Goal: Information Seeking & Learning: Find contact information

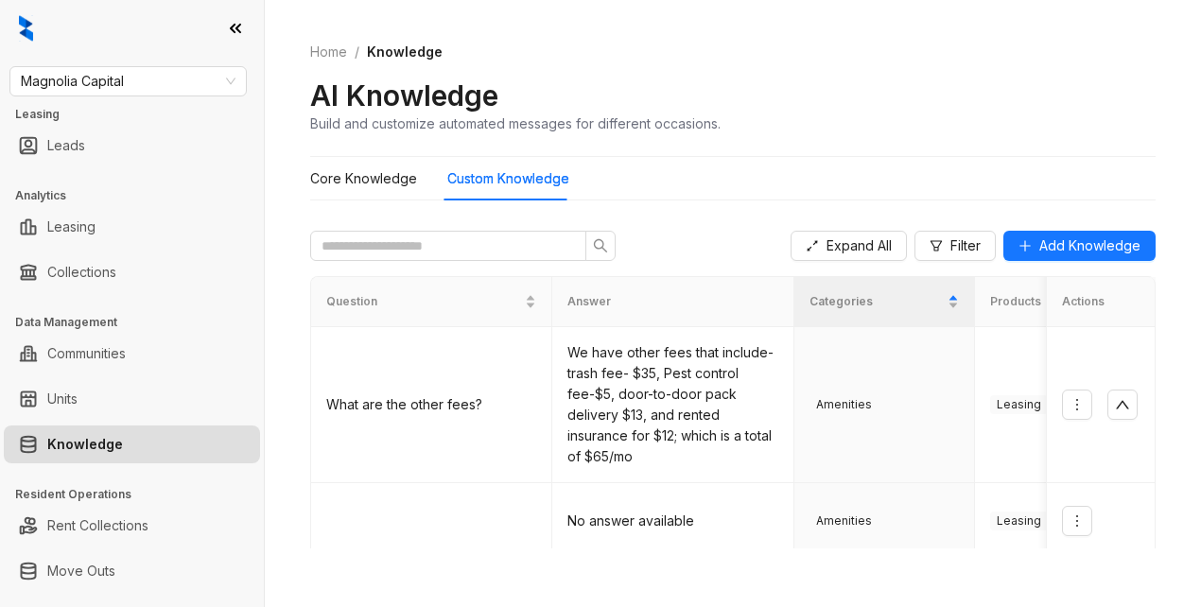
scroll to position [757, 0]
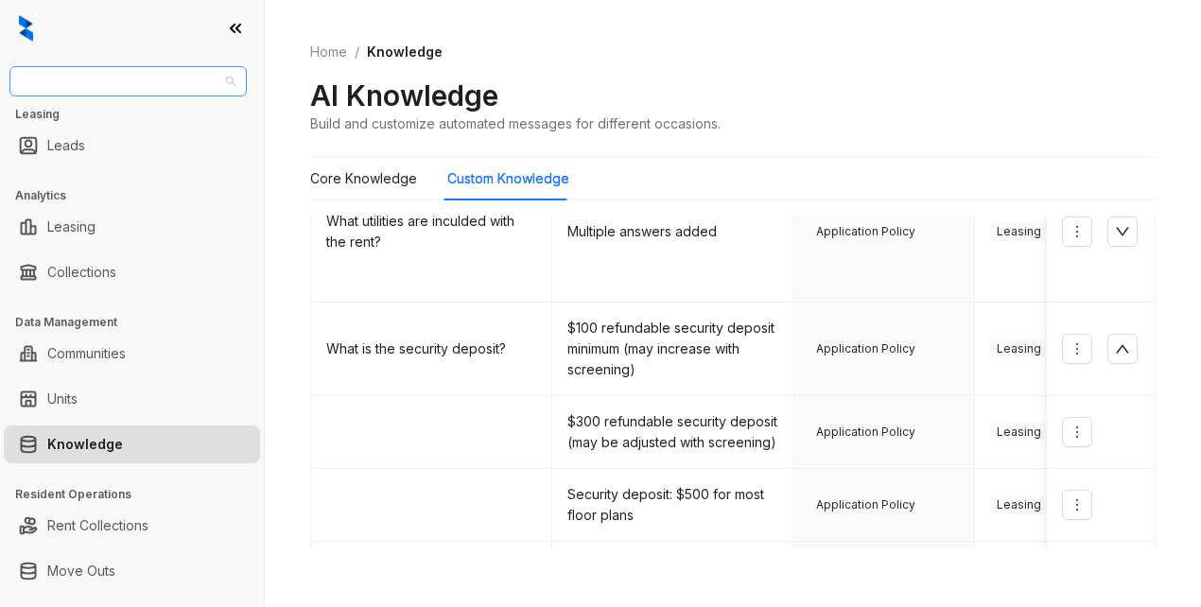
click at [178, 82] on span "Magnolia Capital" at bounding box center [128, 81] width 215 height 28
type input "********"
click at [117, 126] on div "Magnolia Capital" at bounding box center [128, 119] width 207 height 21
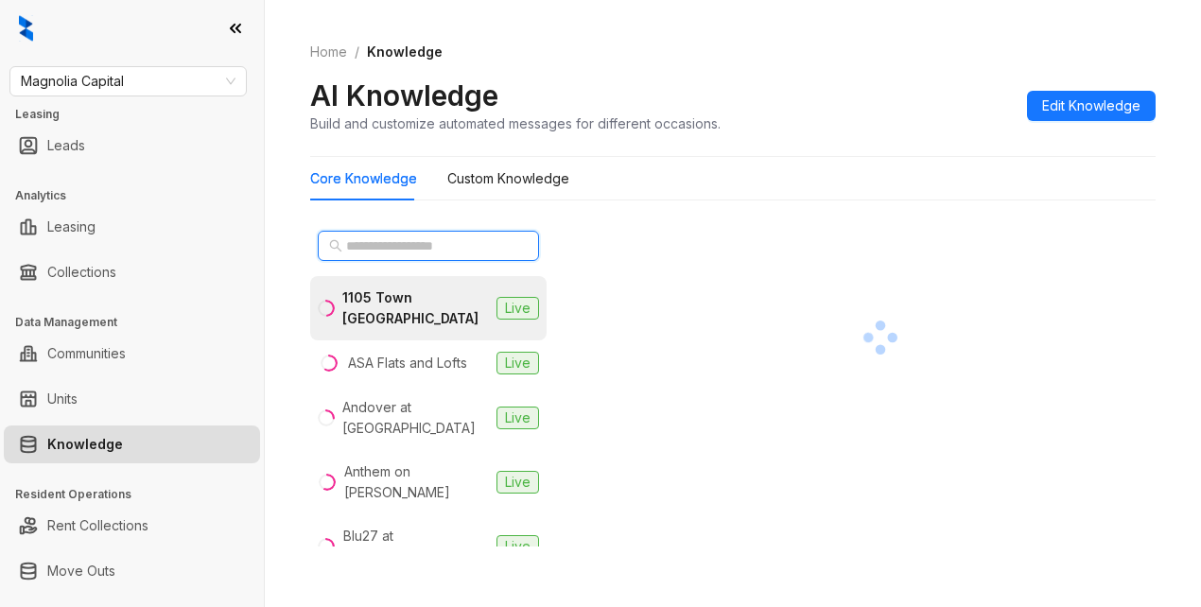
click at [386, 236] on span at bounding box center [428, 246] width 221 height 30
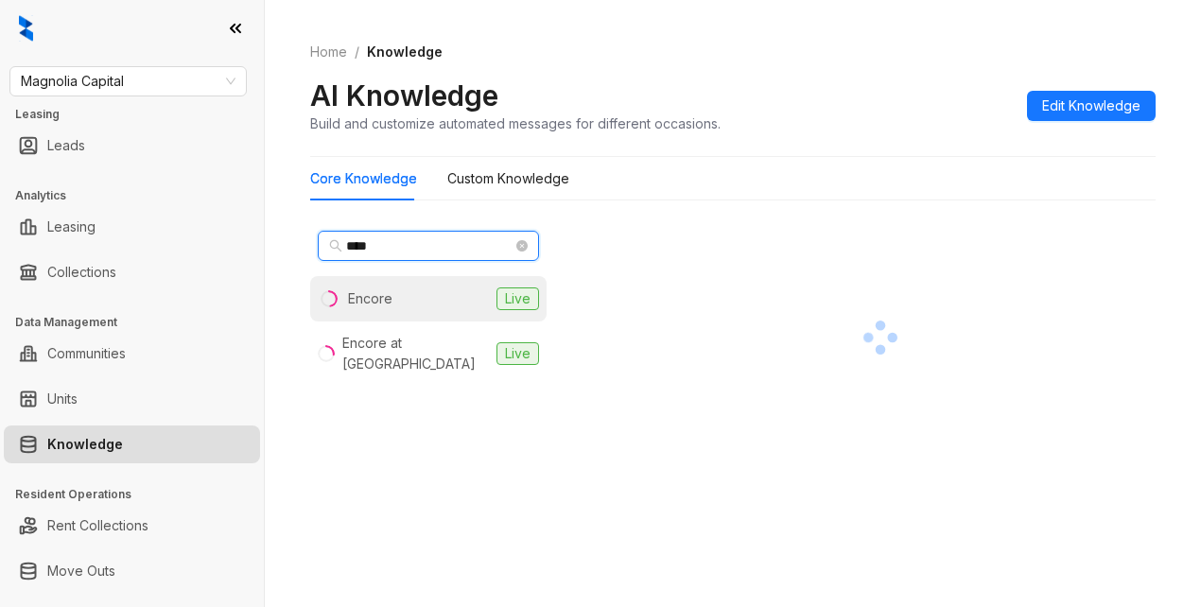
type input "****"
click at [393, 296] on li "Encore Live" at bounding box center [428, 298] width 236 height 45
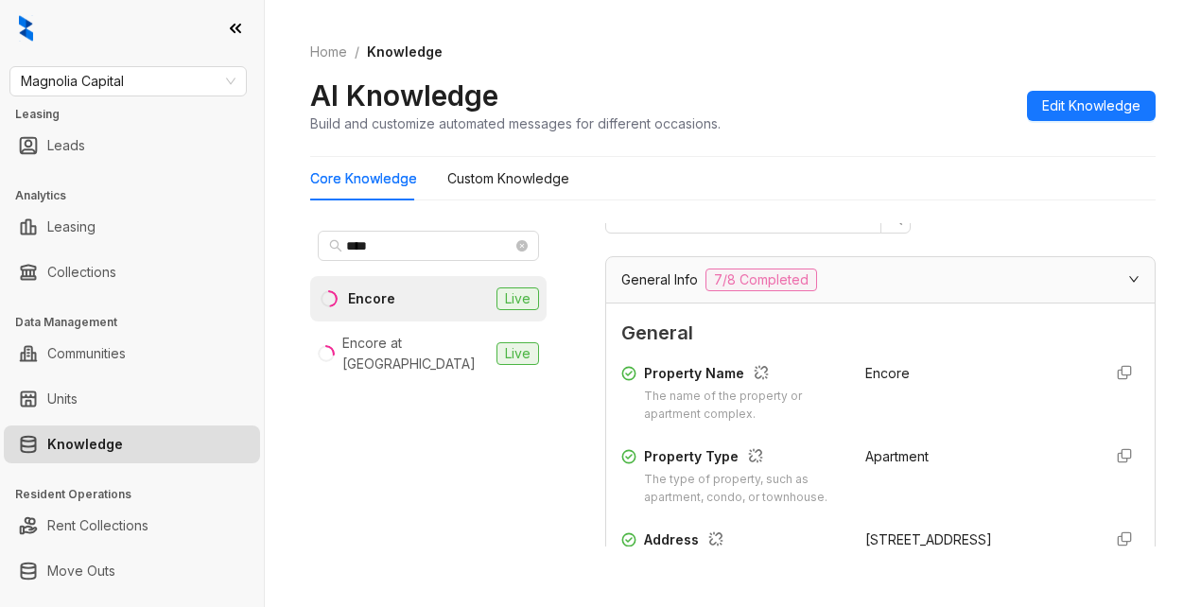
scroll to position [284, 0]
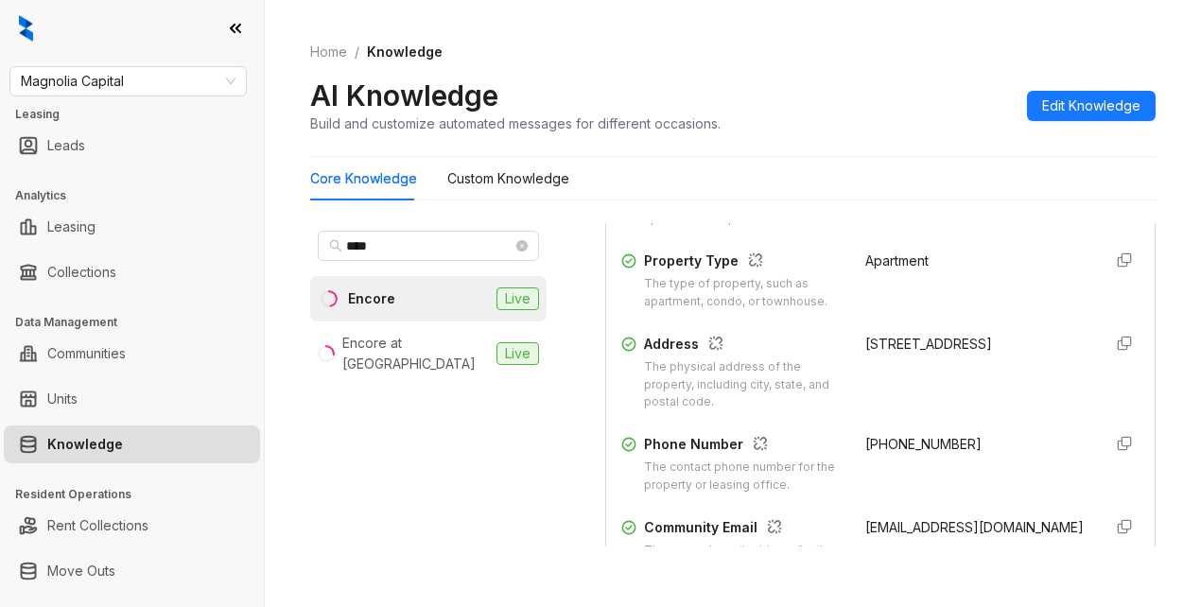
click at [563, 498] on div "**** Encore Live Encore at Forest Park Live" at bounding box center [442, 393] width 265 height 340
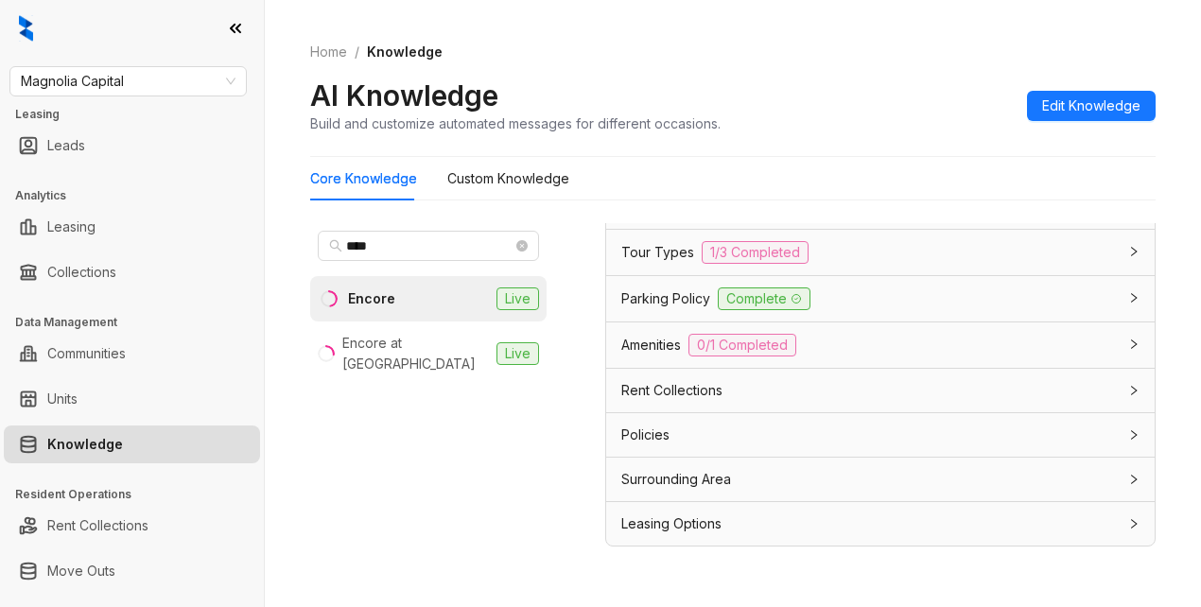
scroll to position [1767, 0]
click at [724, 525] on div "Leasing Options" at bounding box center [869, 524] width 496 height 21
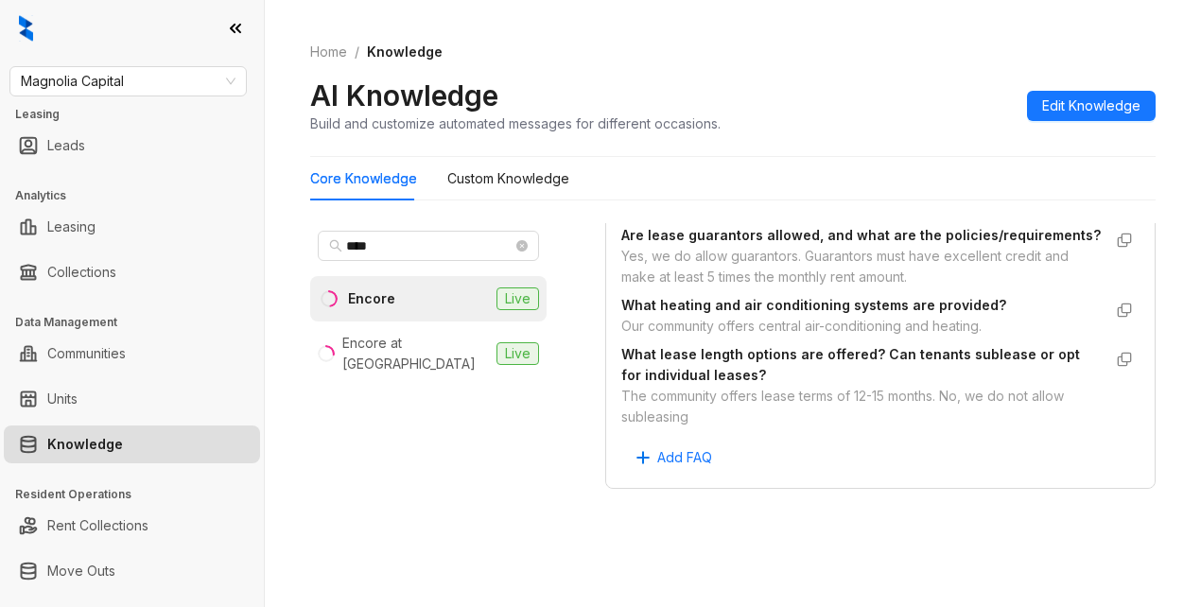
scroll to position [60, 0]
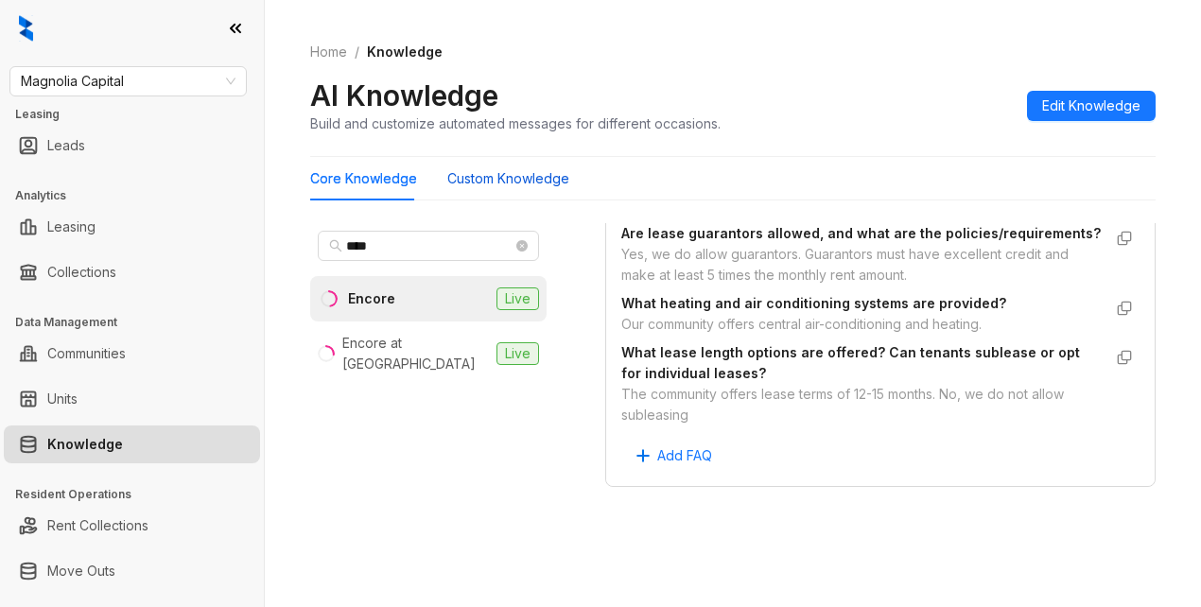
click at [542, 178] on Knowledge "Custom Knowledge" at bounding box center [508, 178] width 122 height 21
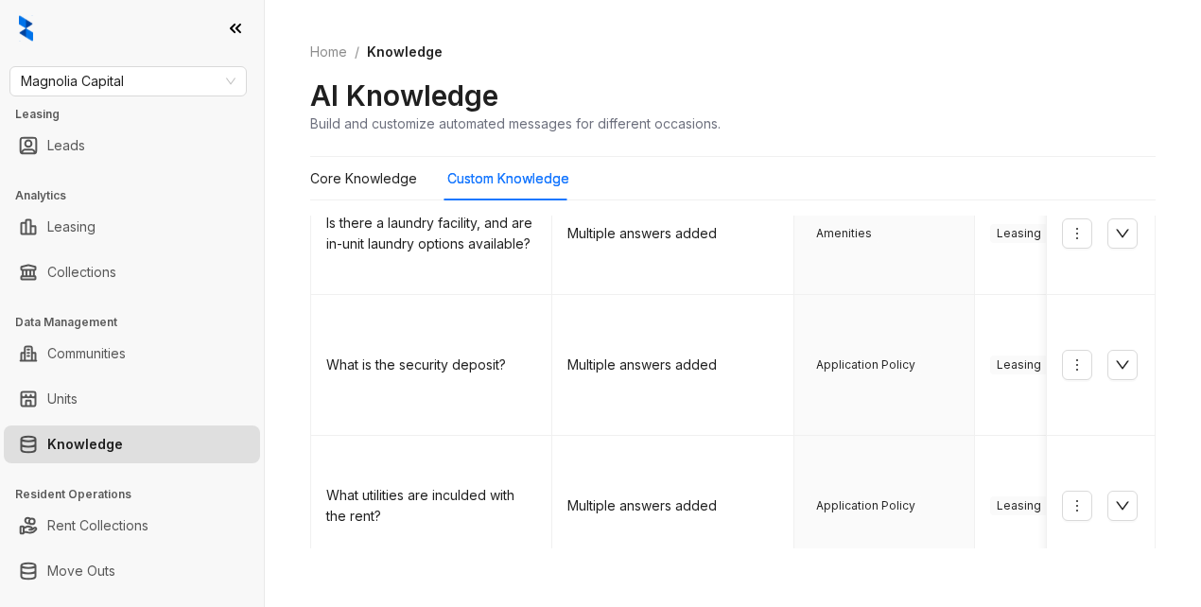
scroll to position [473, 0]
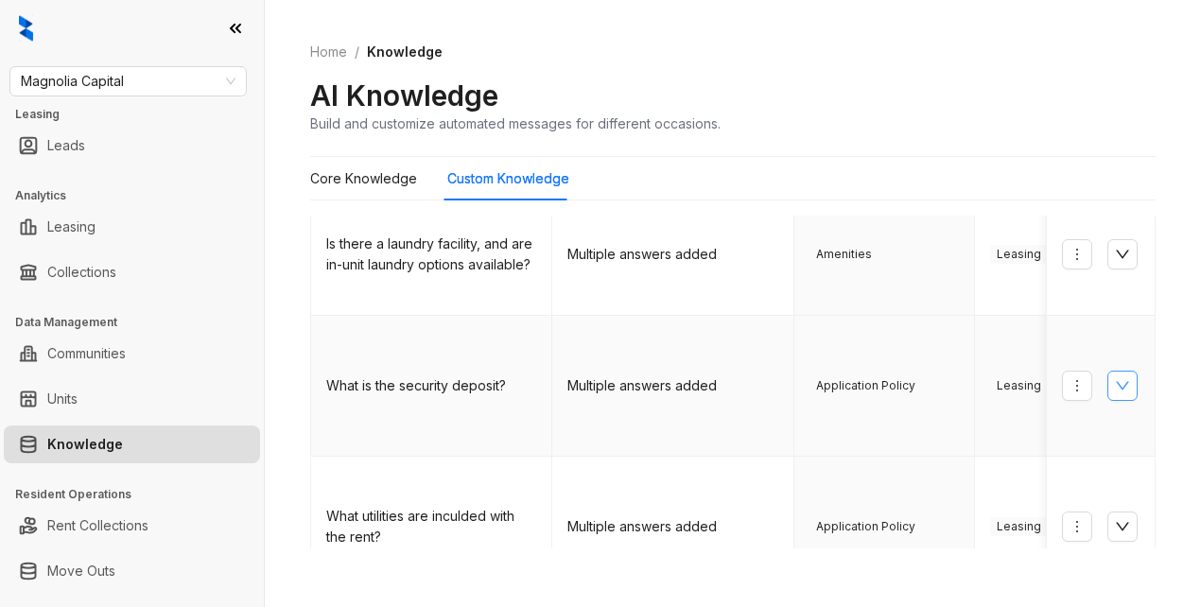
click at [1115, 378] on icon "down" at bounding box center [1122, 385] width 15 height 15
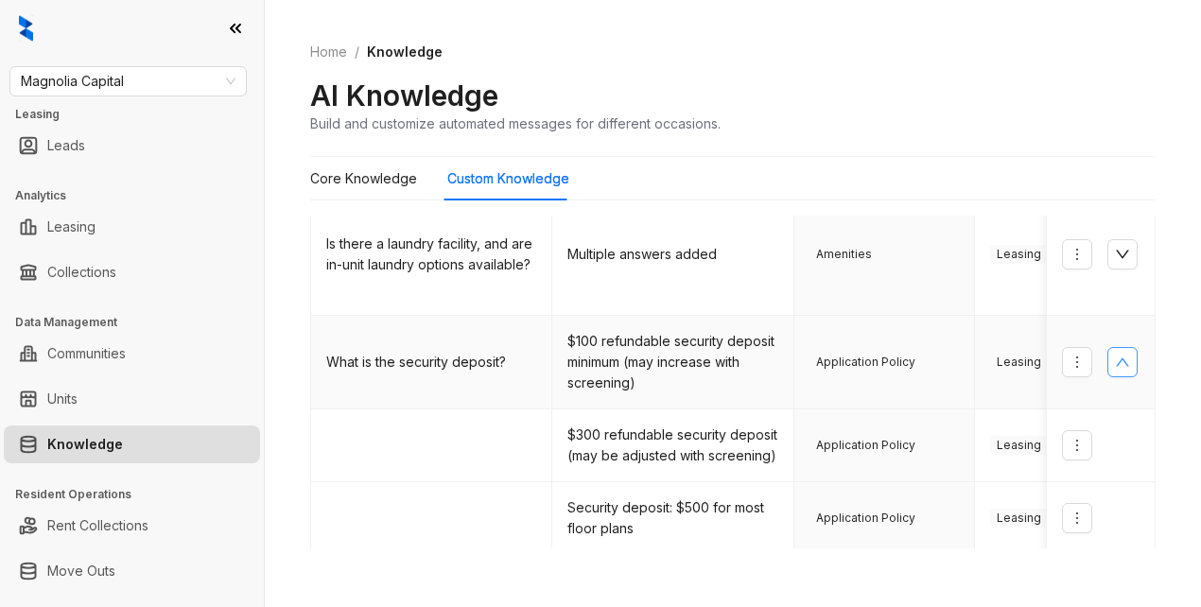
click at [1103, 341] on td at bounding box center [1101, 363] width 109 height 94
click at [472, 340] on td "What is the security deposit?" at bounding box center [431, 363] width 241 height 94
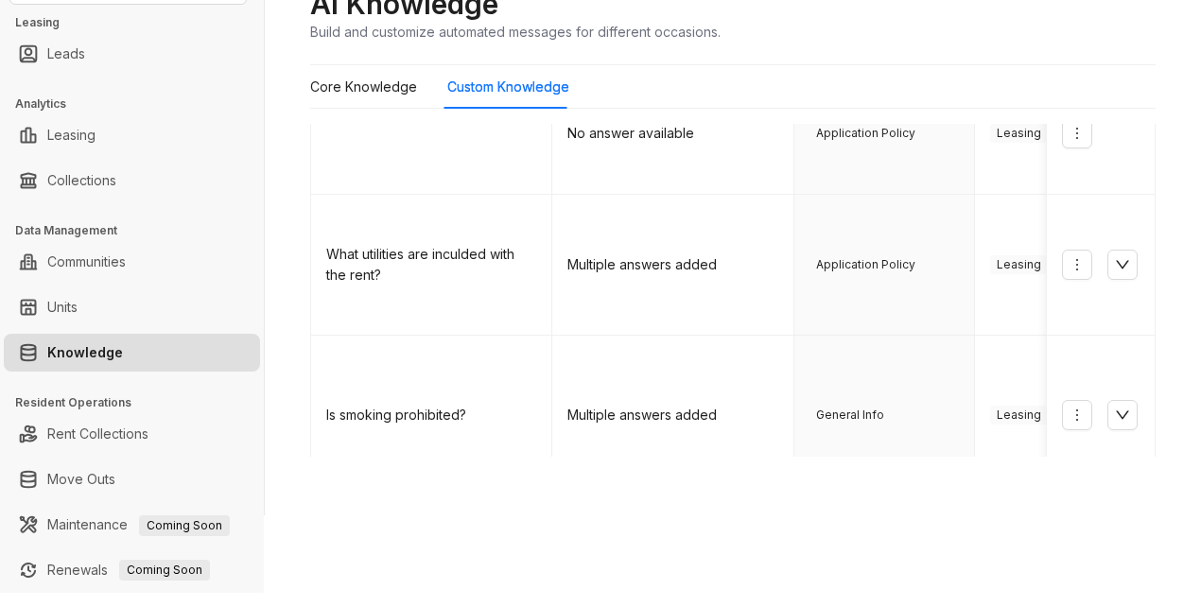
scroll to position [95, 0]
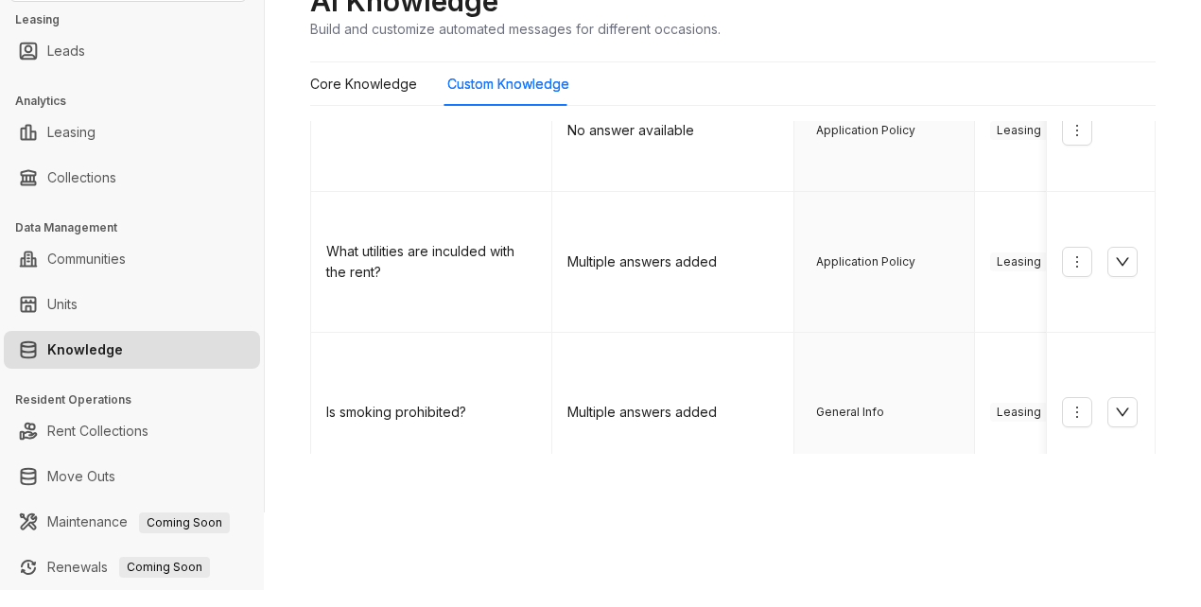
click at [824, 509] on link "2" at bounding box center [838, 523] width 28 height 28
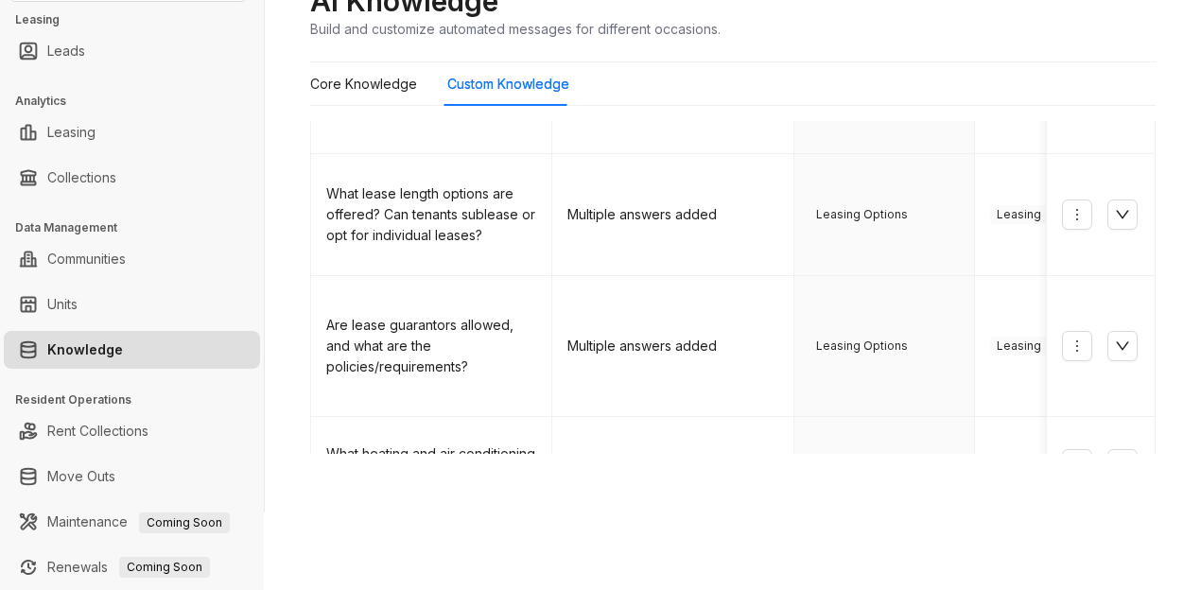
scroll to position [529, 0]
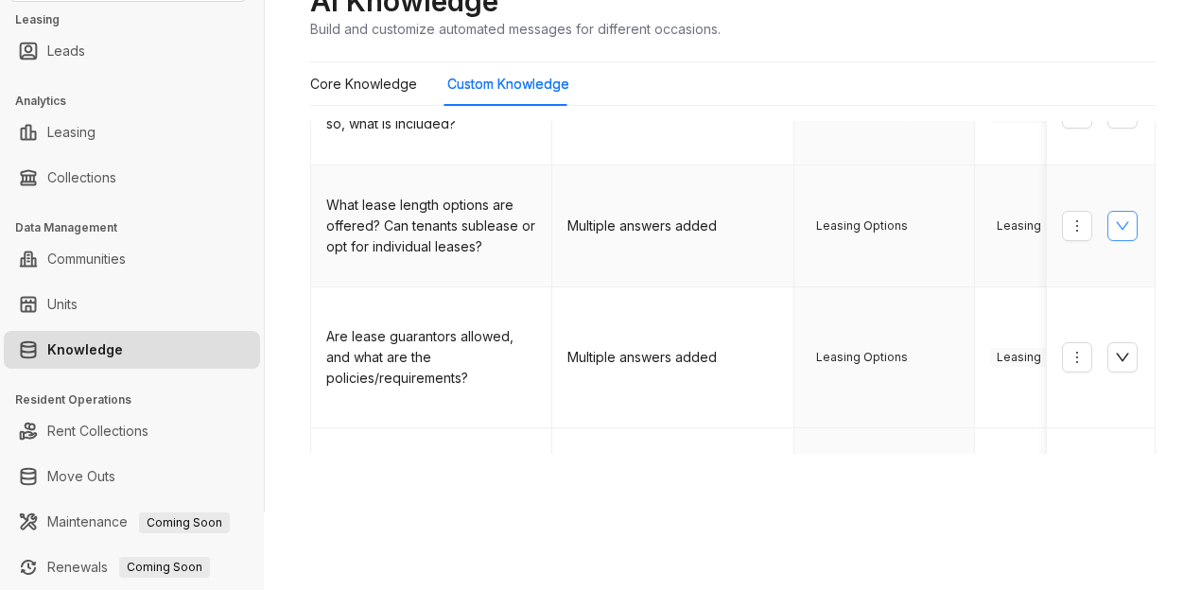
click at [1108, 211] on button "button" at bounding box center [1123, 226] width 30 height 30
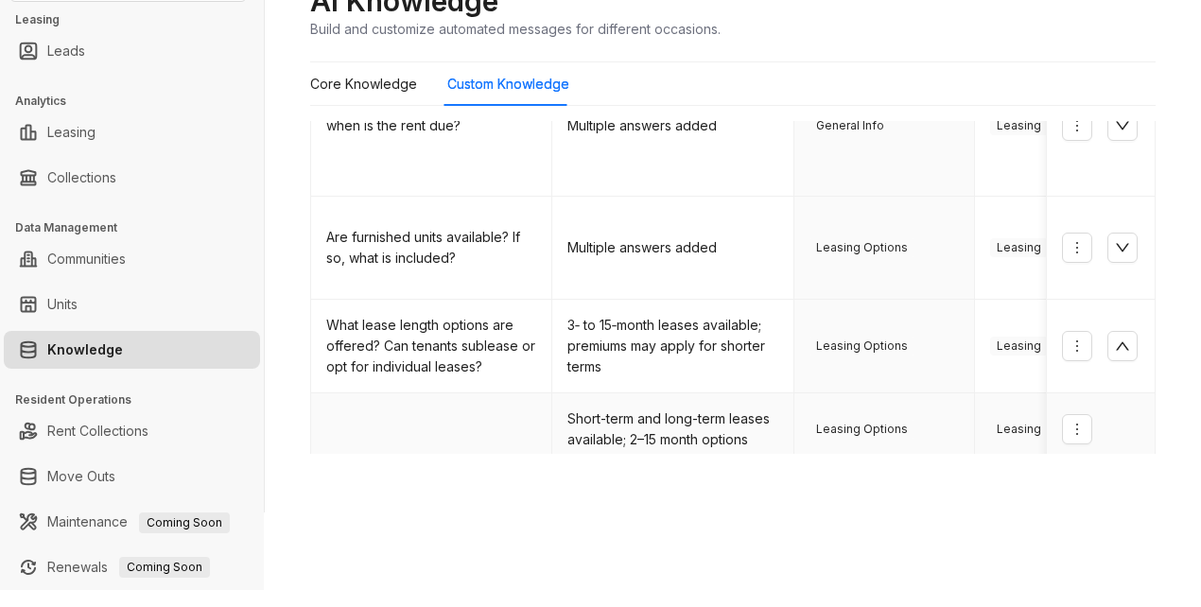
scroll to position [340, 0]
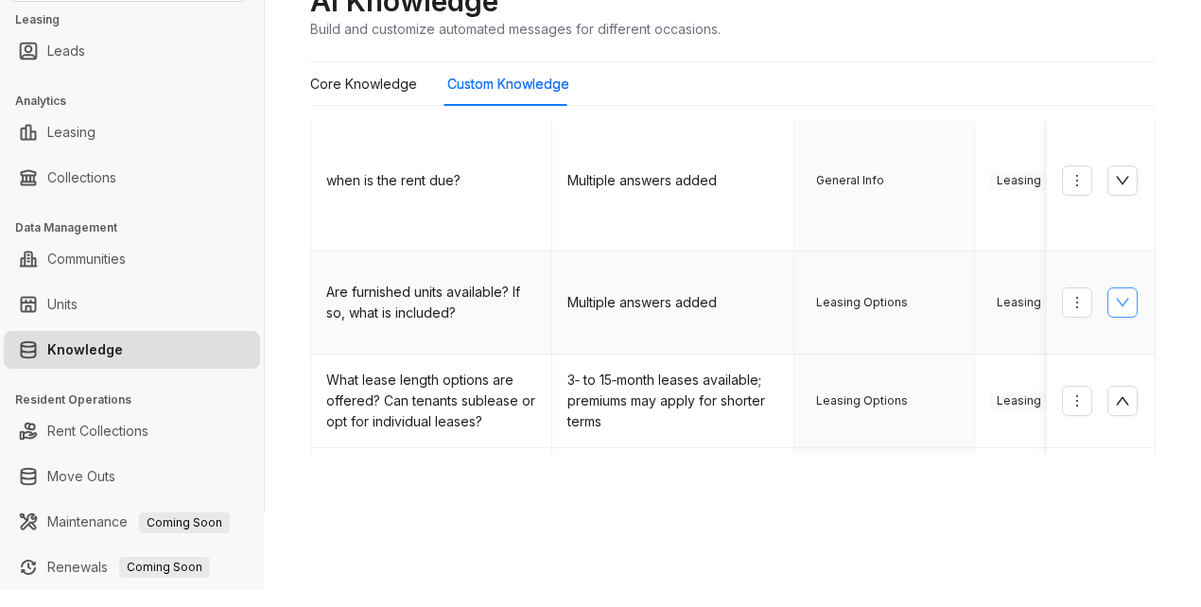
click at [1108, 288] on button "button" at bounding box center [1123, 303] width 30 height 30
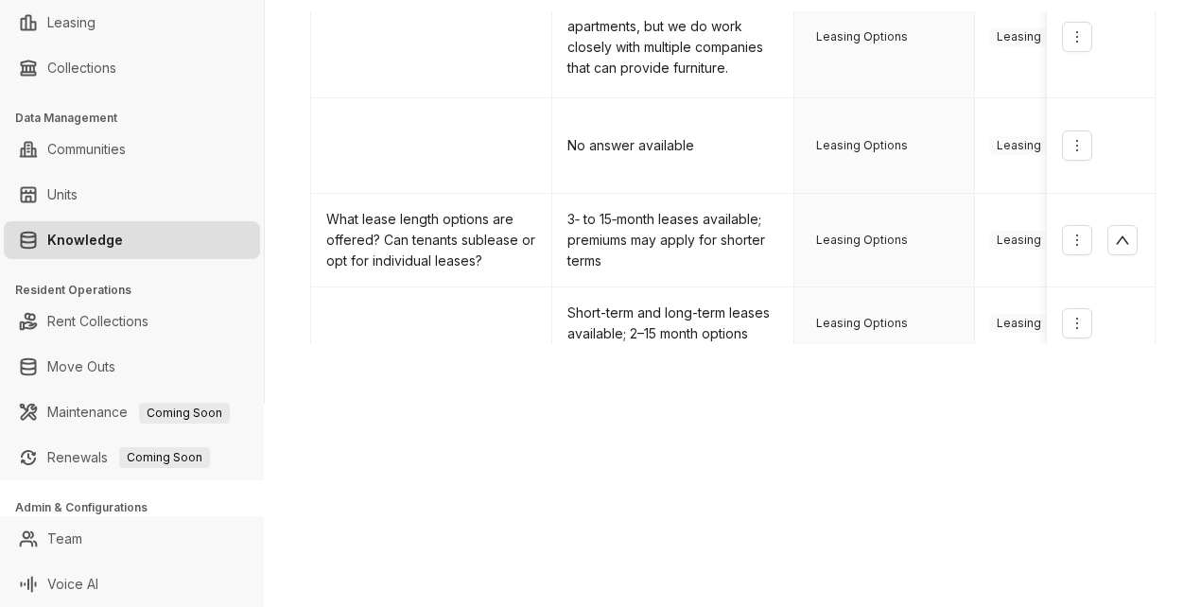
scroll to position [557, 0]
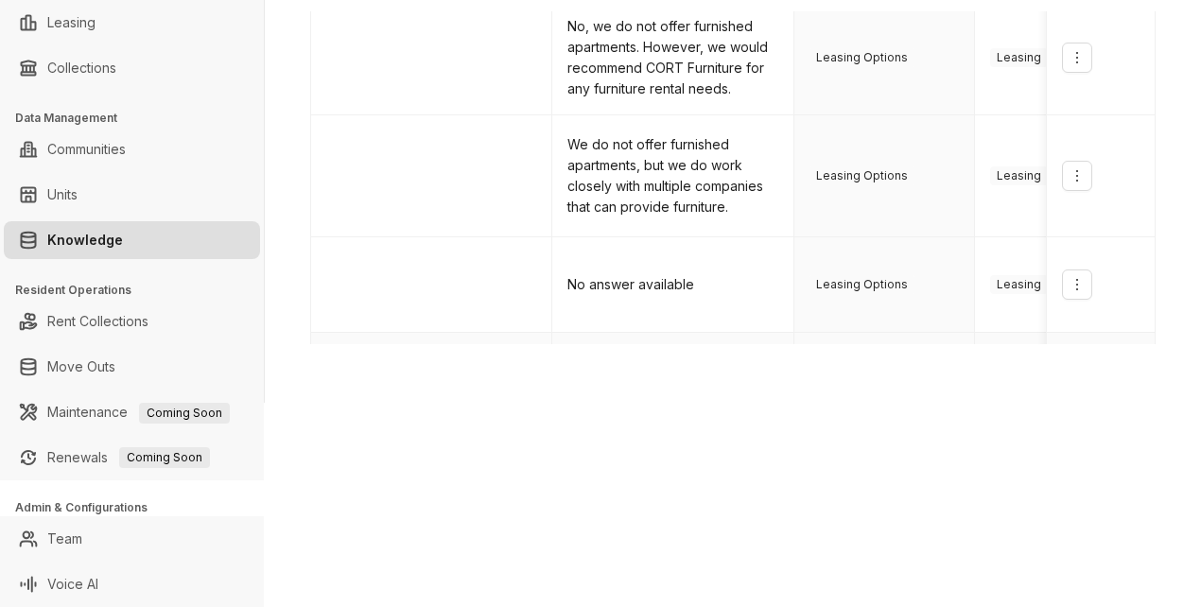
click at [720, 333] on td "3‑ to 15‑month leases available; premiums may apply for shorter terms" at bounding box center [672, 380] width 241 height 94
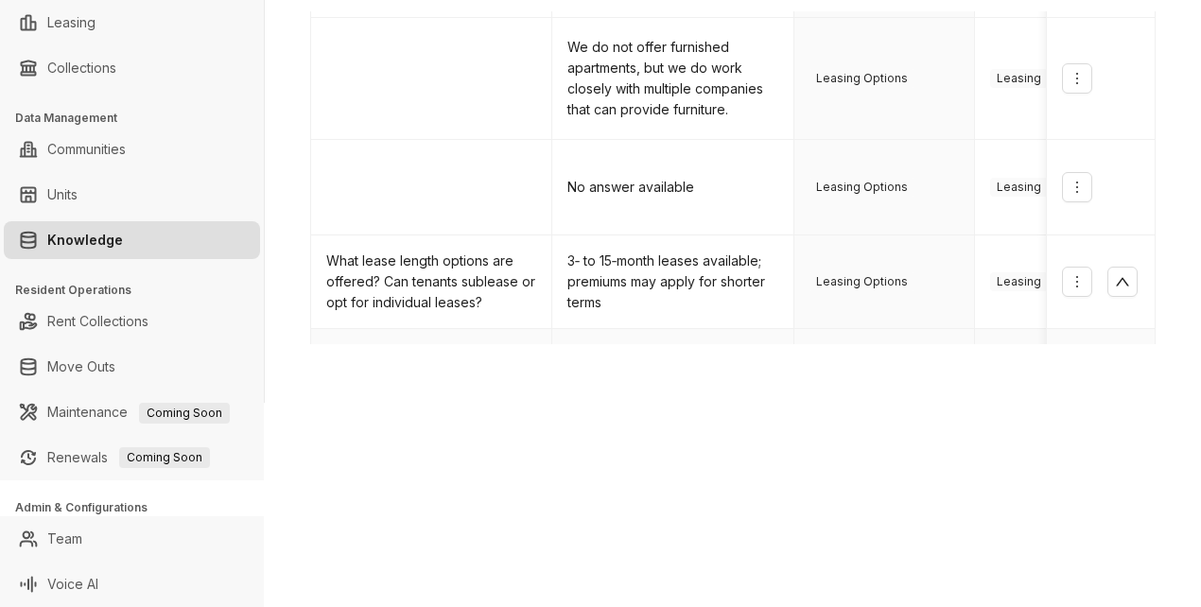
scroll to position [652, 0]
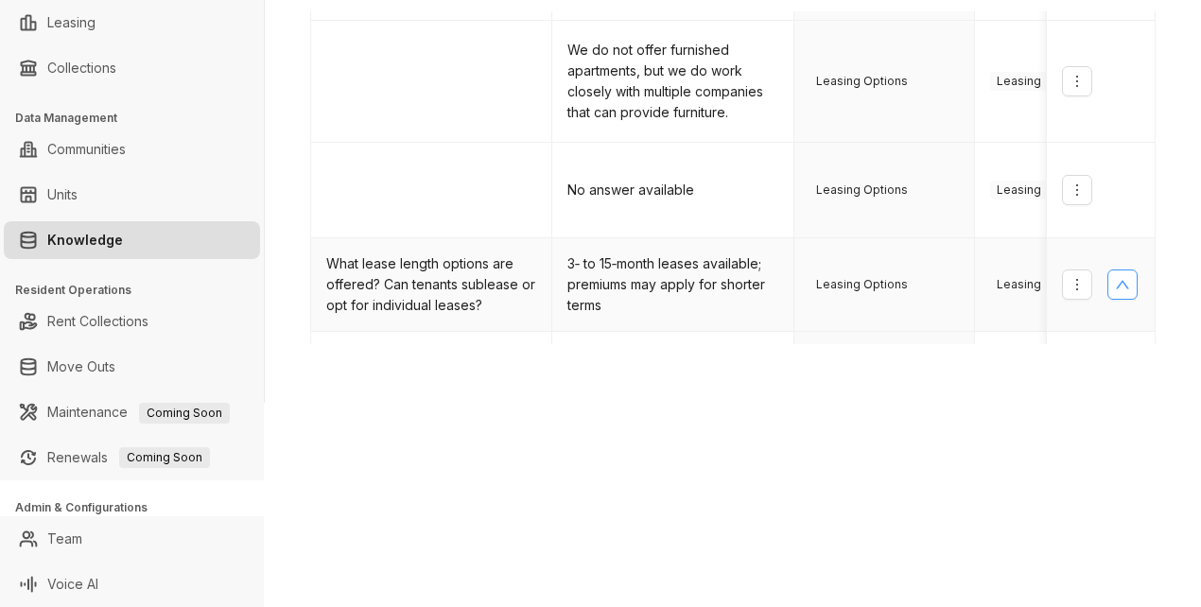
click at [1115, 277] on icon "up" at bounding box center [1122, 284] width 15 height 15
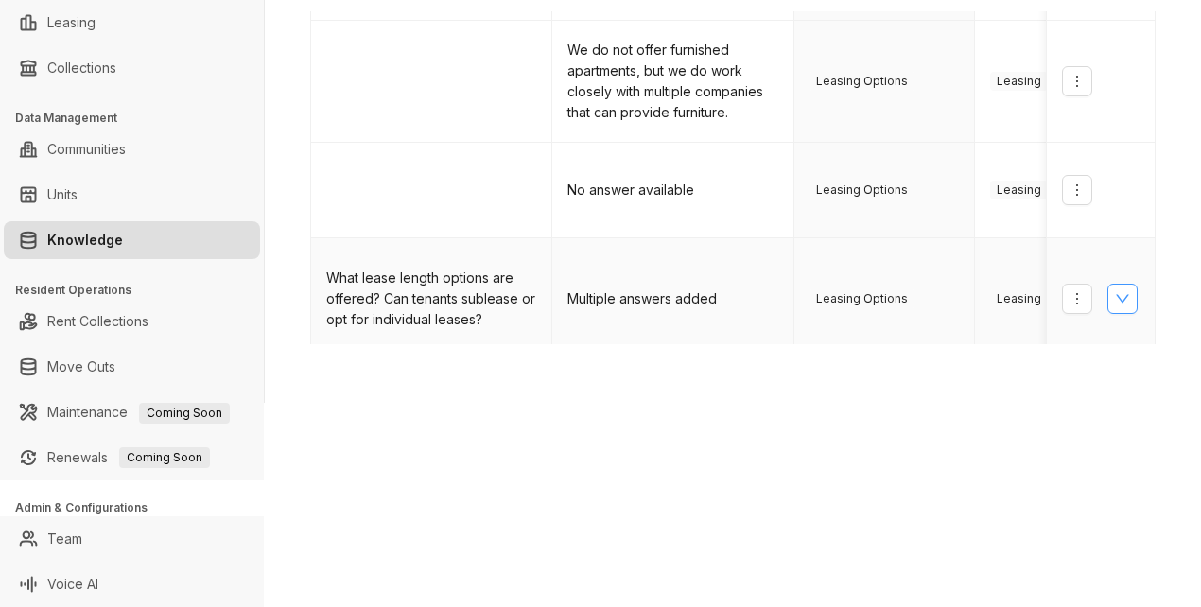
click at [1115, 291] on icon "down" at bounding box center [1122, 298] width 15 height 15
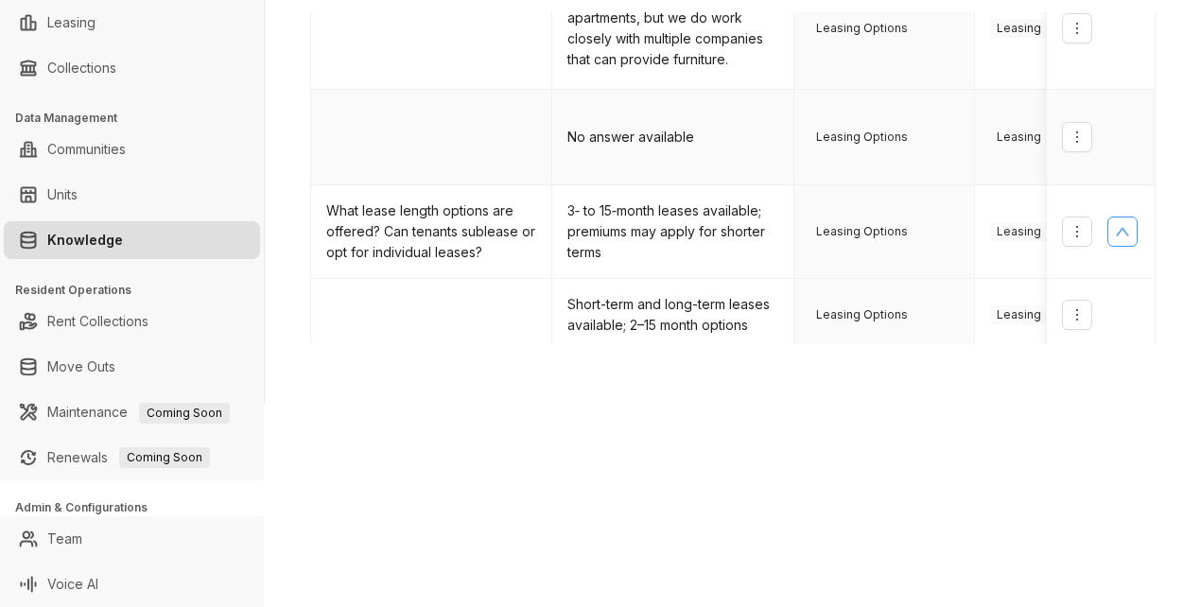
scroll to position [746, 0]
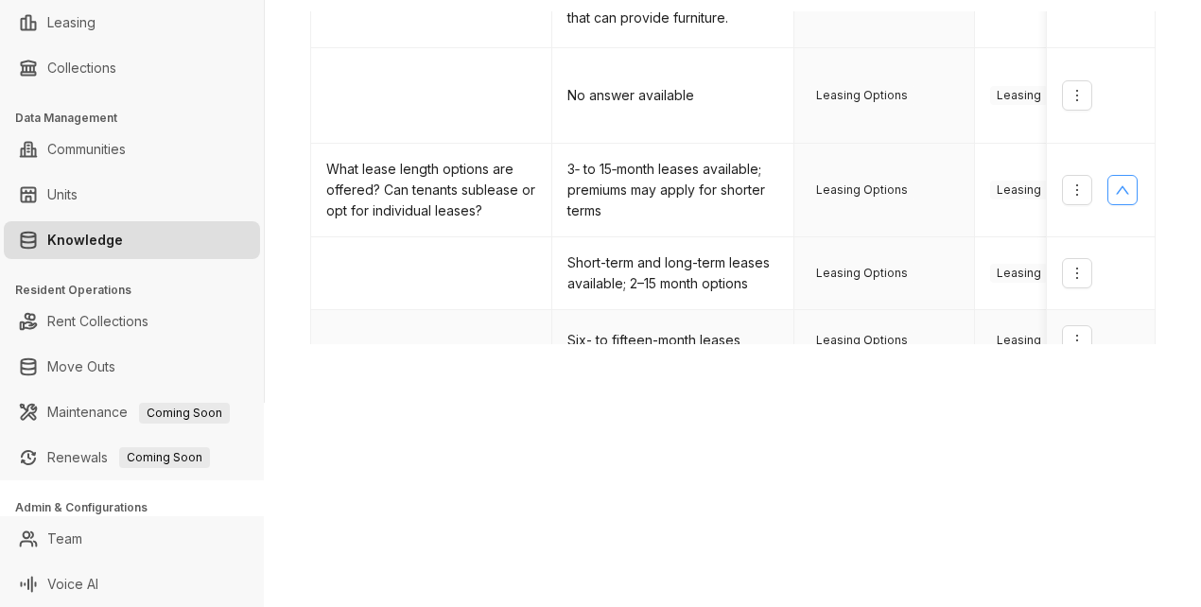
click at [713, 310] on td "Six- to fifteen-month leases" at bounding box center [672, 340] width 241 height 61
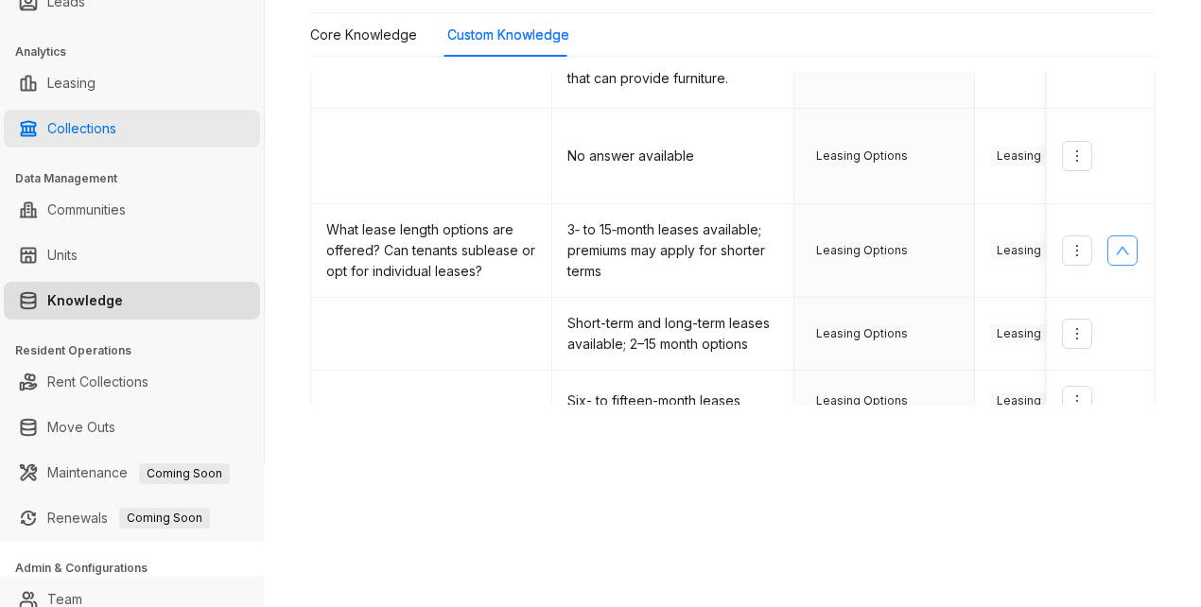
scroll to position [0, 0]
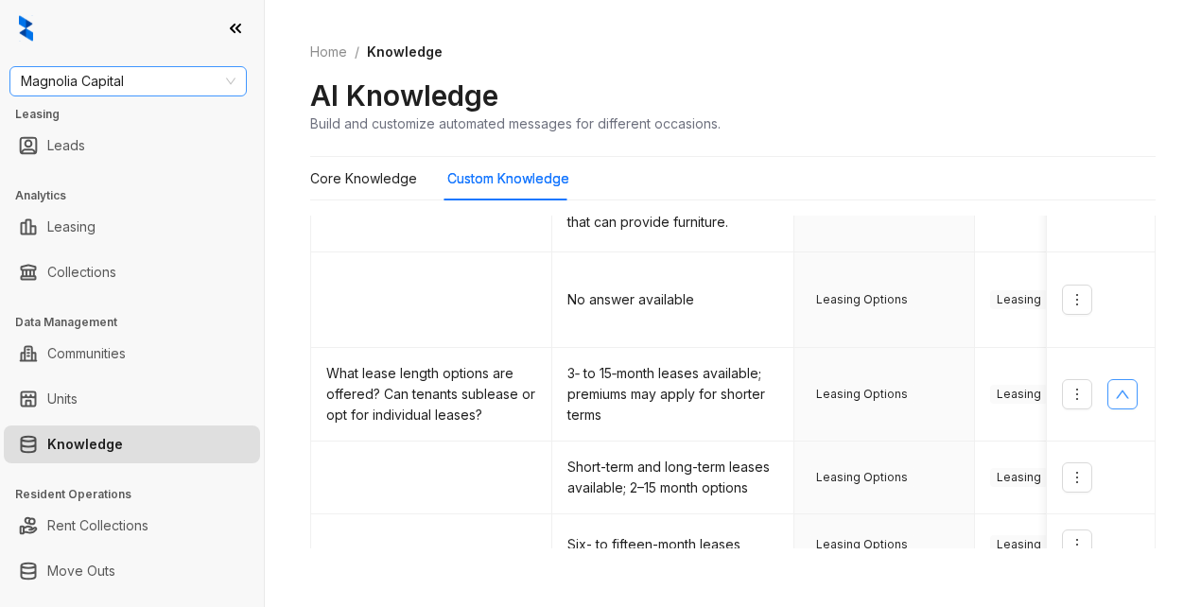
click at [150, 80] on span "Magnolia Capital" at bounding box center [128, 81] width 215 height 28
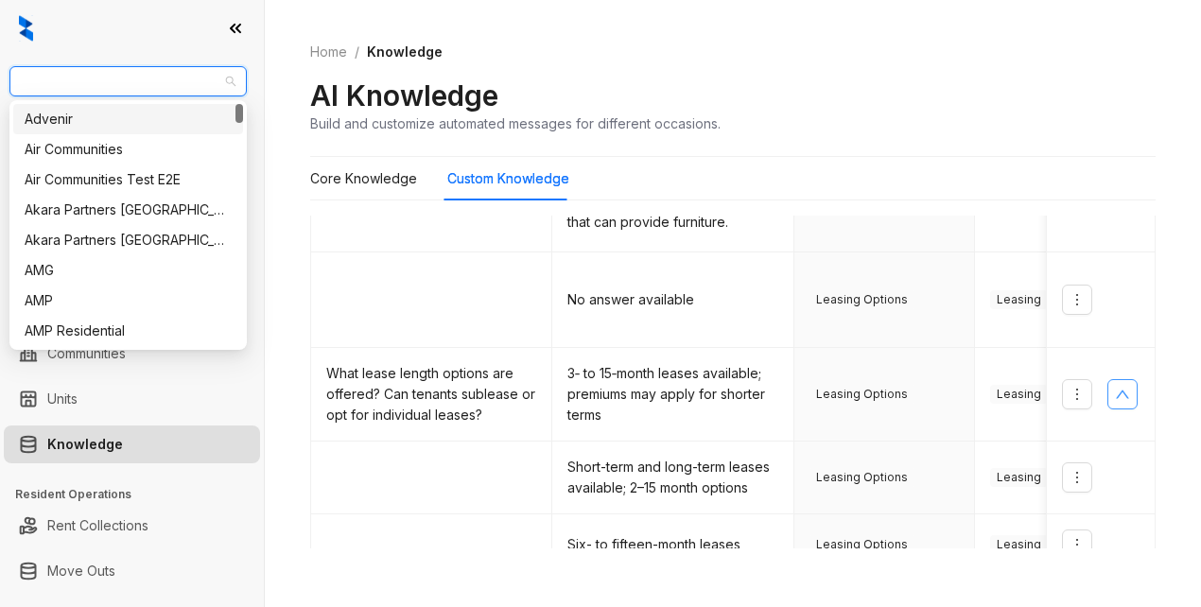
click at [119, 77] on span "Magnolia Capital" at bounding box center [128, 81] width 215 height 28
click at [138, 79] on span "Magnolia Capital" at bounding box center [128, 81] width 215 height 28
click at [82, 82] on span "Magnolia Capital" at bounding box center [128, 81] width 215 height 28
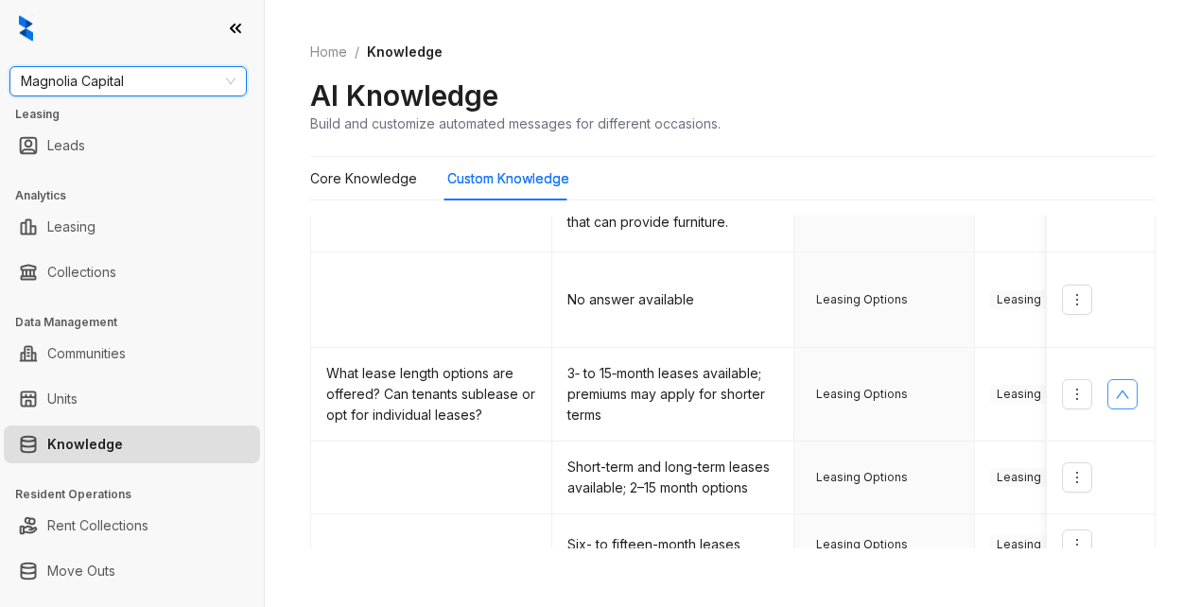
click at [112, 83] on span "Magnolia Capital" at bounding box center [128, 81] width 215 height 28
type input "******"
click at [138, 118] on div "Magnolia Capital" at bounding box center [128, 119] width 207 height 21
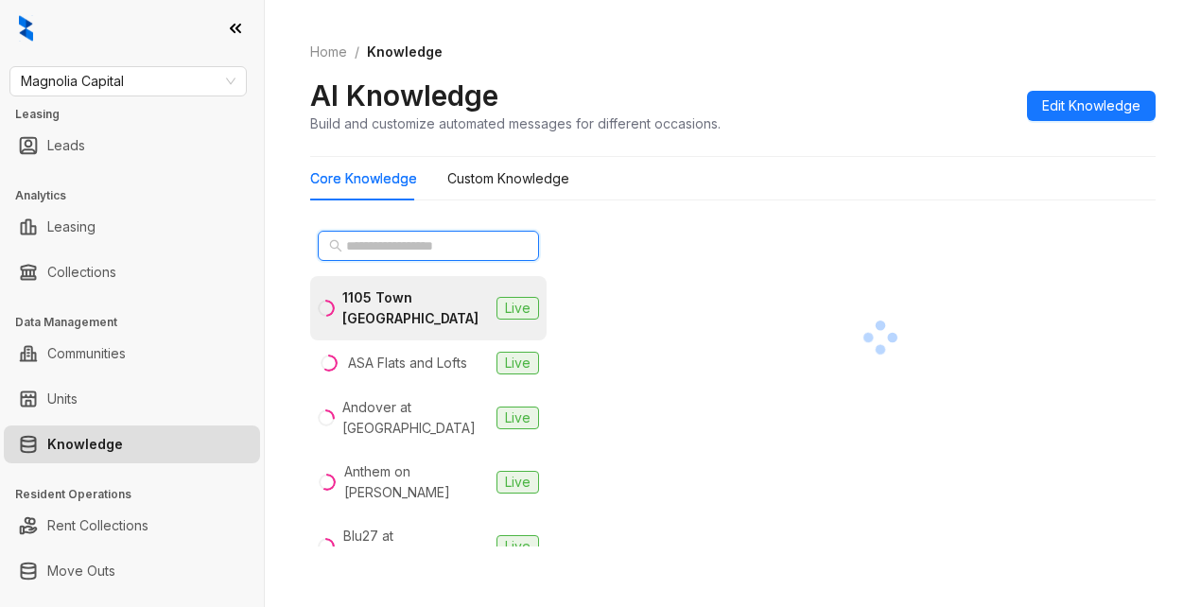
click at [364, 246] on input "text" at bounding box center [429, 246] width 166 height 21
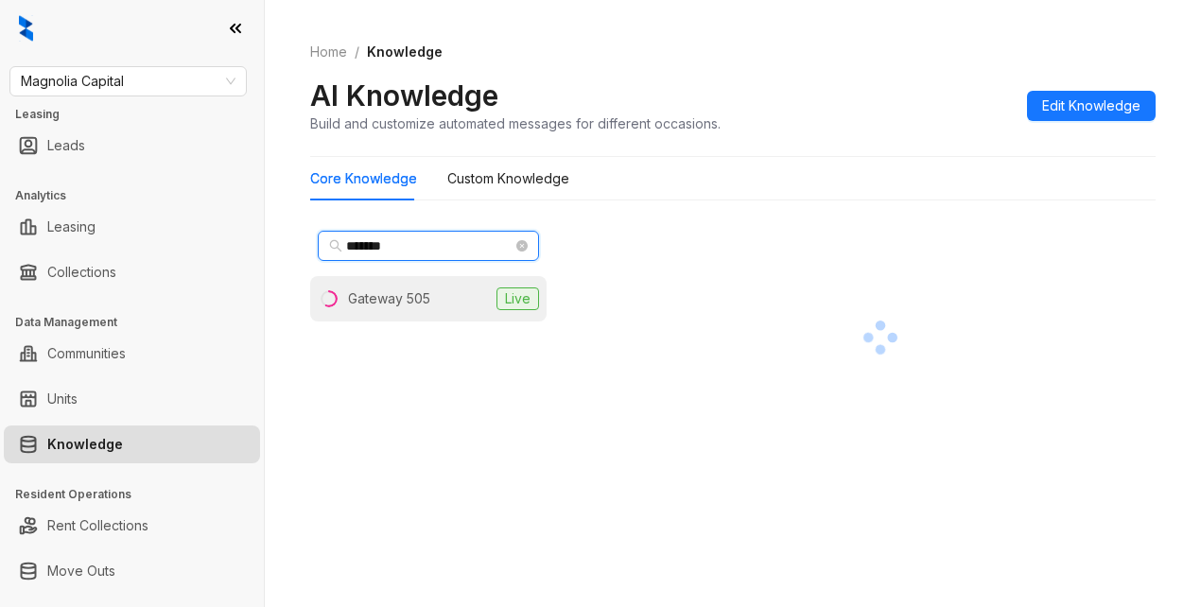
type input "*******"
click at [363, 302] on div "Gateway 505" at bounding box center [389, 299] width 82 height 21
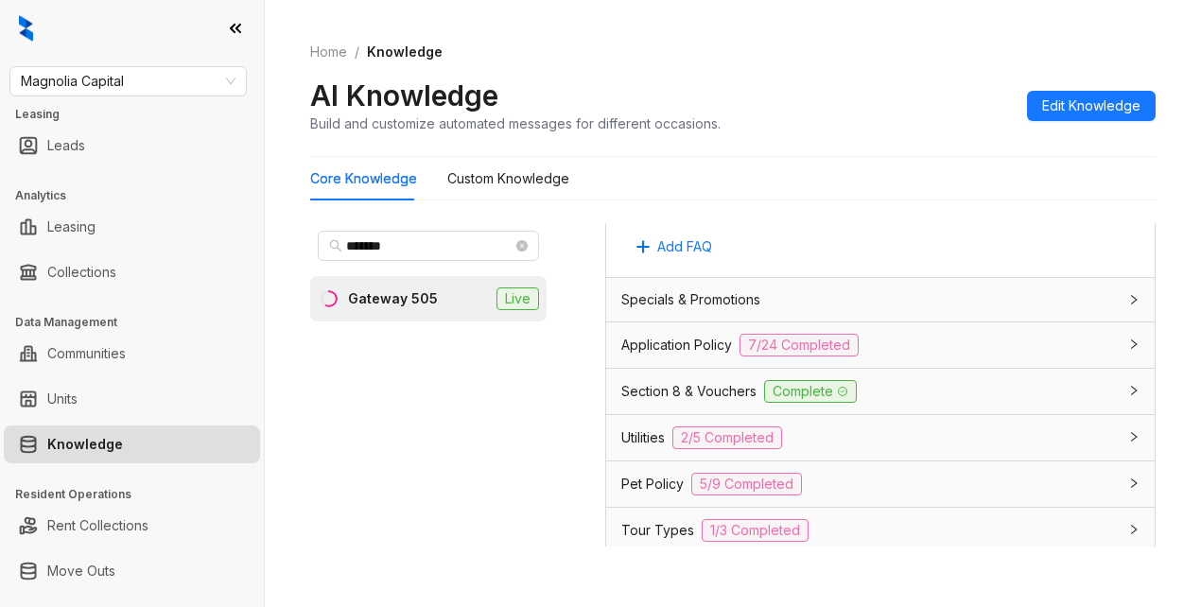
scroll to position [1513, 0]
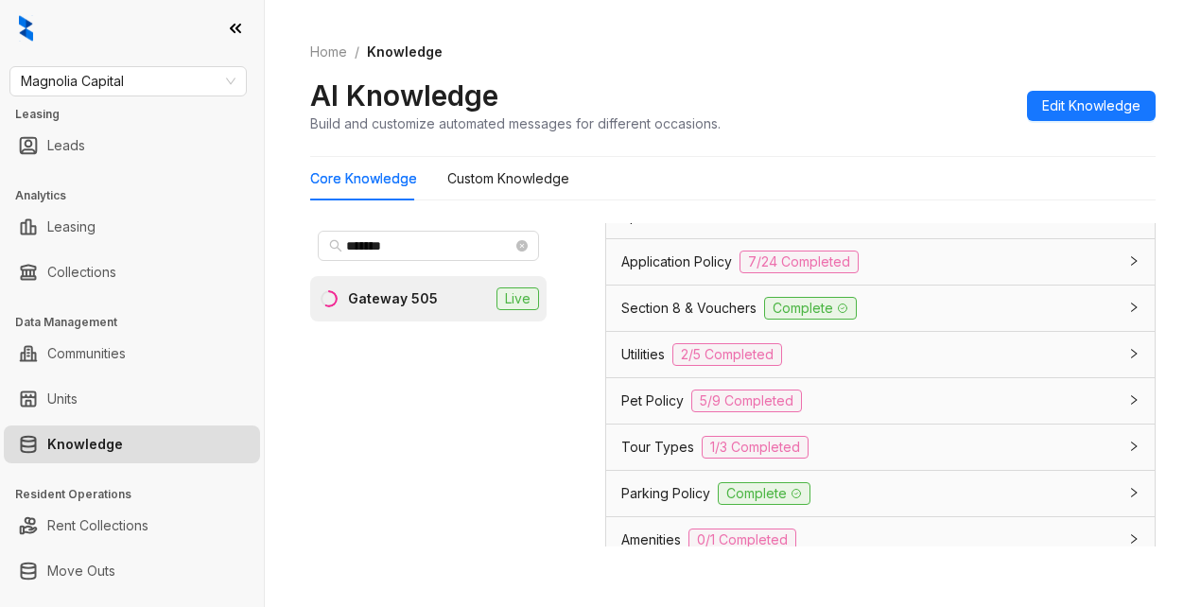
click at [661, 365] on span "Utilities" at bounding box center [643, 354] width 44 height 21
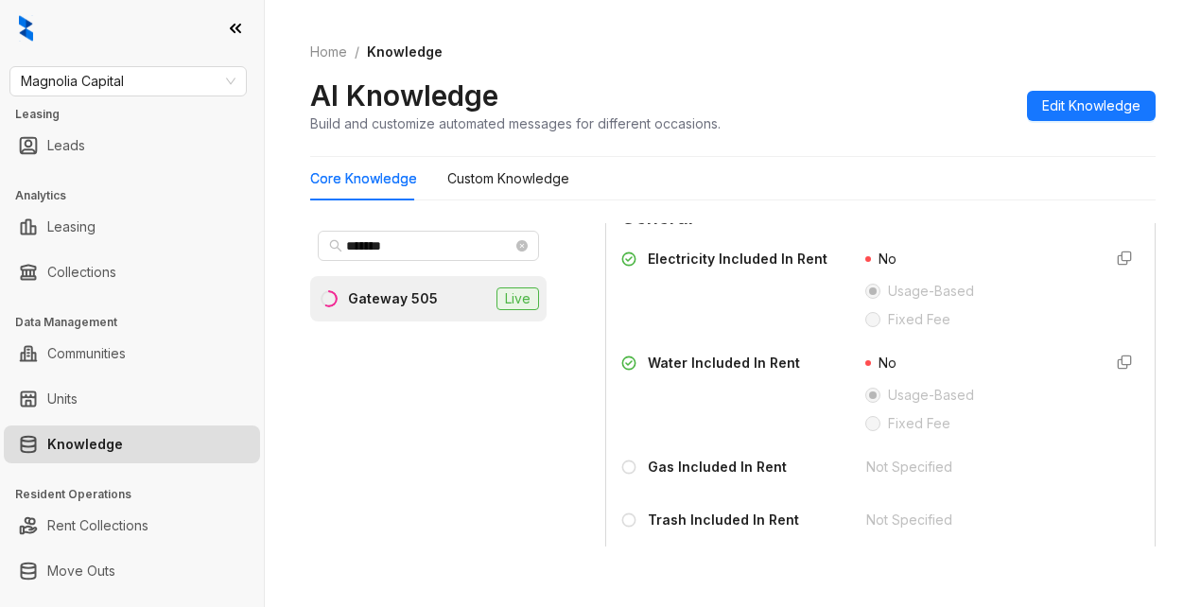
scroll to position [1703, 0]
click at [945, 234] on span "General" at bounding box center [880, 218] width 518 height 29
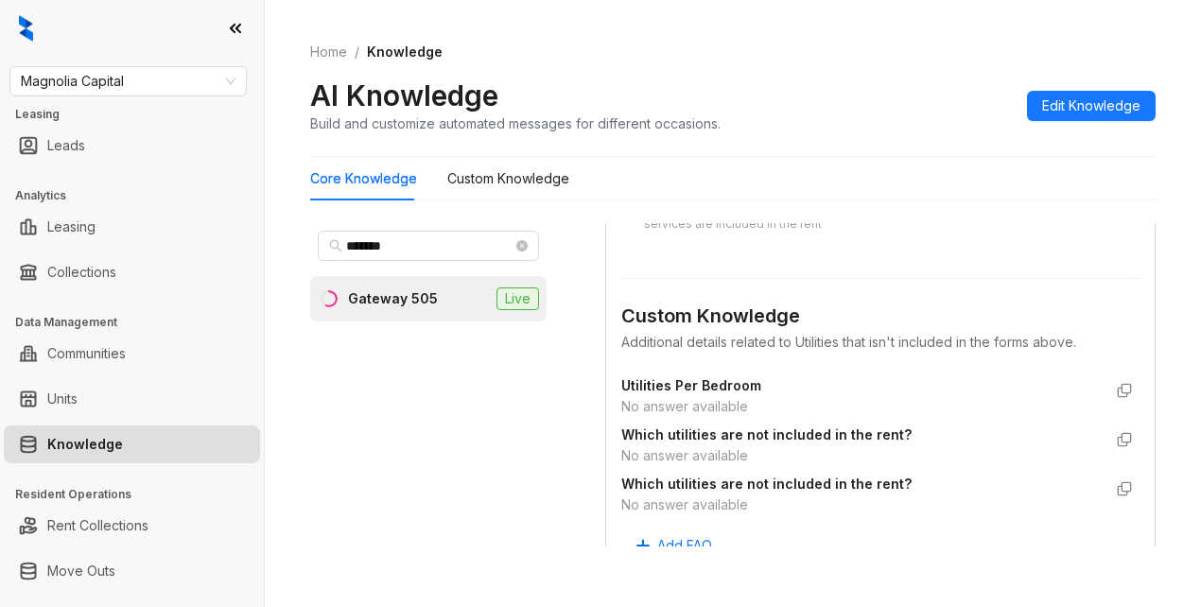
scroll to position [2081, 0]
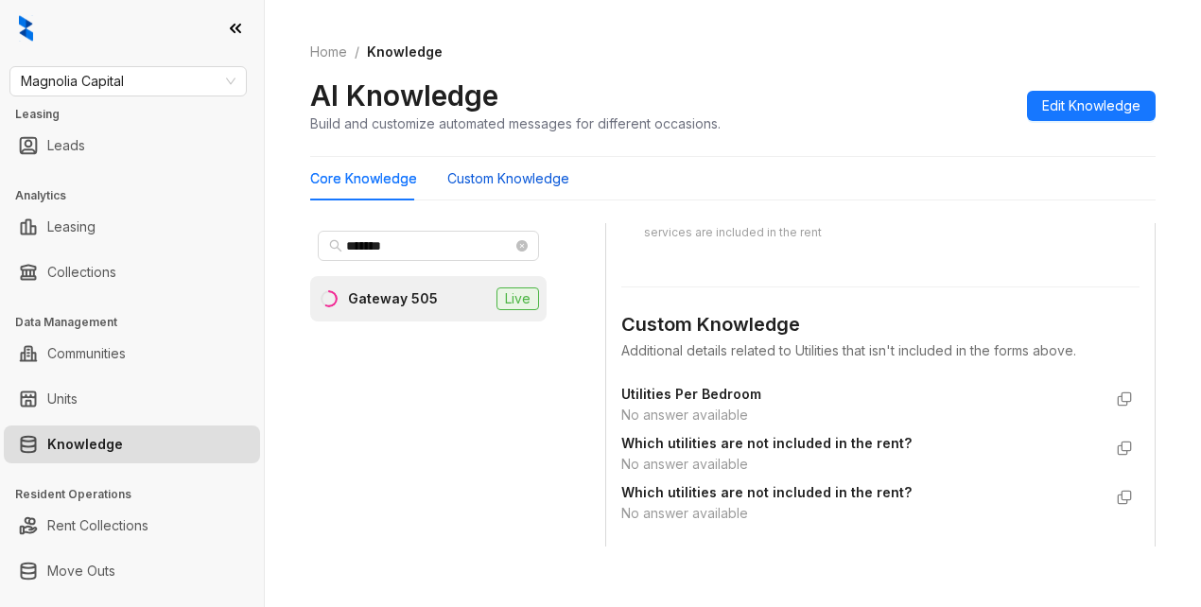
click at [534, 175] on Knowledge "Custom Knowledge" at bounding box center [508, 178] width 122 height 21
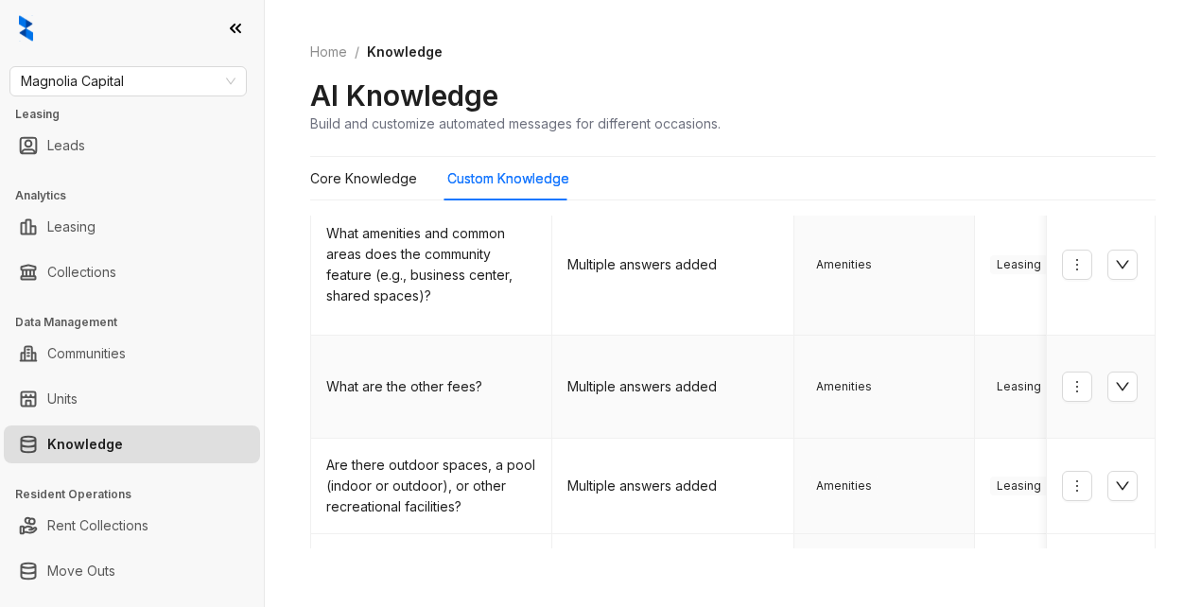
scroll to position [189, 0]
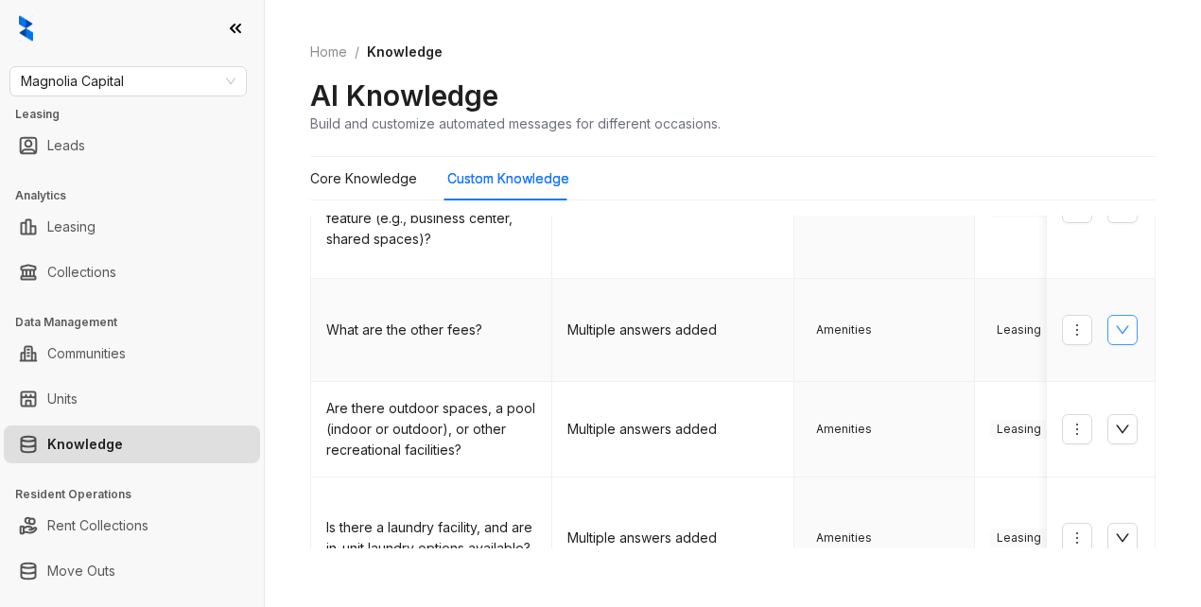
click at [1108, 321] on button "button" at bounding box center [1123, 330] width 30 height 30
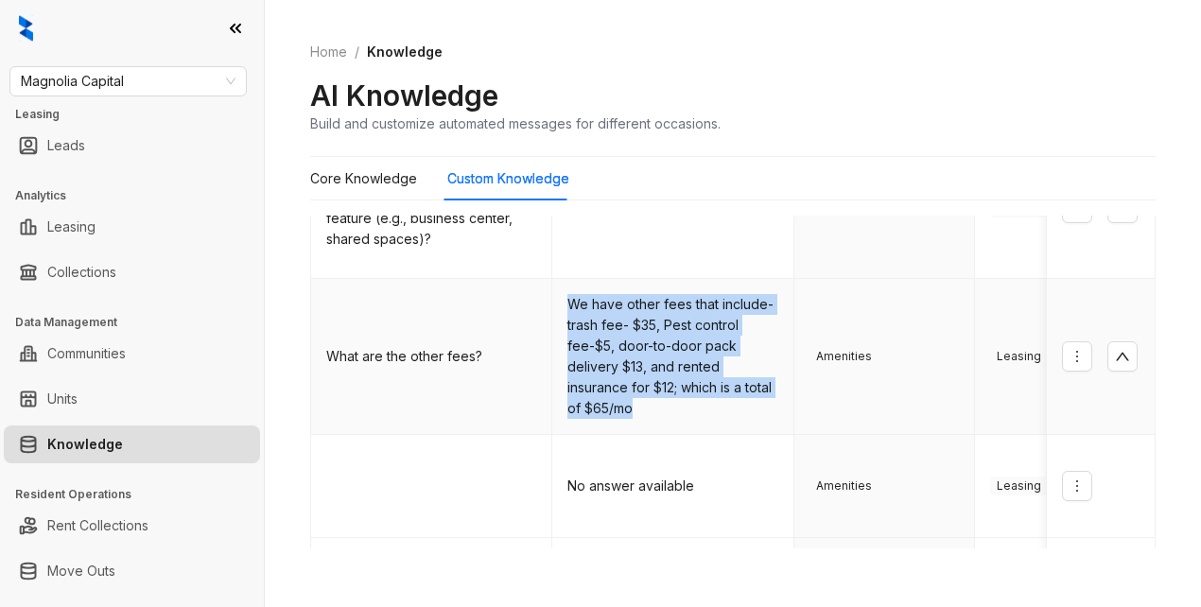
drag, startPoint x: 567, startPoint y: 282, endPoint x: 765, endPoint y: 395, distance: 228.8
click at [765, 395] on td "We have other fees that include- trash fee- $35, Pest control fee-$5, door-to-d…" at bounding box center [672, 357] width 241 height 156
copy td "We have other fees that include- trash fee- $35, Pest control fee-$5, door-to-d…"
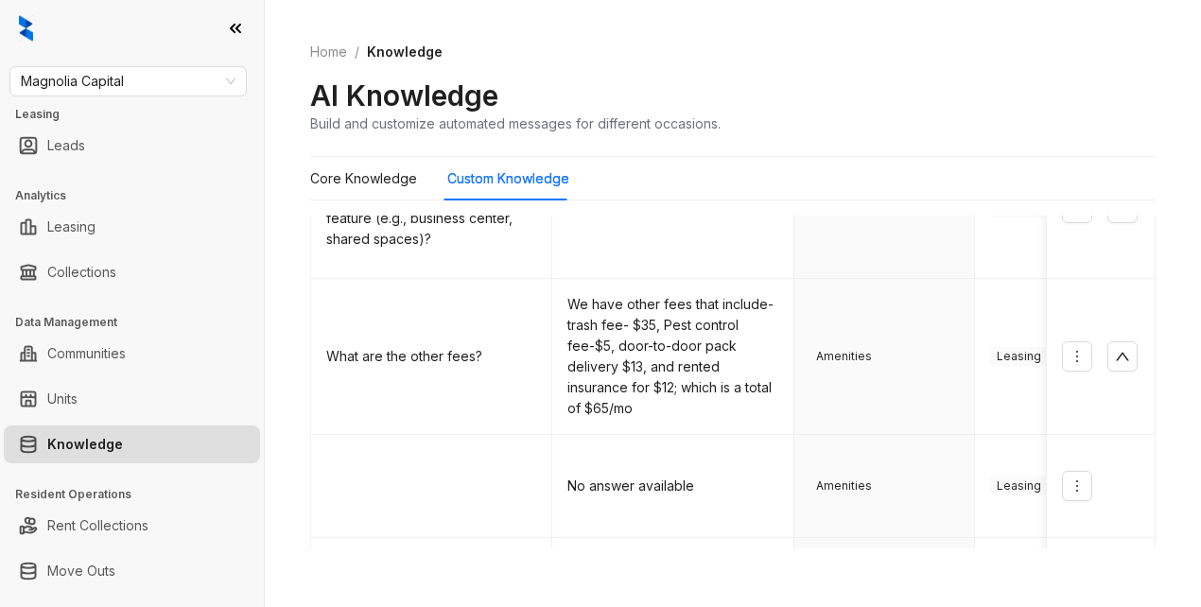
drag, startPoint x: 895, startPoint y: 104, endPoint x: 891, endPoint y: 123, distance: 19.3
click at [895, 104] on div "AI Knowledge Build and customize automated messages for different occasions." at bounding box center [733, 106] width 846 height 56
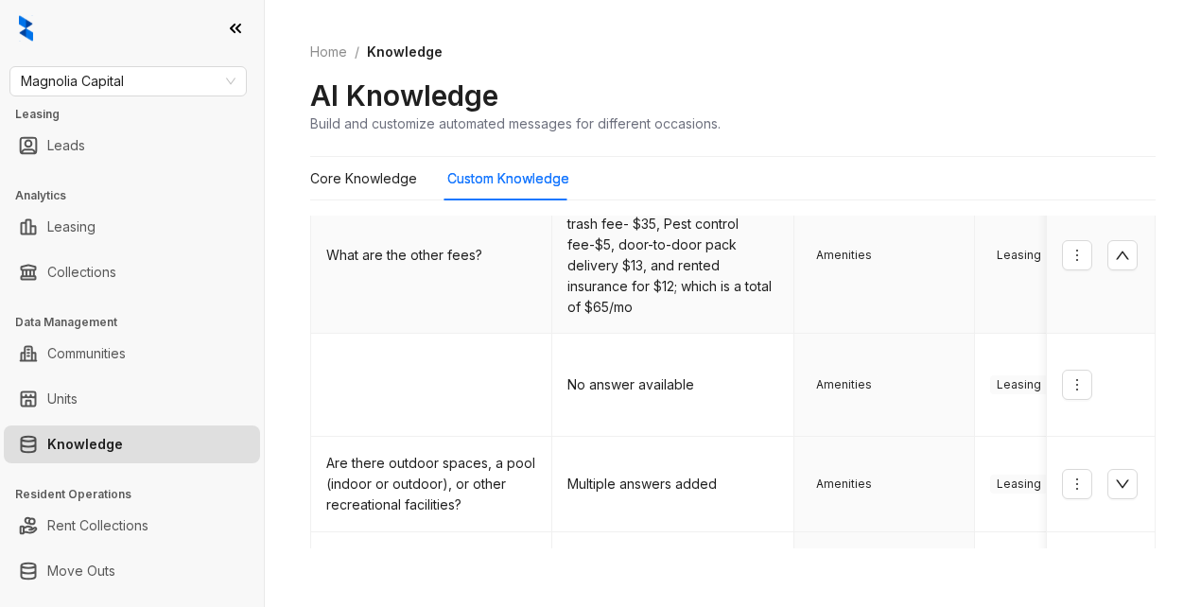
scroll to position [0, 0]
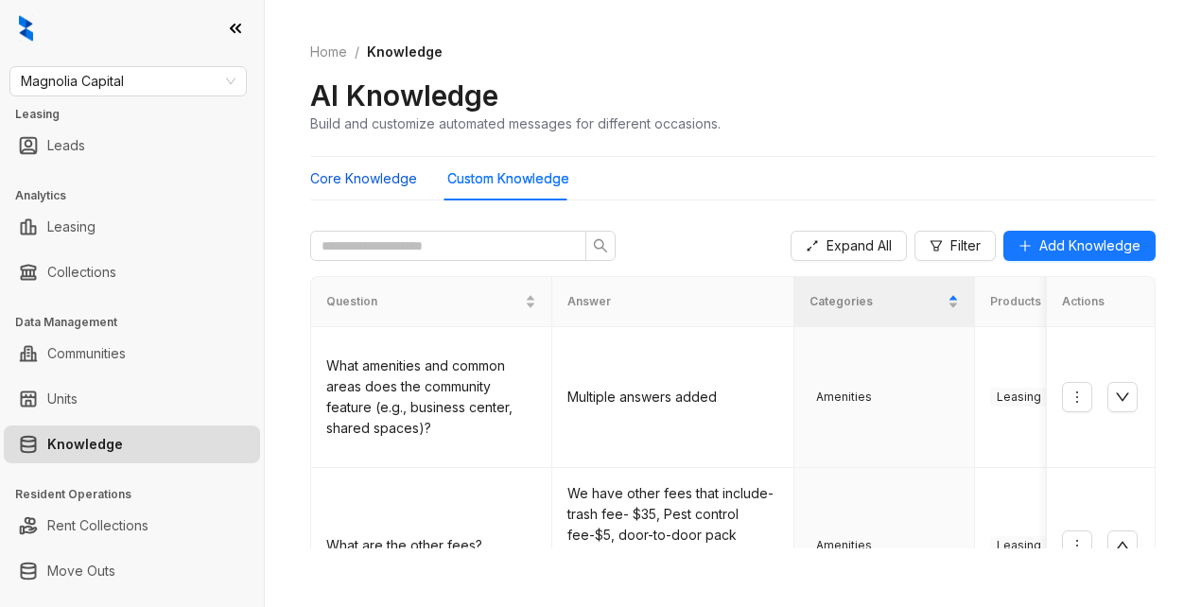
click at [355, 178] on Knowledge "Core Knowledge" at bounding box center [363, 178] width 107 height 21
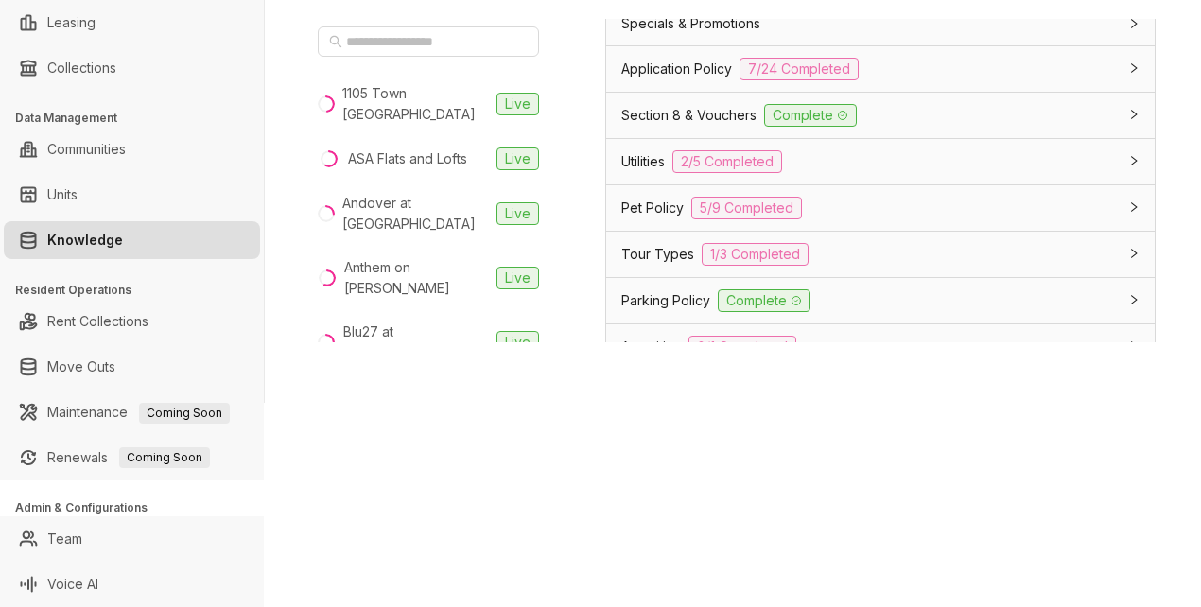
scroll to position [1513, 0]
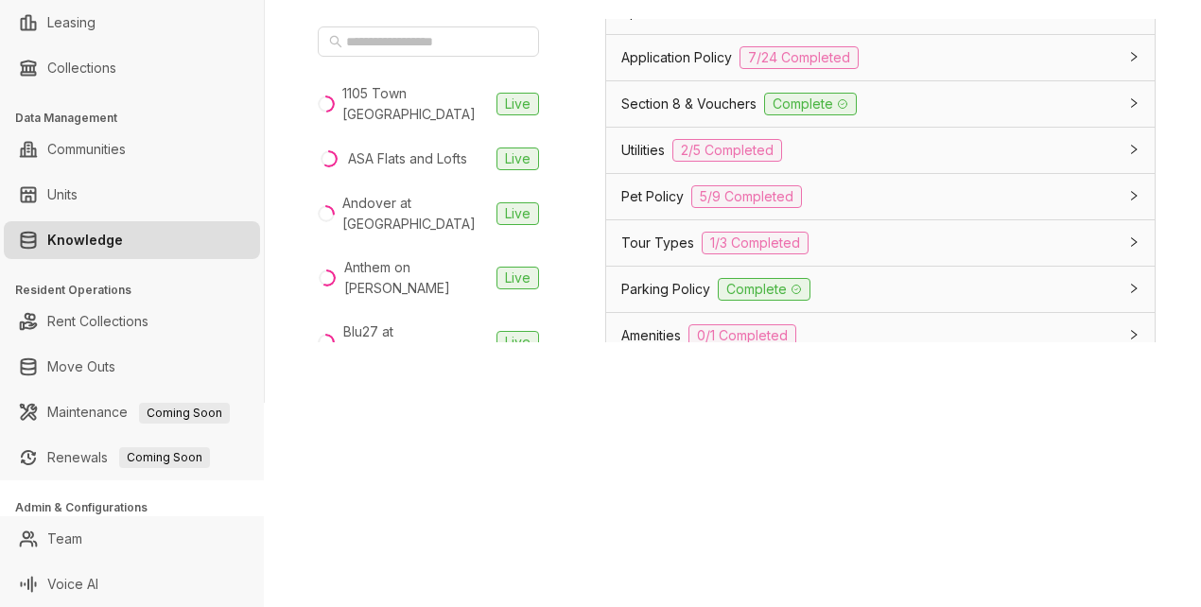
click at [667, 68] on span "Application Policy" at bounding box center [676, 57] width 111 height 21
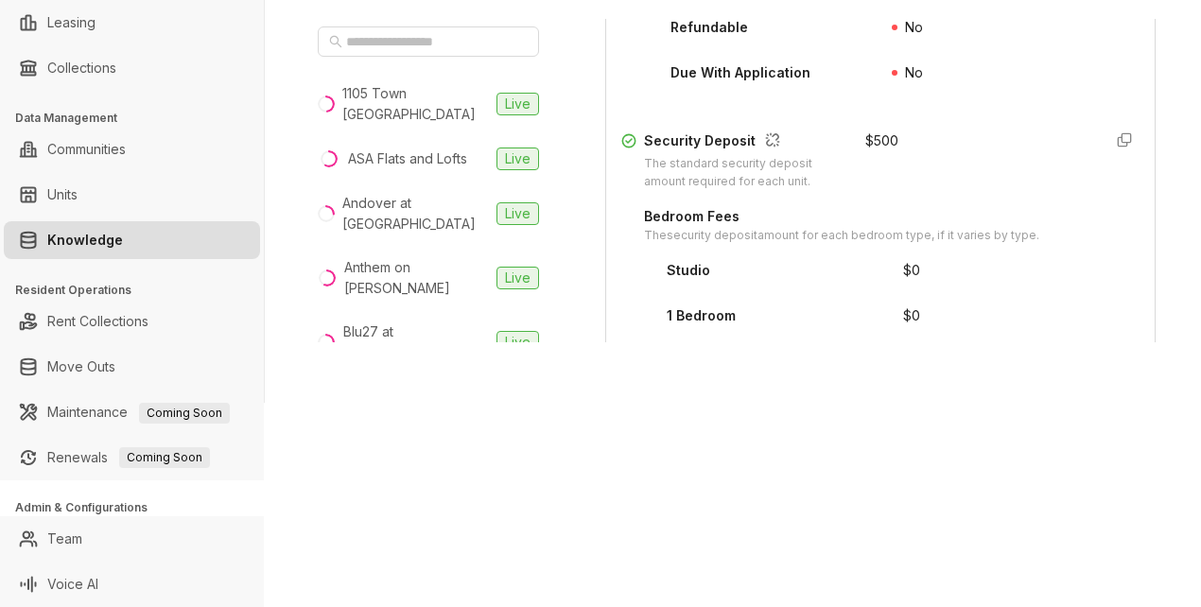
scroll to position [2554, 0]
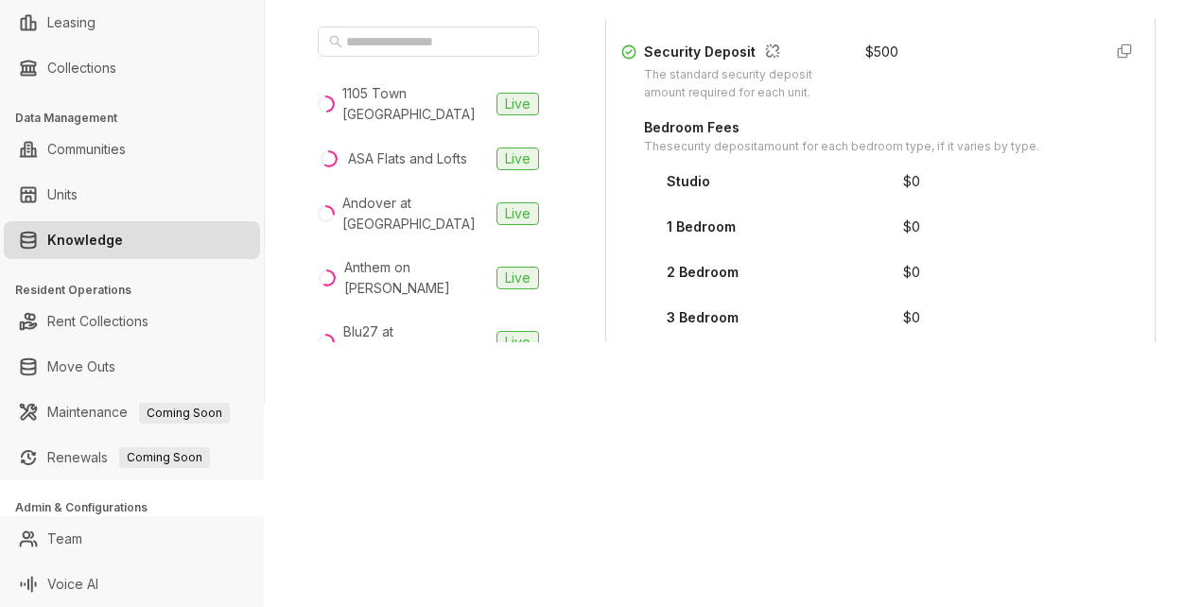
drag, startPoint x: 726, startPoint y: 401, endPoint x: 713, endPoint y: 380, distance: 24.2
click at [726, 402] on div "Home / Knowledge AI Knowledge Build and customize automated messages for differ…" at bounding box center [733, 99] width 936 height 607
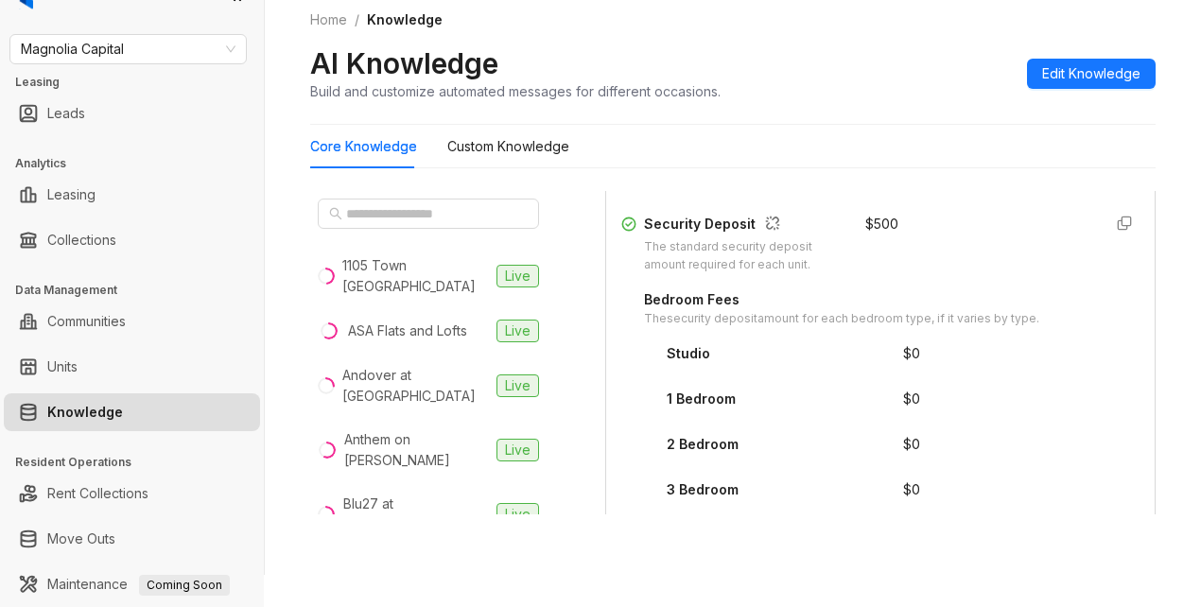
scroll to position [0, 0]
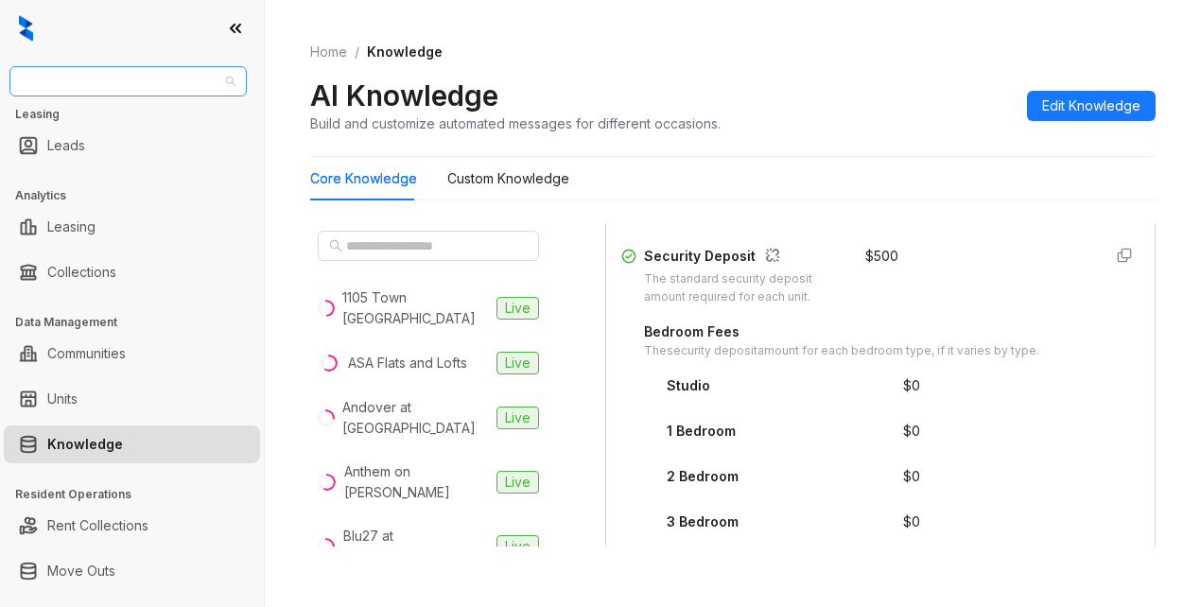
click at [169, 86] on span "Magnolia Capital" at bounding box center [128, 81] width 215 height 28
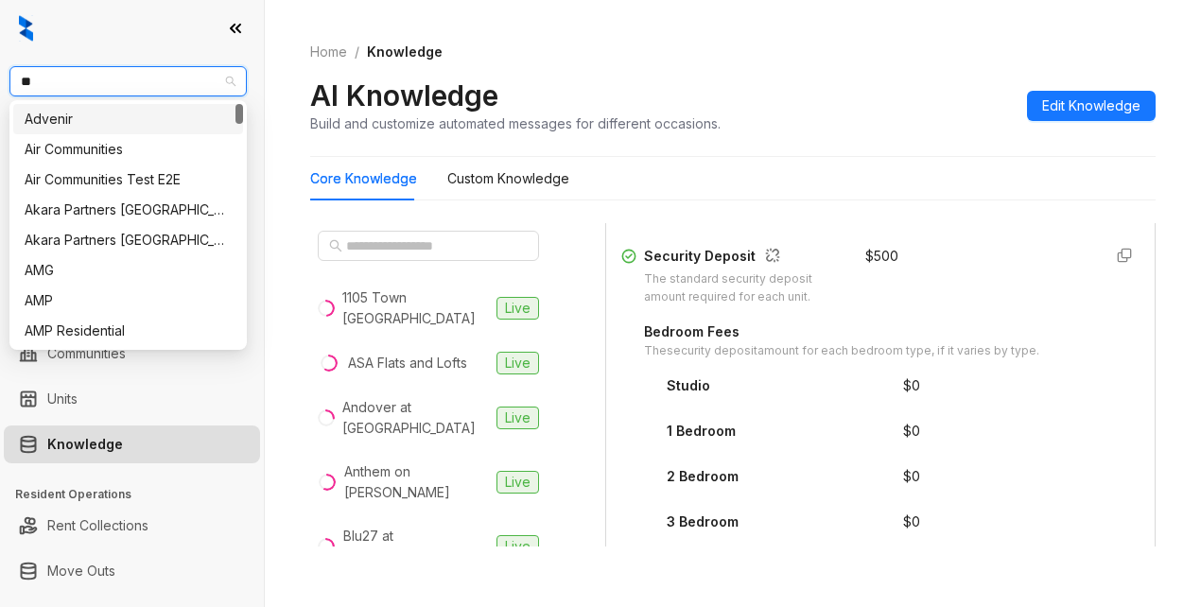
type input "***"
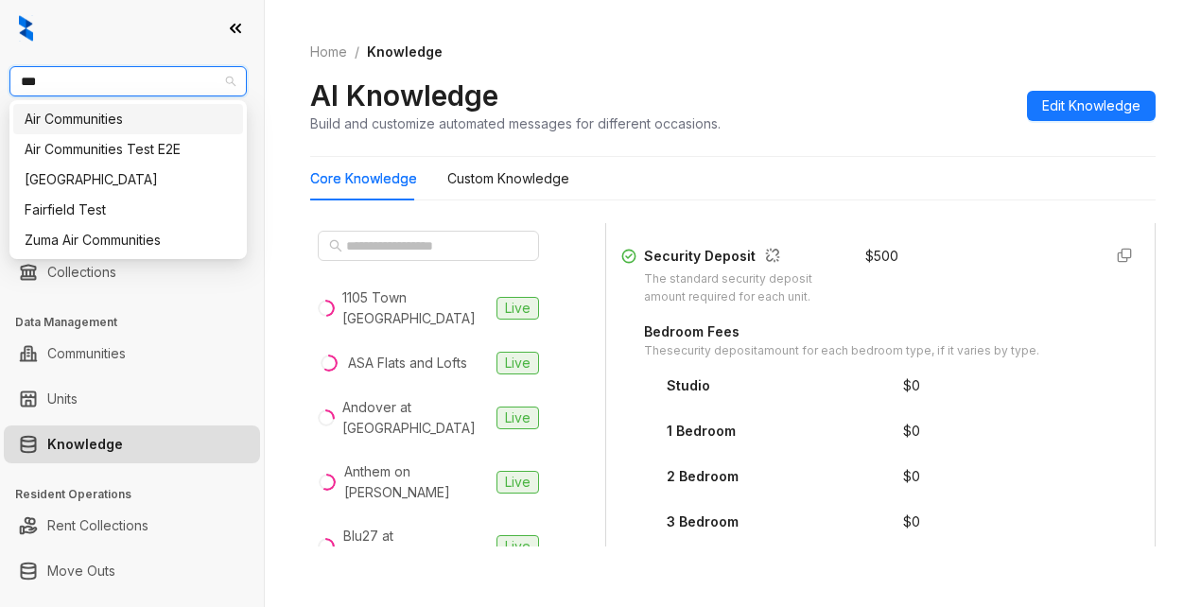
click at [100, 120] on div "Air Communities" at bounding box center [128, 119] width 207 height 21
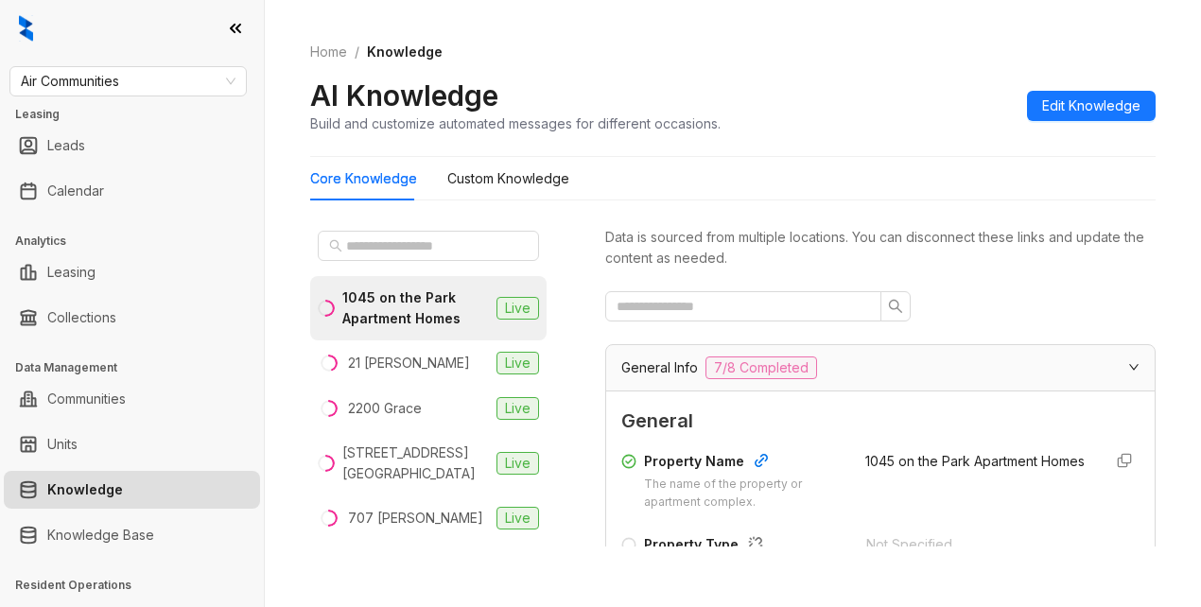
click at [737, 35] on div "Home / Knowledge AI Knowledge Build and customize automated messages for differ…" at bounding box center [733, 88] width 846 height 138
click at [727, 53] on ol "Home / Knowledge" at bounding box center [733, 52] width 846 height 21
click at [754, 56] on ol "Home / Knowledge" at bounding box center [733, 52] width 846 height 21
click at [49, 89] on span "Air Communities" at bounding box center [128, 81] width 215 height 28
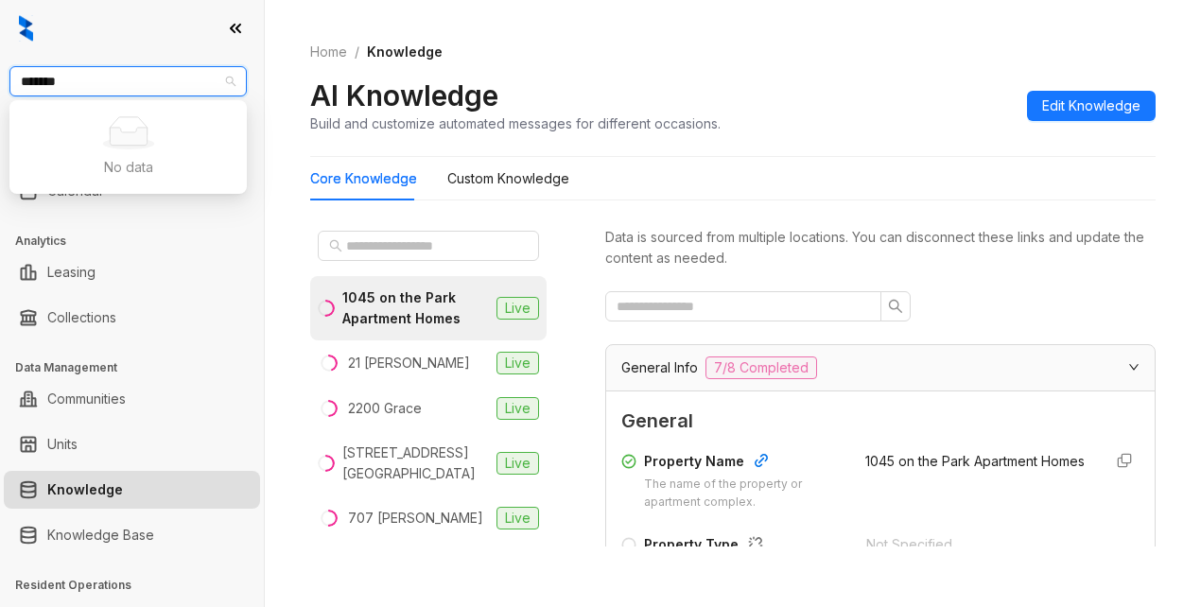
type input "******"
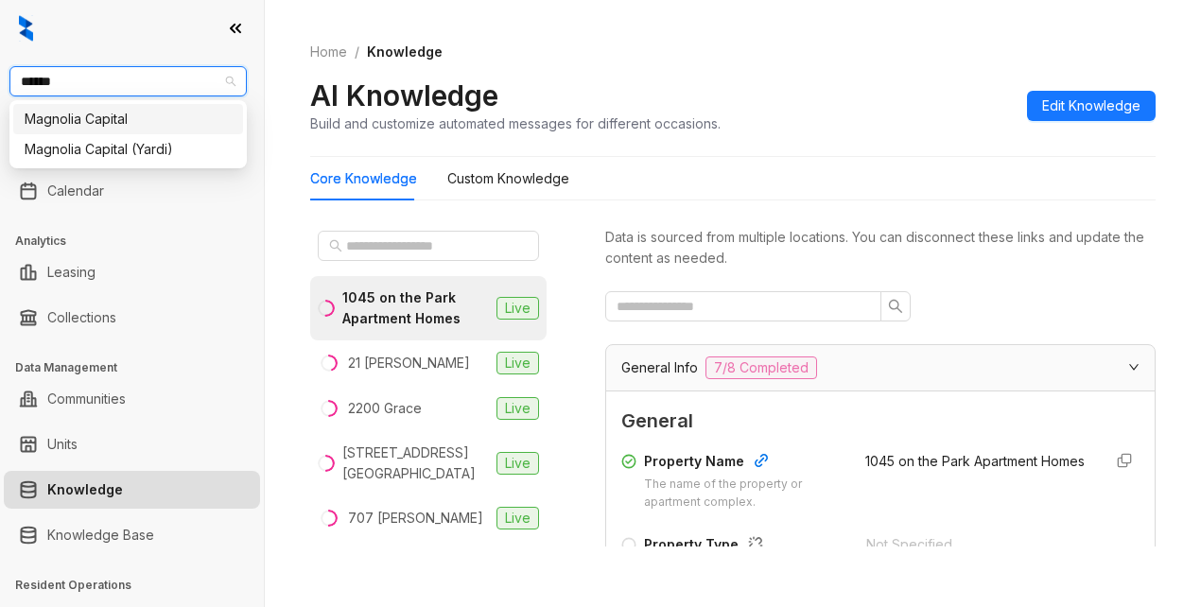
click at [94, 124] on div "Magnolia Capital" at bounding box center [128, 119] width 207 height 21
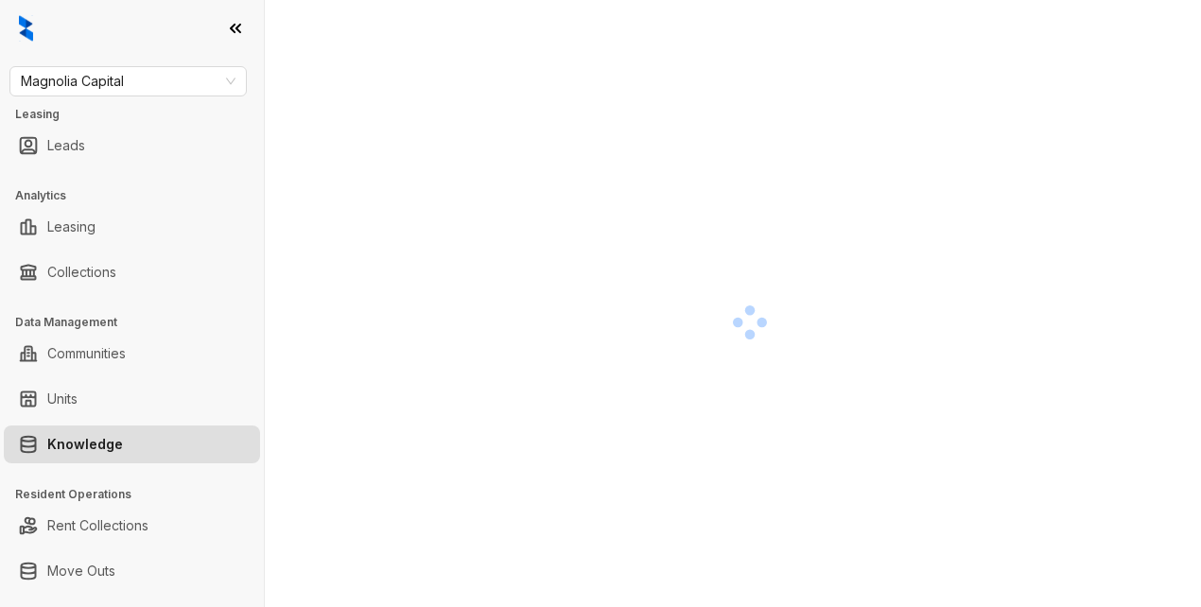
click at [389, 238] on div at bounding box center [750, 322] width 880 height 607
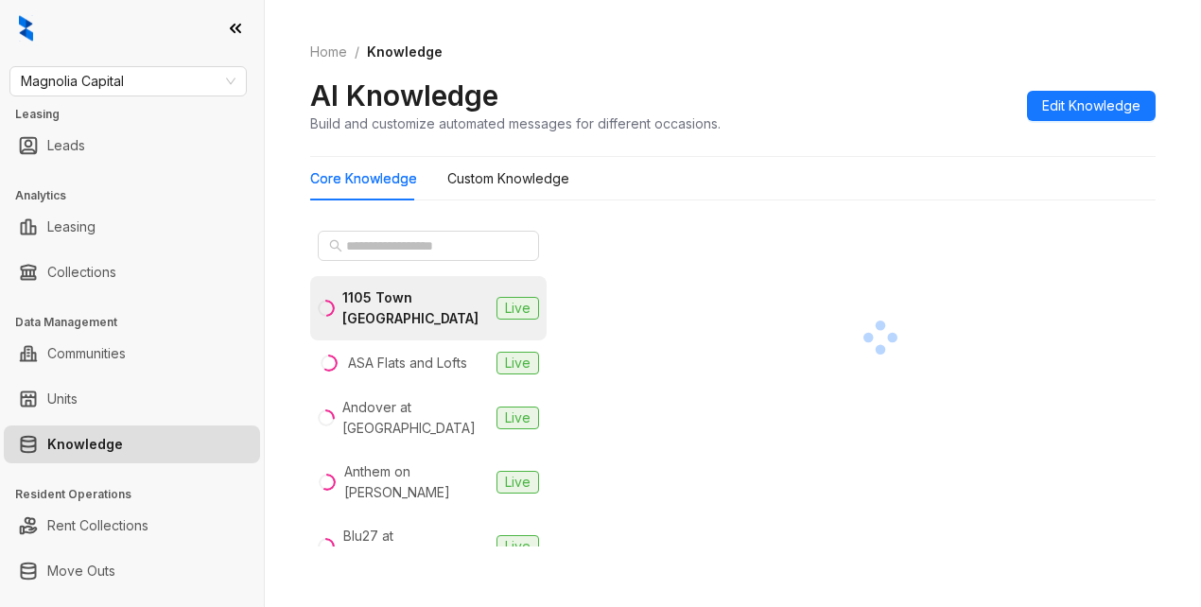
click at [771, 237] on div at bounding box center [880, 337] width 551 height 229
click at [360, 257] on span at bounding box center [428, 246] width 221 height 30
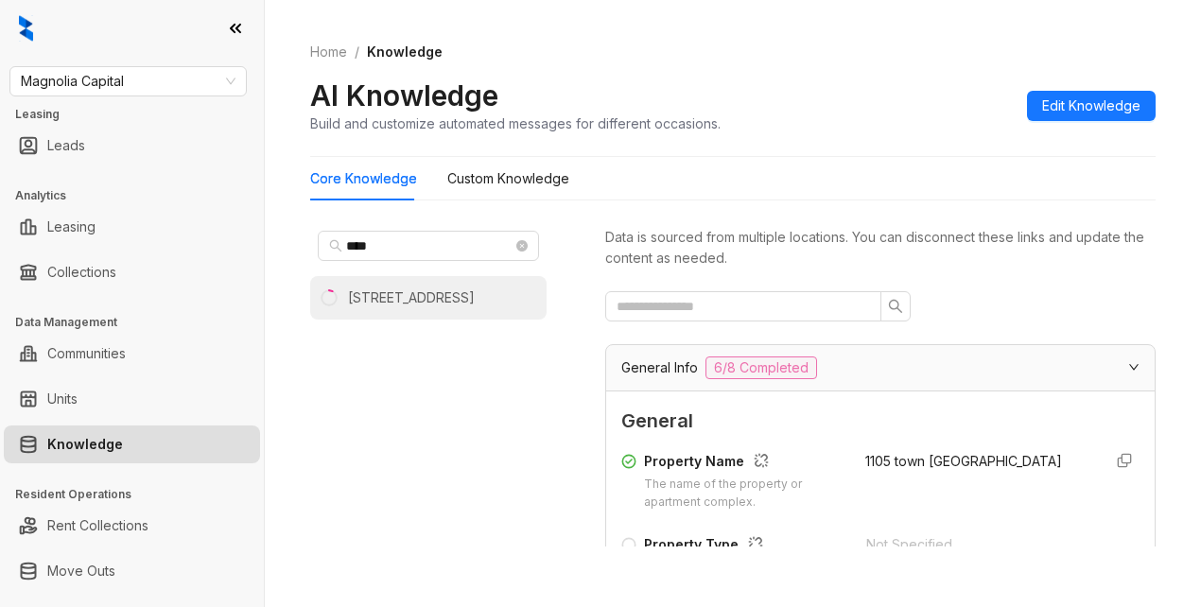
click at [446, 303] on div "4550 Cherry Creek" at bounding box center [411, 298] width 127 height 21
click at [766, 65] on div "Home / Knowledge AI Knowledge Build and customize automated messages for differ…" at bounding box center [733, 88] width 846 height 138
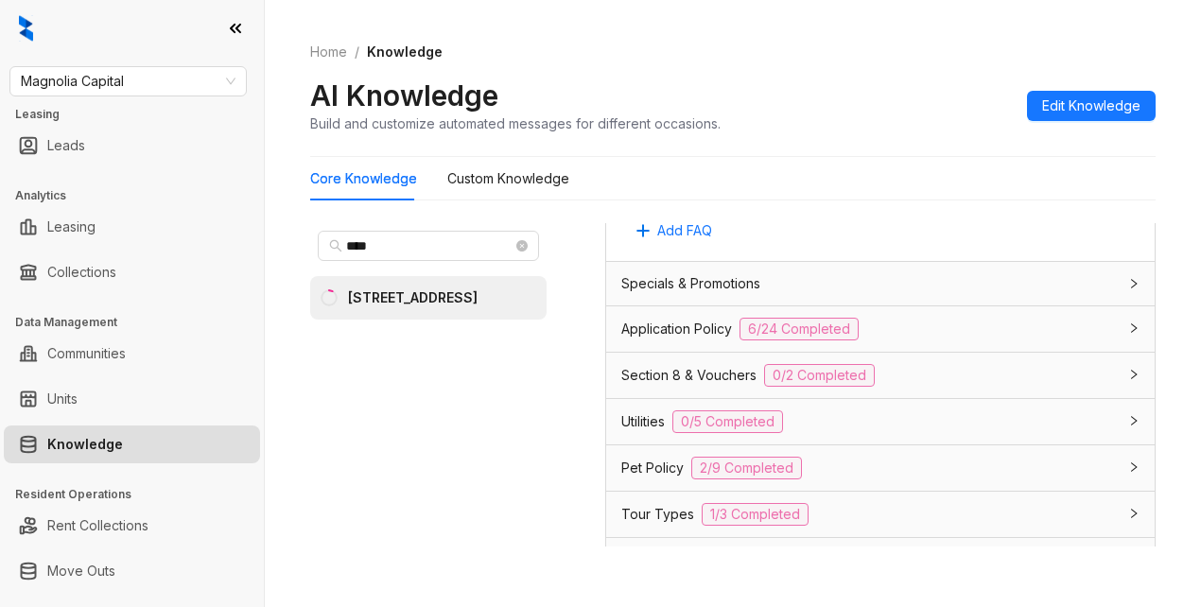
scroll to position [1230, 0]
click at [690, 337] on span "Application Policy" at bounding box center [676, 326] width 111 height 21
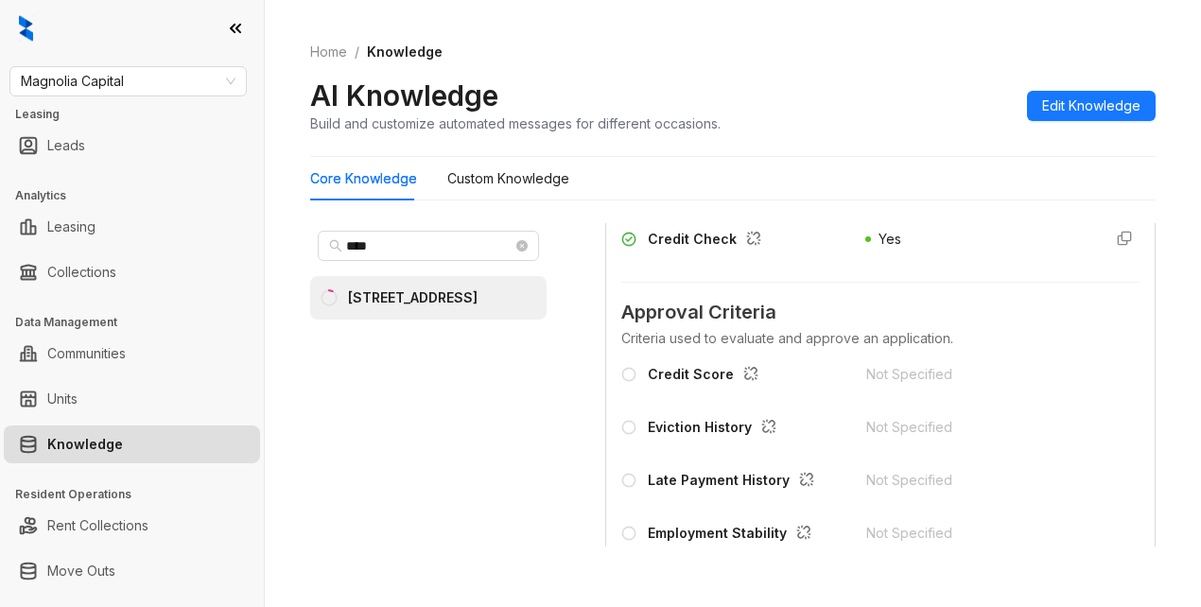
scroll to position [1986, 0]
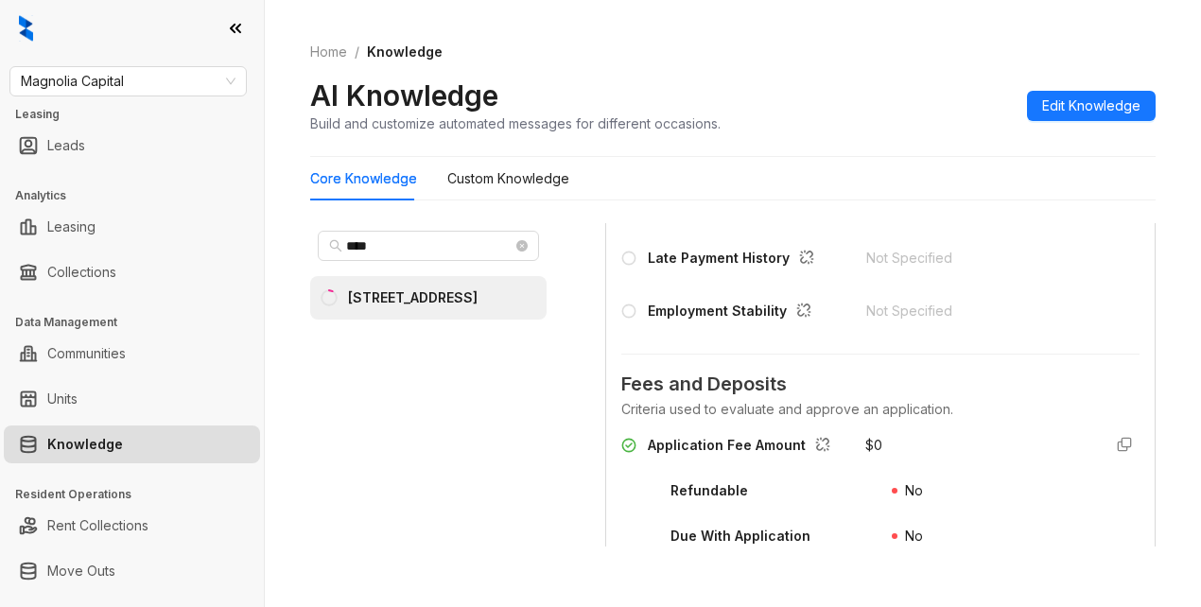
click at [845, 89] on div "AI Knowledge Build and customize automated messages for different occasions. Ed…" at bounding box center [733, 106] width 846 height 56
click at [465, 477] on div "**** 4550 Cherry Creek" at bounding box center [428, 385] width 236 height 324
click at [392, 245] on input "****" at bounding box center [429, 246] width 166 height 21
drag, startPoint x: 392, startPoint y: 245, endPoint x: 302, endPoint y: 236, distance: 90.4
click at [304, 243] on div "Home / Knowledge AI Knowledge Build and customize automated messages for differ…" at bounding box center [733, 303] width 936 height 607
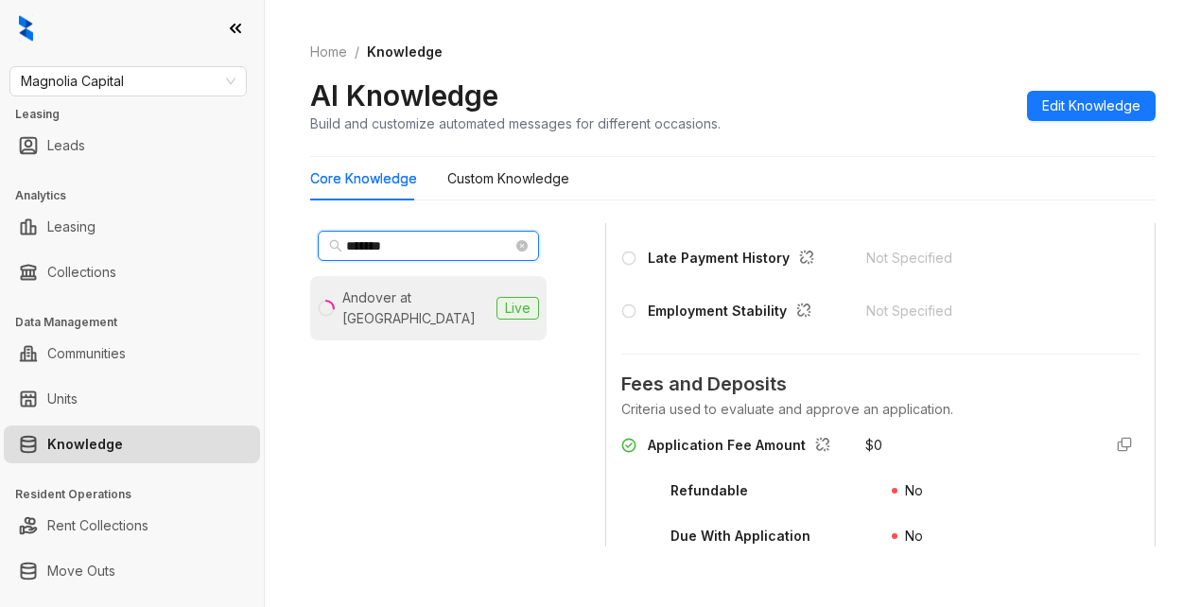
type input "*******"
click at [409, 303] on div "Andover at Crabtree" at bounding box center [415, 309] width 147 height 42
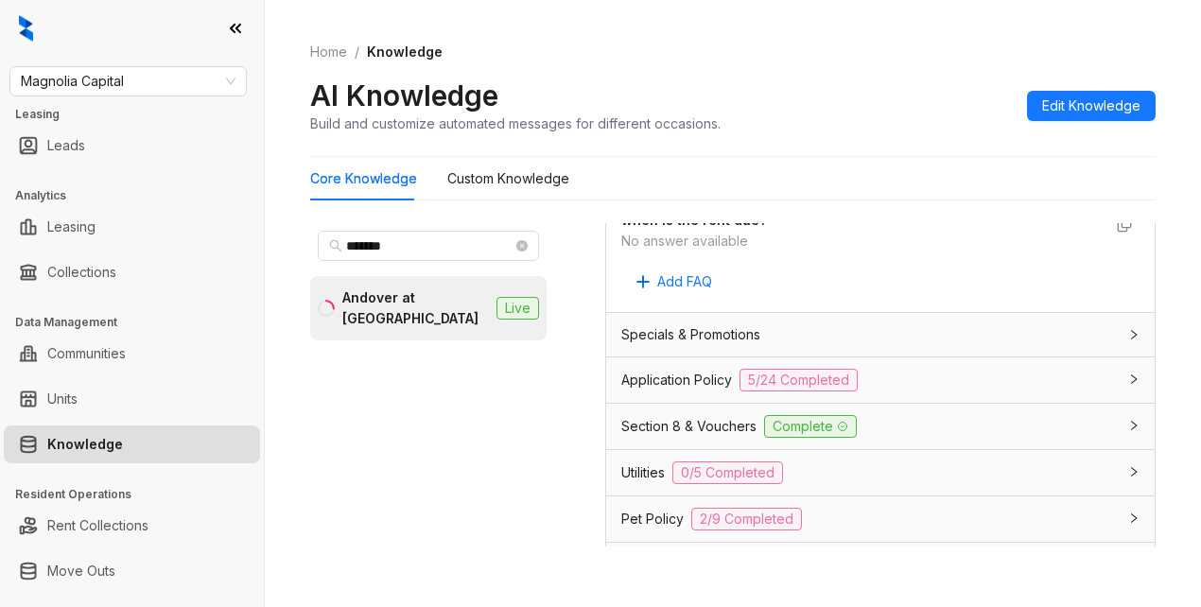
scroll to position [1419, 0]
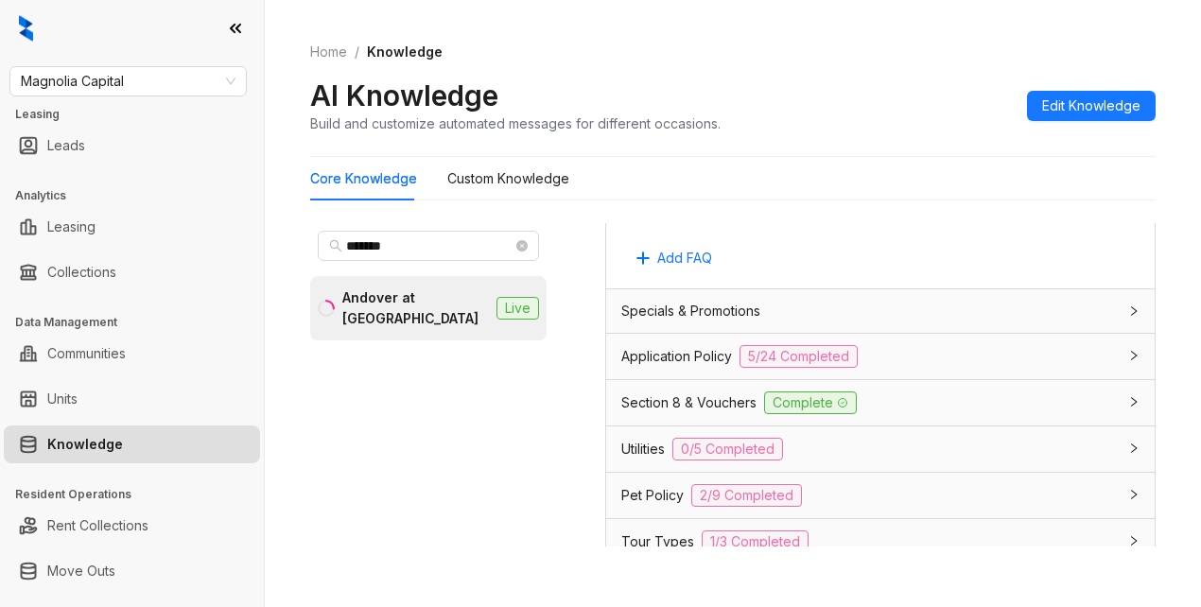
click at [651, 367] on span "Application Policy" at bounding box center [676, 356] width 111 height 21
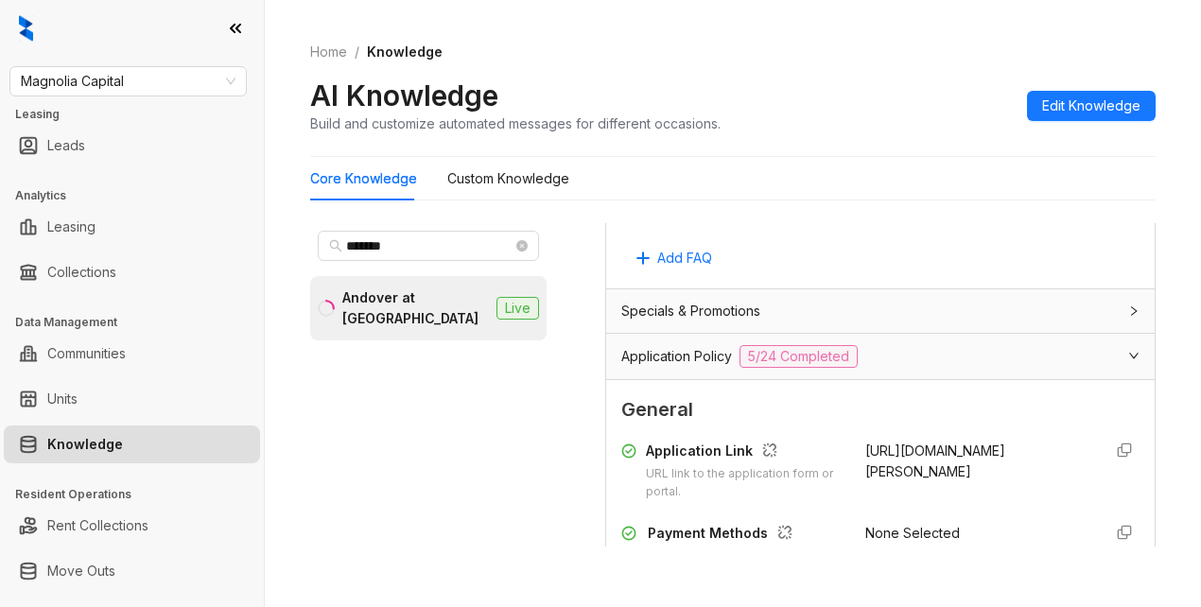
click at [841, 178] on div "Core Knowledge Custom Knowledge" at bounding box center [733, 179] width 846 height 44
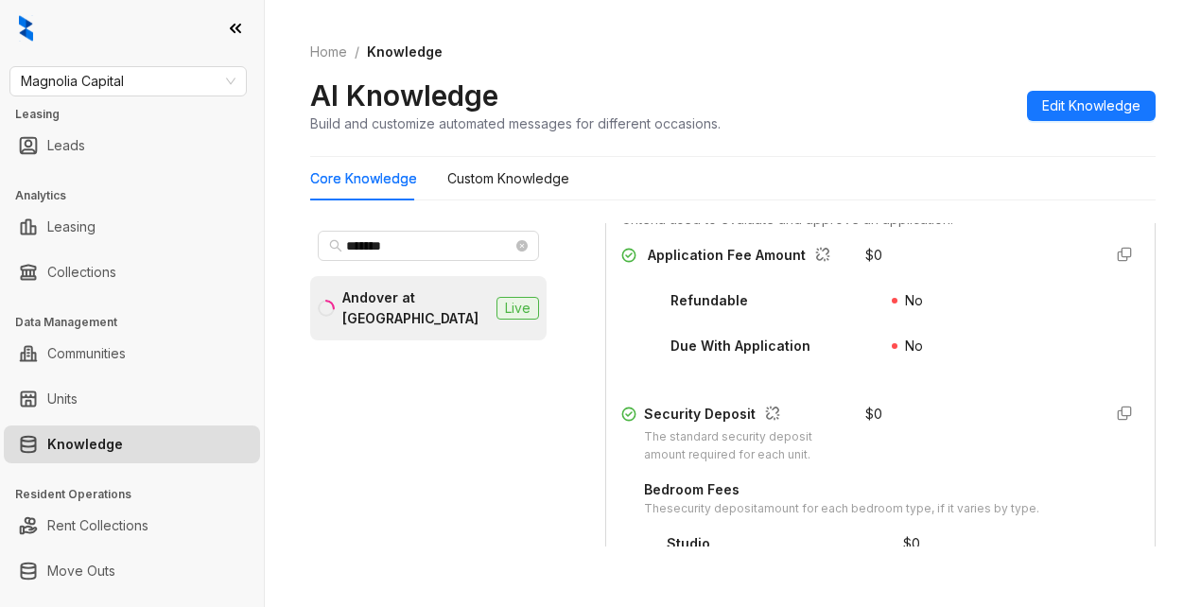
scroll to position [2365, 0]
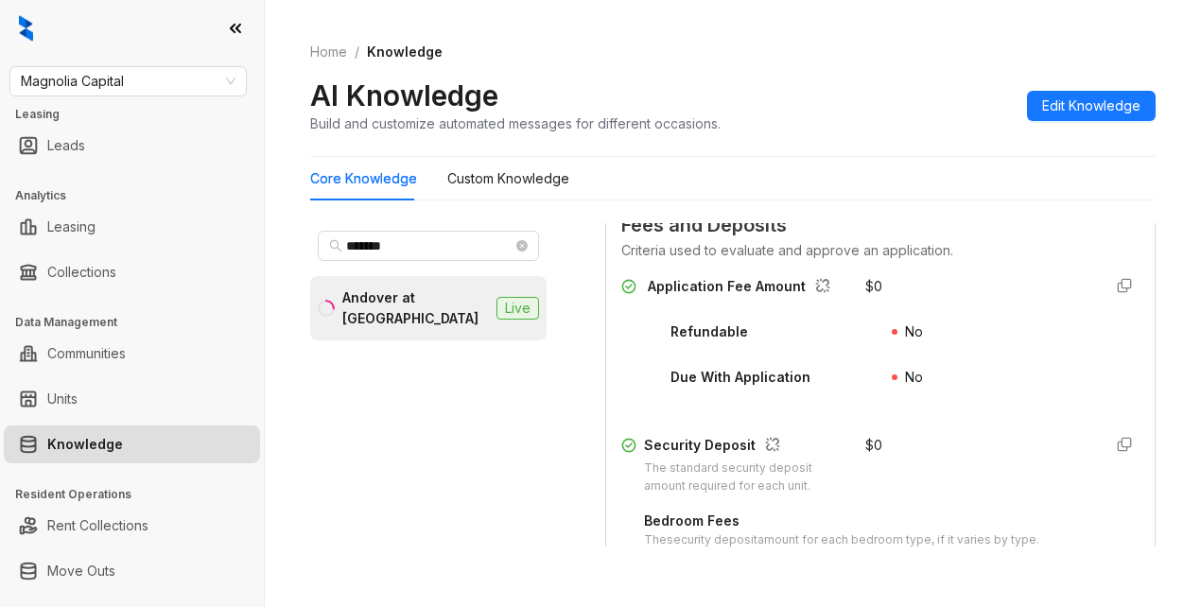
click at [739, 218] on div "******* Andover at Crabtree Live Data is sourced from multiple locations. You c…" at bounding box center [733, 389] width 846 height 347
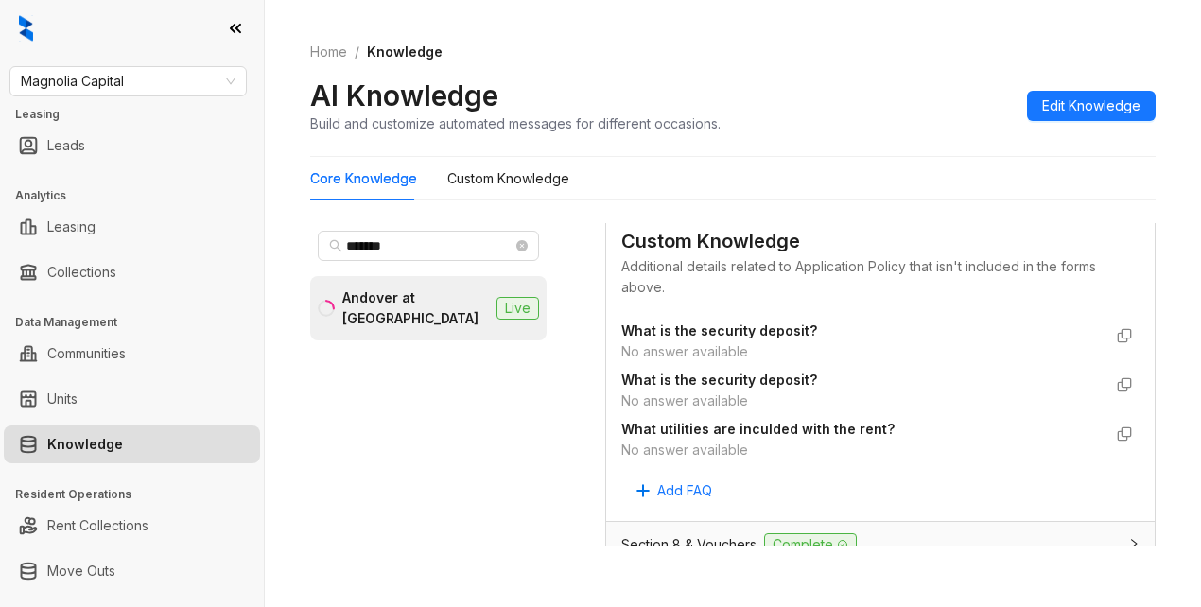
scroll to position [3878, 0]
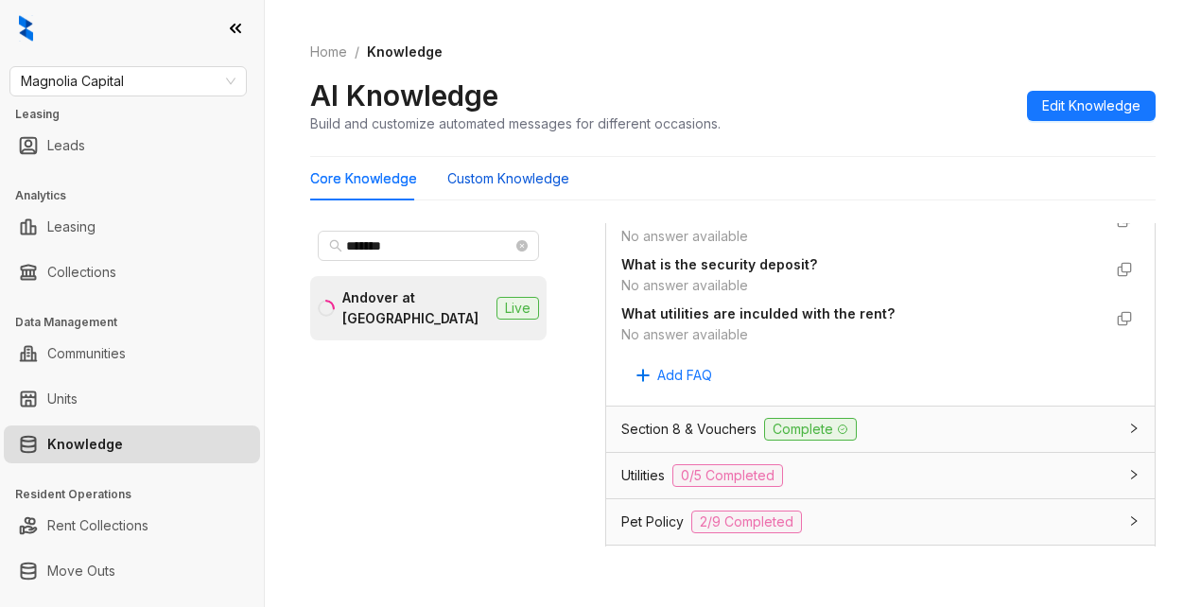
click at [462, 175] on Knowledge "Custom Knowledge" at bounding box center [508, 178] width 122 height 21
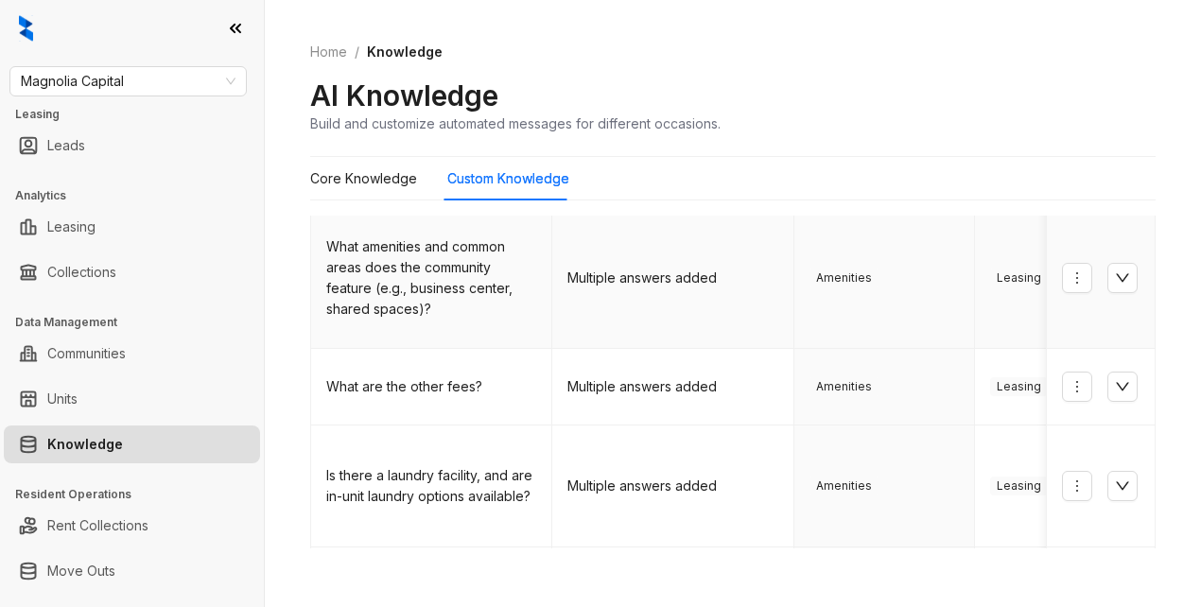
scroll to position [284, 0]
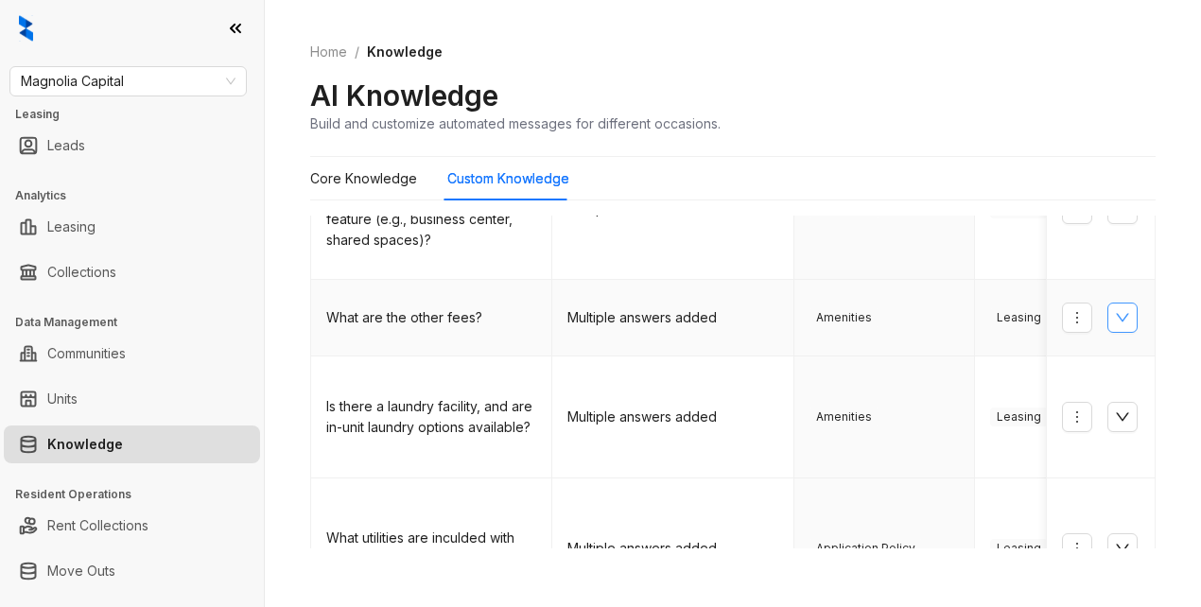
click at [1115, 310] on icon "down" at bounding box center [1122, 317] width 15 height 15
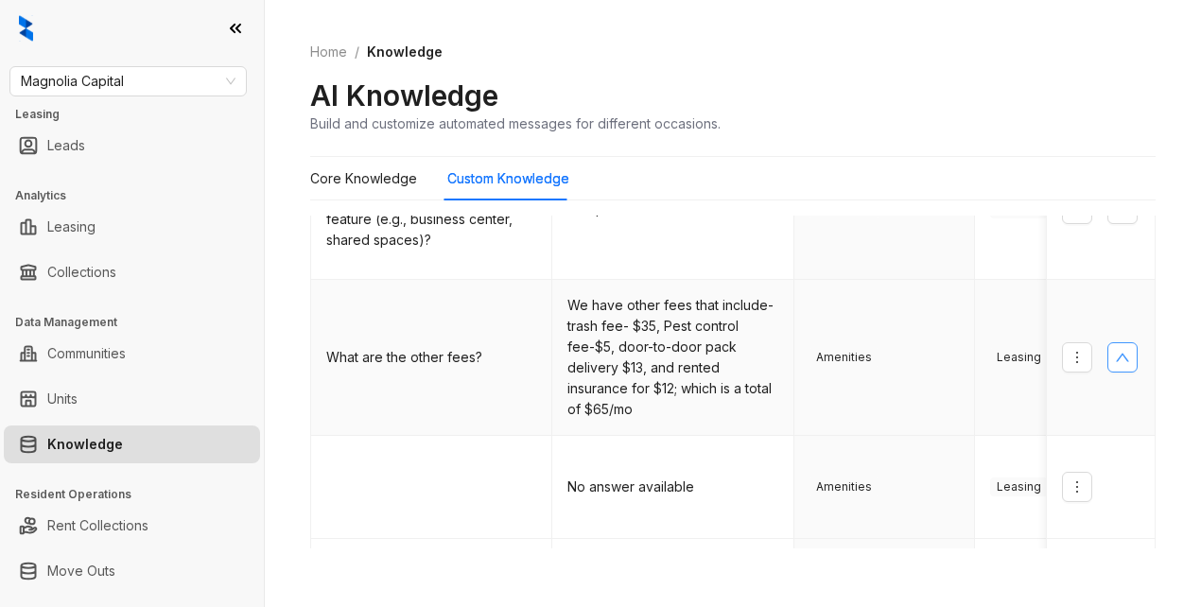
click at [1115, 350] on icon "up" at bounding box center [1122, 357] width 15 height 15
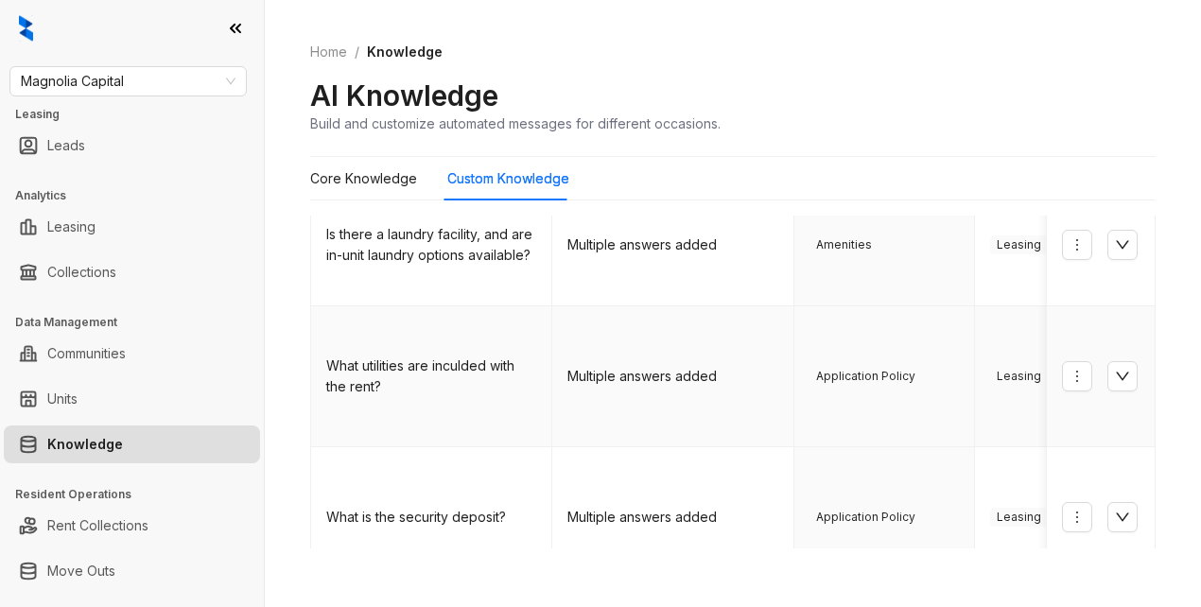
scroll to position [568, 0]
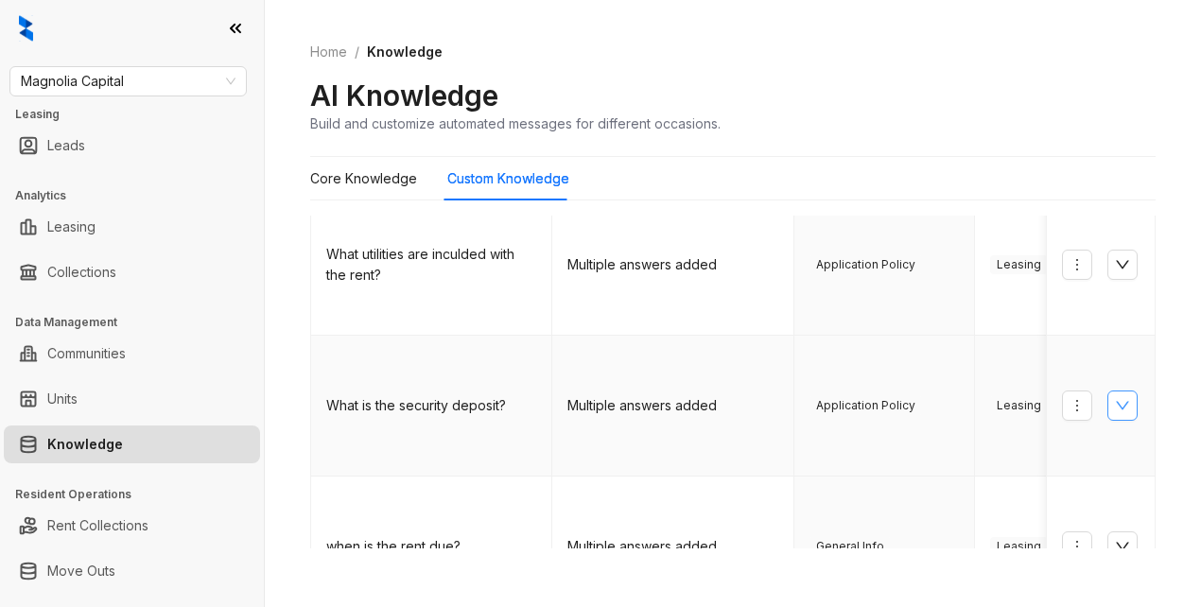
click at [1115, 398] on icon "down" at bounding box center [1122, 405] width 15 height 15
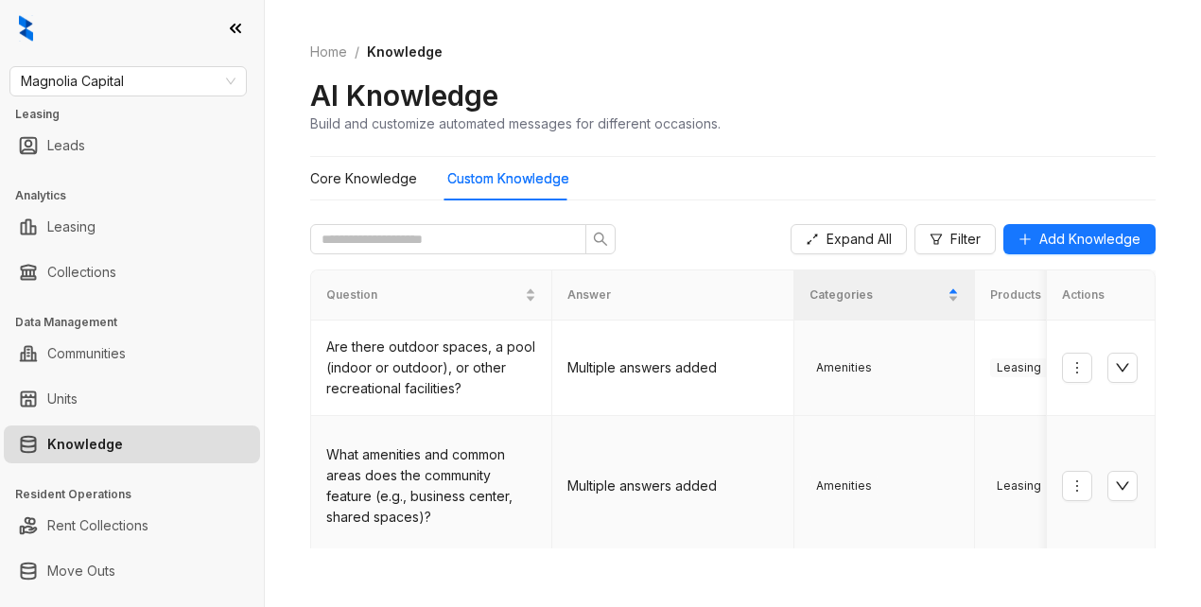
scroll to position [0, 0]
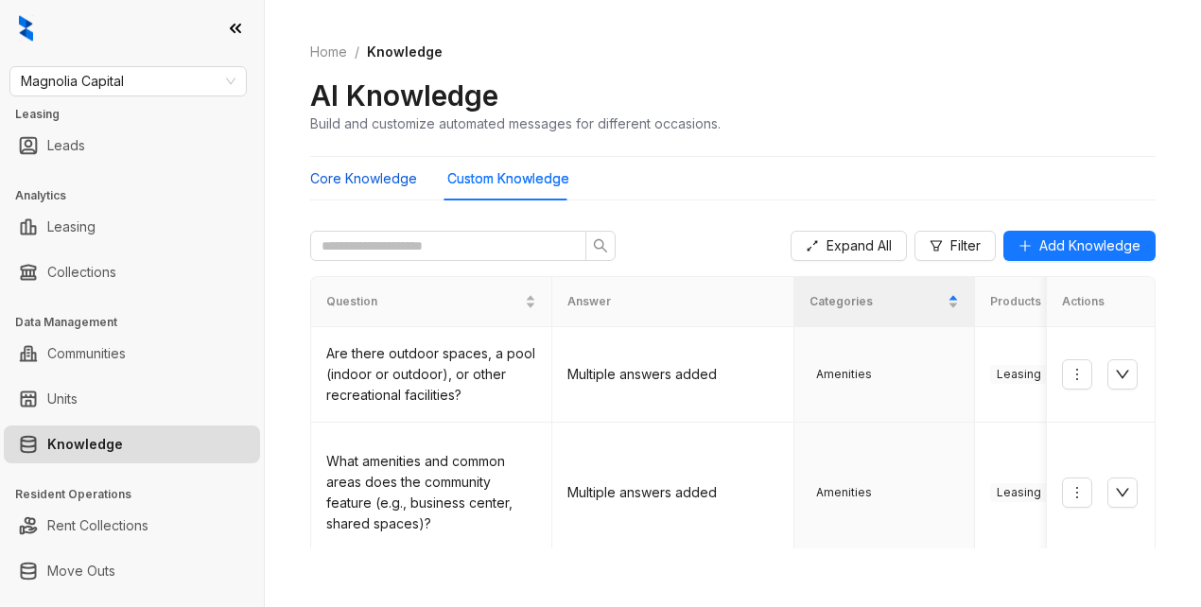
click at [375, 182] on Knowledge "Core Knowledge" at bounding box center [363, 178] width 107 height 21
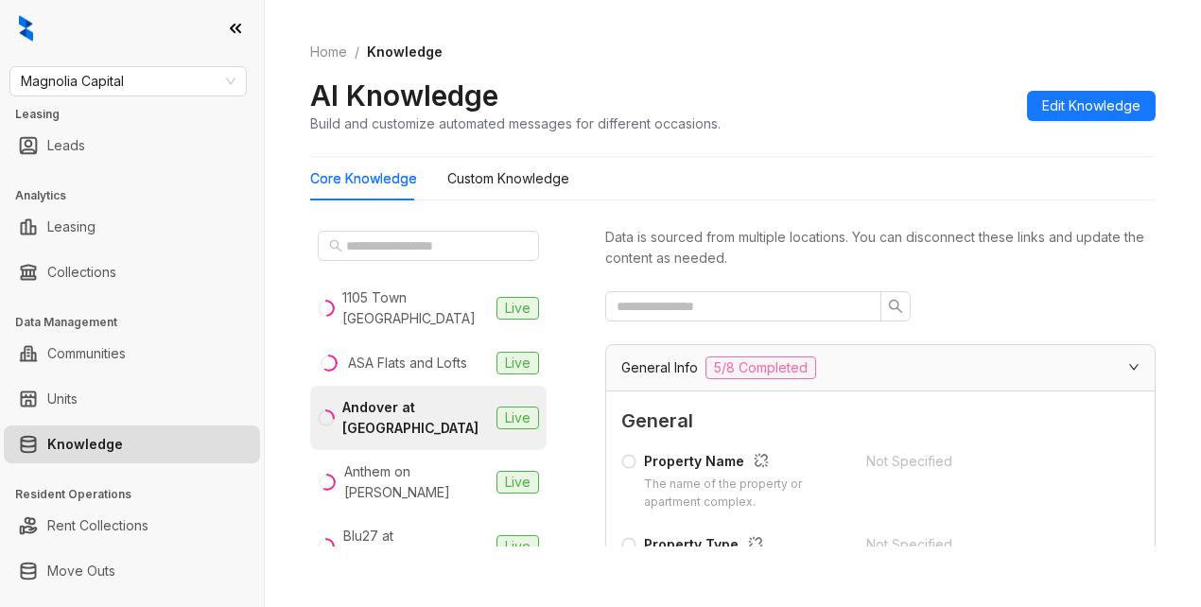
click at [893, 411] on span "General" at bounding box center [880, 421] width 518 height 29
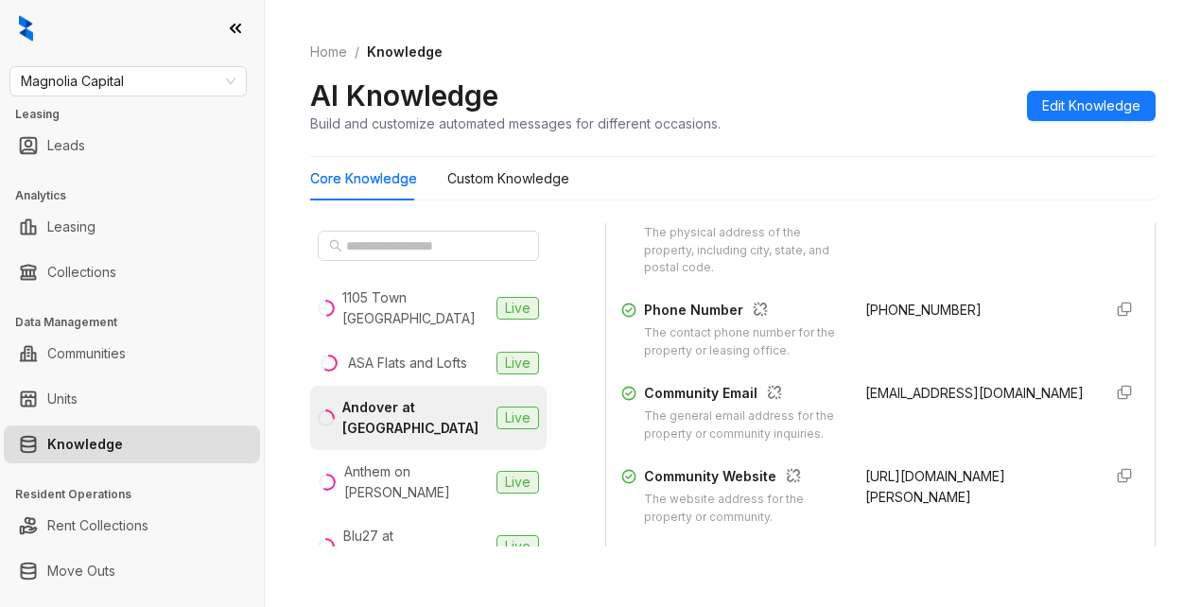
scroll to position [378, 0]
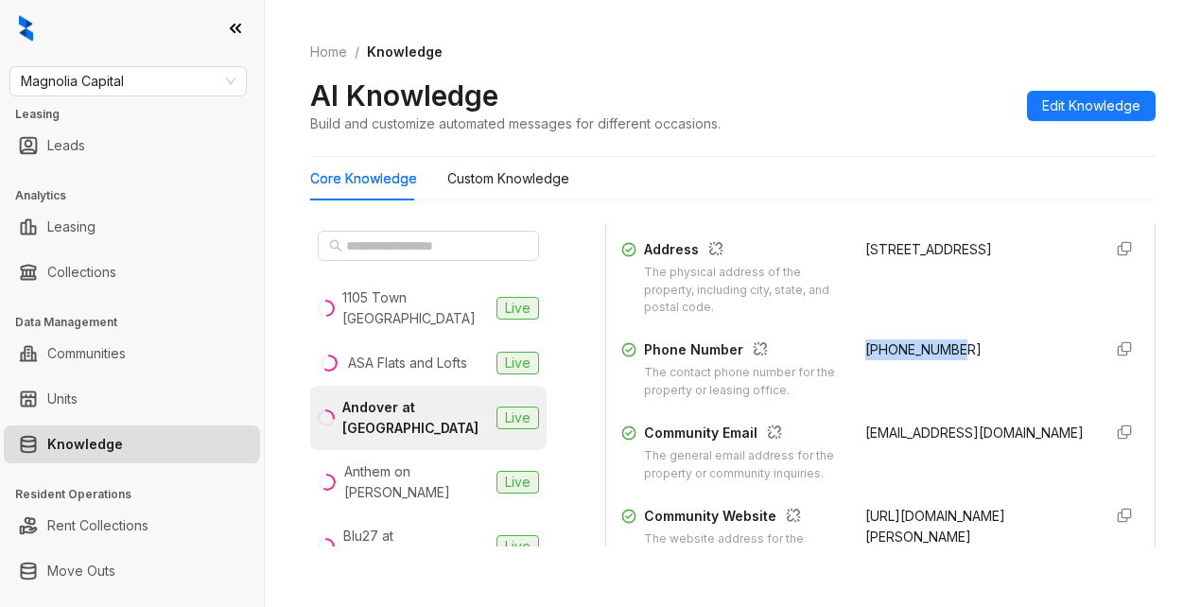
drag, startPoint x: 842, startPoint y: 367, endPoint x: 987, endPoint y: 382, distance: 145.5
click at [987, 382] on div "Phone Number The contact phone number for the property or leasing office. +1984…" at bounding box center [880, 370] width 518 height 61
copy span "+19843699037"
drag, startPoint x: 843, startPoint y: 448, endPoint x: 862, endPoint y: 456, distance: 20.4
click at [942, 476] on div "Community Email The general email address for the property or community inquiri…" at bounding box center [880, 453] width 518 height 61
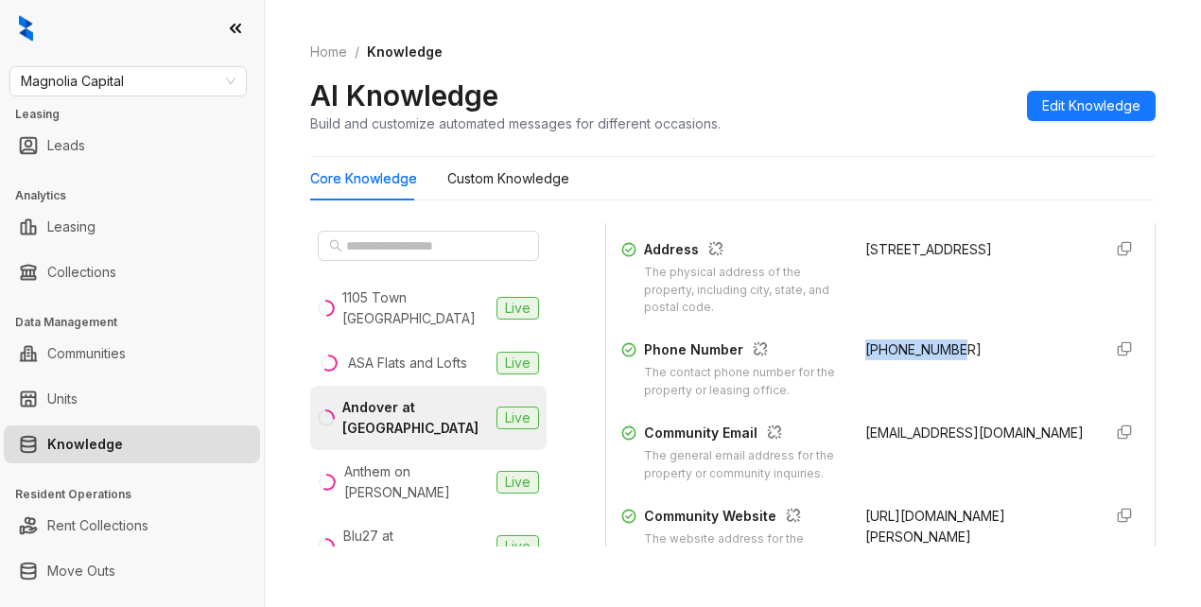
copy span "andovercrabtree@STYLresidential.com"
click at [742, 183] on div "Core Knowledge Custom Knowledge" at bounding box center [733, 179] width 846 height 44
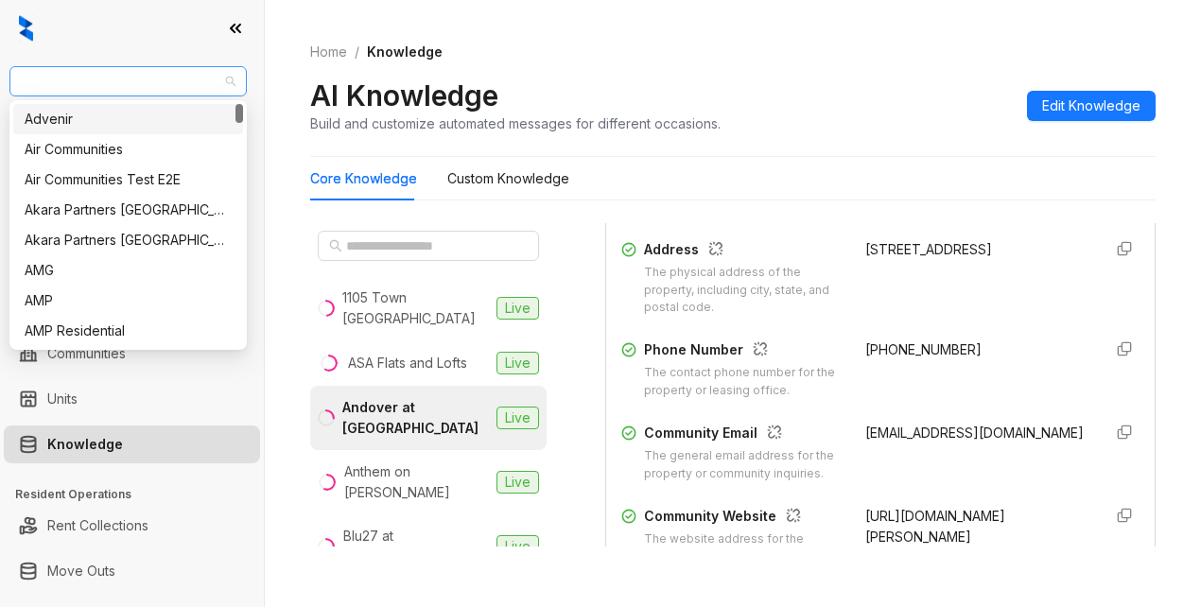
click at [150, 82] on span "Magnolia Capital" at bounding box center [128, 81] width 215 height 28
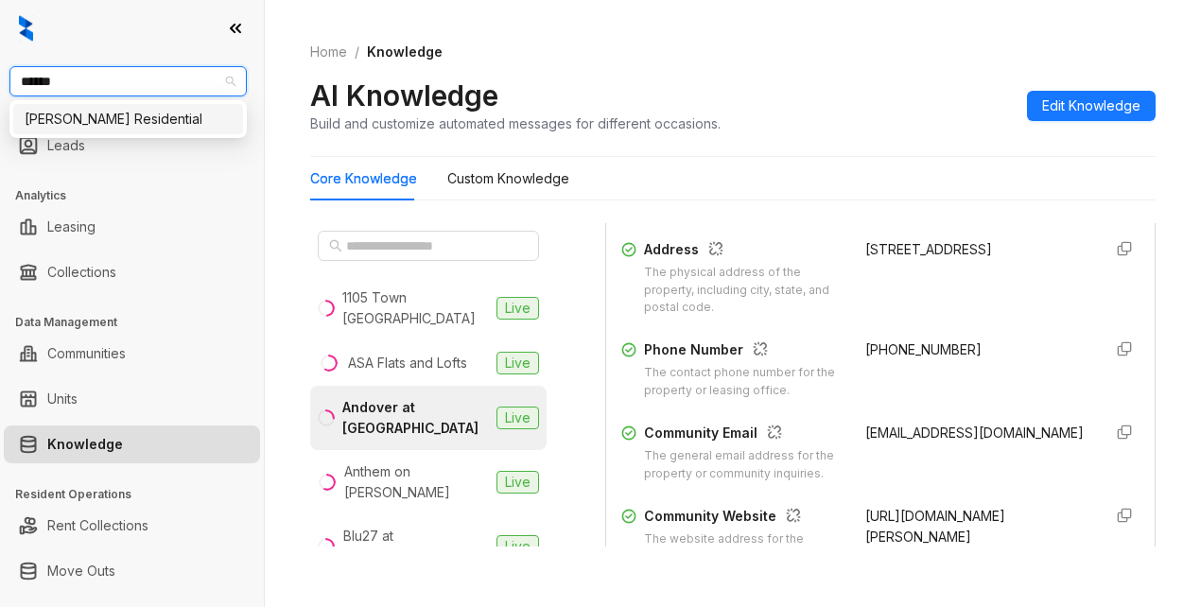
type input "*******"
click at [116, 116] on div "[PERSON_NAME] Residential" at bounding box center [128, 119] width 207 height 21
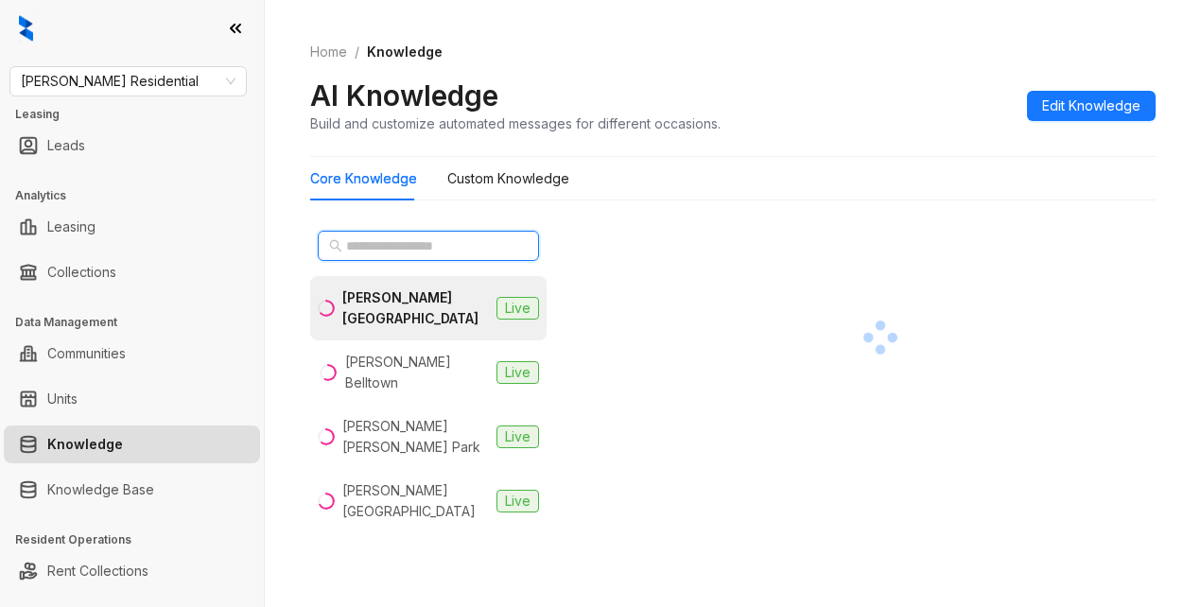
click at [375, 242] on input "text" at bounding box center [429, 246] width 166 height 21
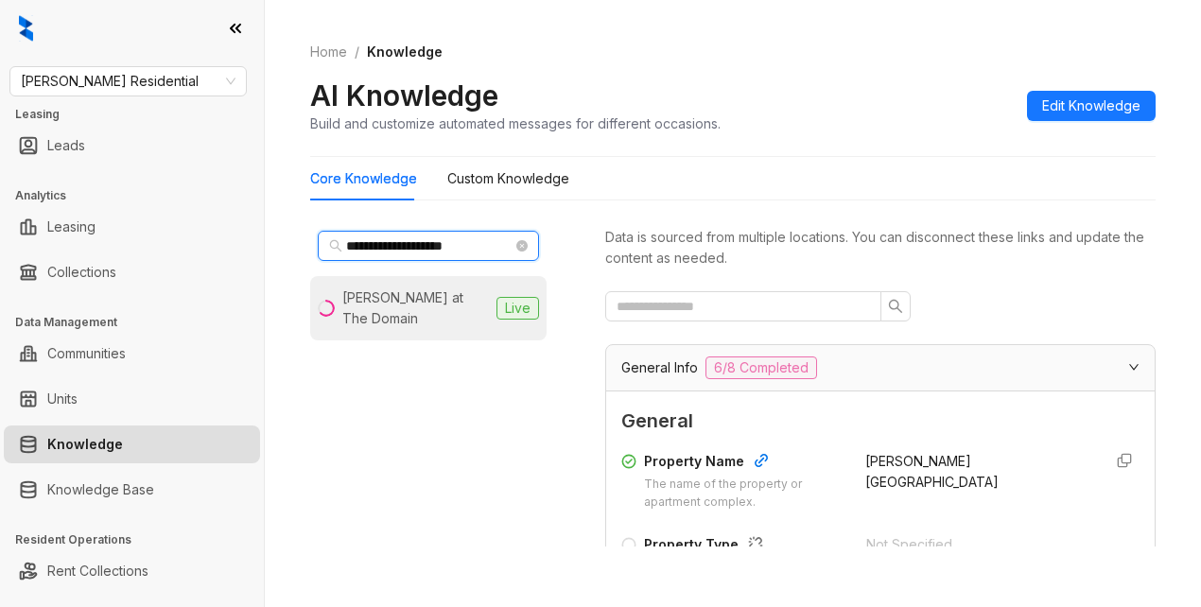
type input "**********"
click at [425, 305] on div "[PERSON_NAME] at The Domain" at bounding box center [415, 309] width 147 height 42
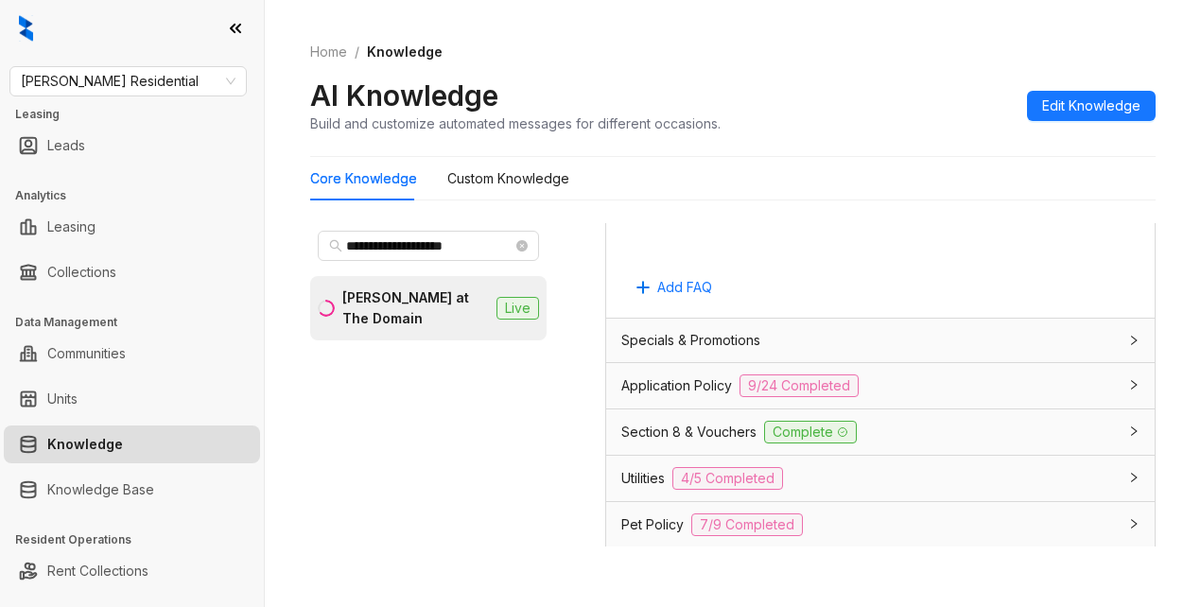
scroll to position [1324, 0]
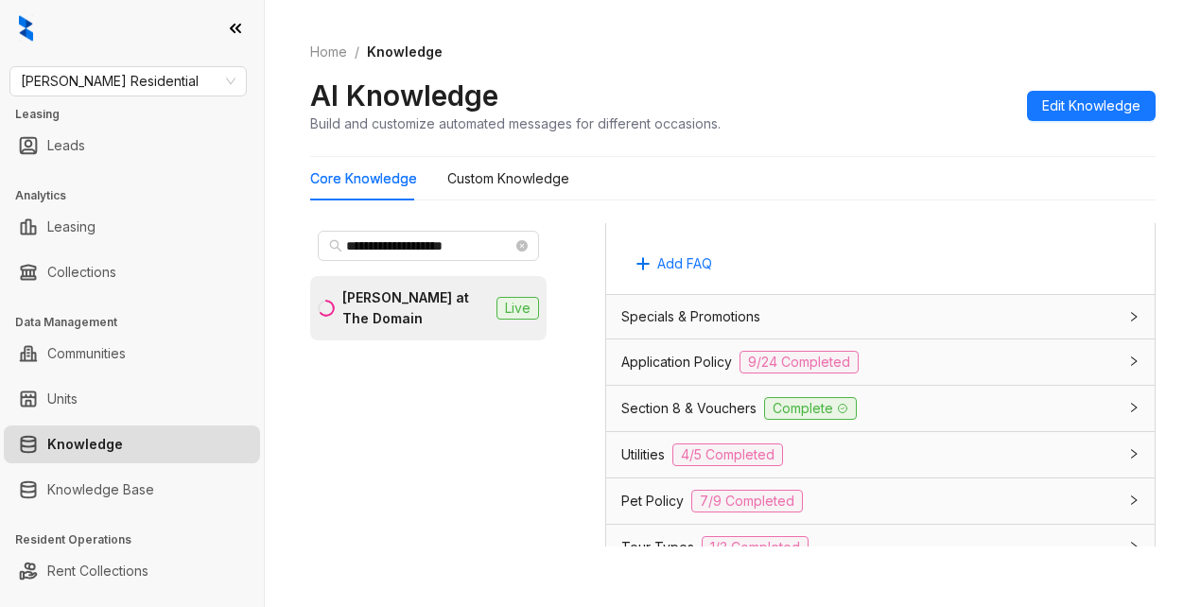
click at [683, 327] on span "Specials & Promotions" at bounding box center [690, 316] width 139 height 21
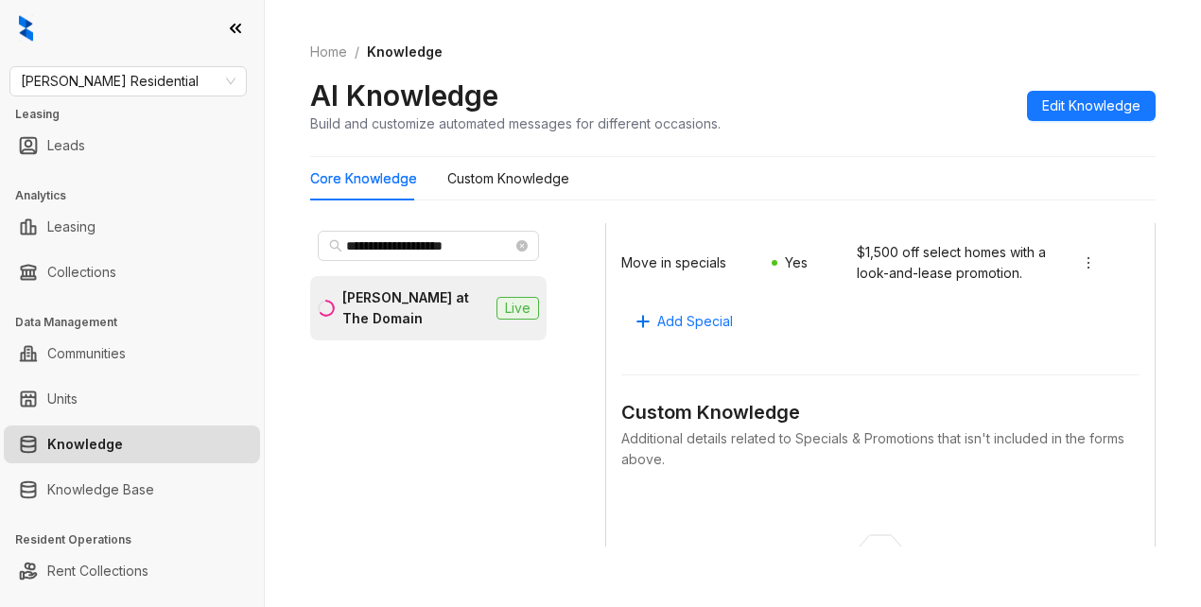
scroll to position [1797, 0]
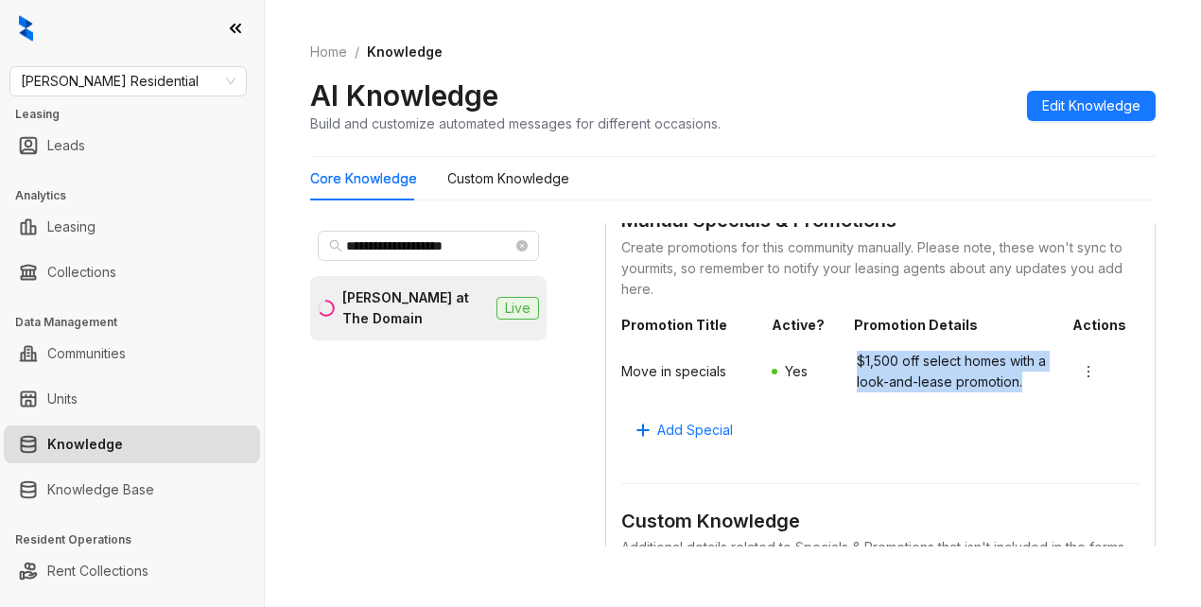
drag, startPoint x: 837, startPoint y: 434, endPoint x: 936, endPoint y: 489, distance: 112.6
click at [936, 400] on div "Move in specials Yes $1,500 off select homes with a look-and-lease promotion." at bounding box center [880, 371] width 518 height 57
click at [1081, 379] on icon "more" at bounding box center [1088, 371] width 15 height 15
click at [885, 393] on span "$1,500 off select homes with a look-and-lease promotion." at bounding box center [956, 372] width 198 height 42
drag, startPoint x: 832, startPoint y: 437, endPoint x: 932, endPoint y: 489, distance: 112.1
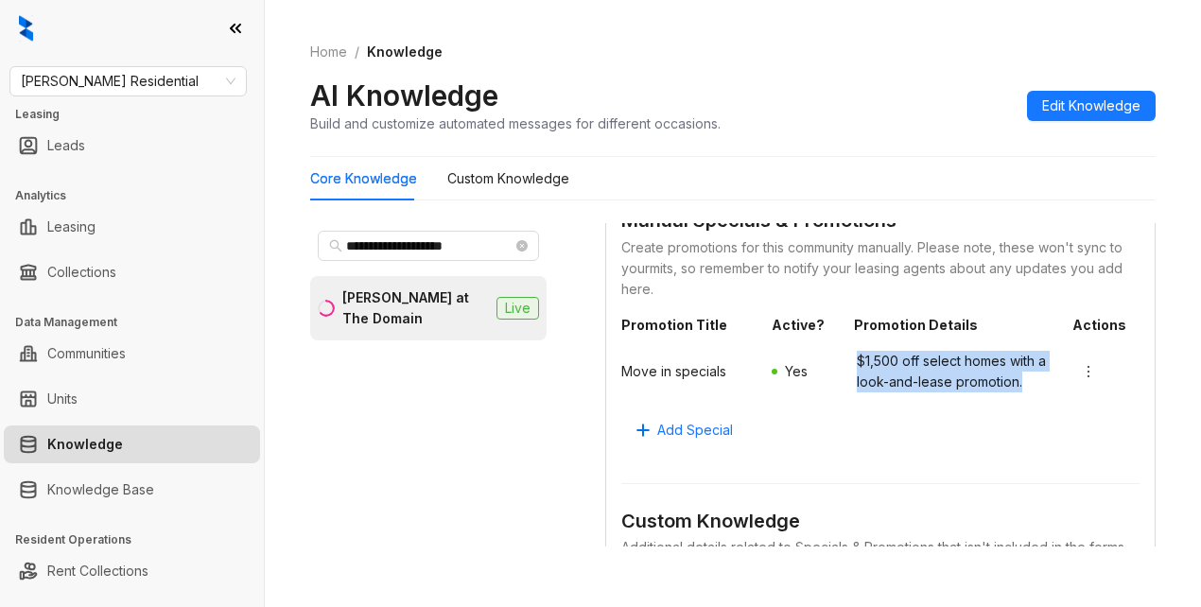
click at [932, 400] on div "Move in specials Yes $1,500 off select homes with a look-and-lease promotion." at bounding box center [880, 371] width 518 height 57
copy span "$1,500 off select homes with a look-and-lease promotion."
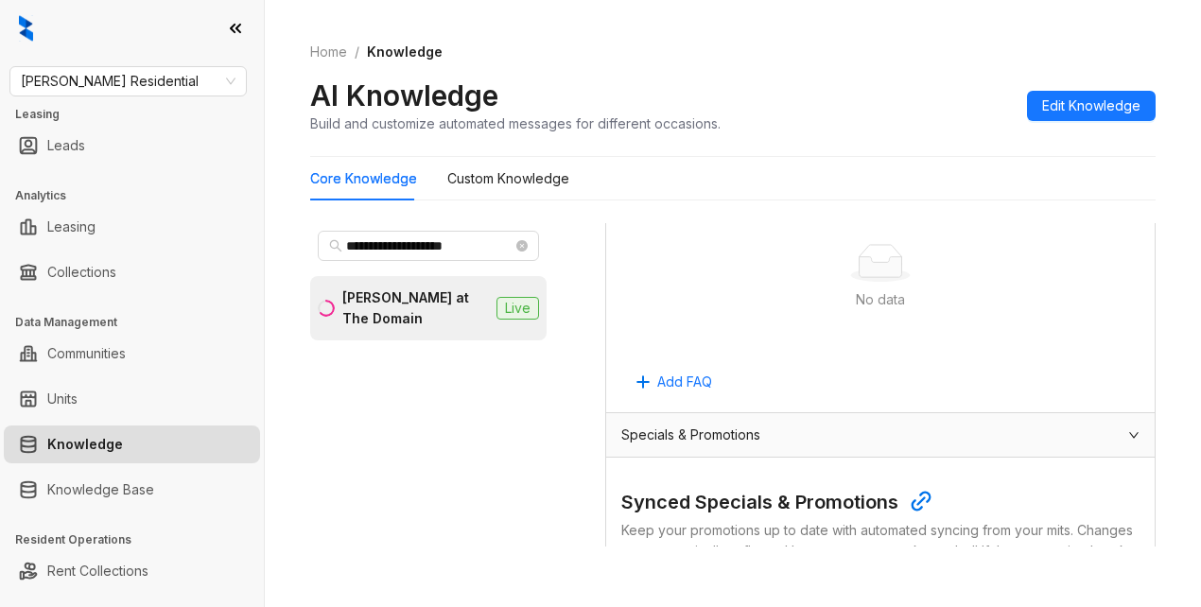
scroll to position [1135, 0]
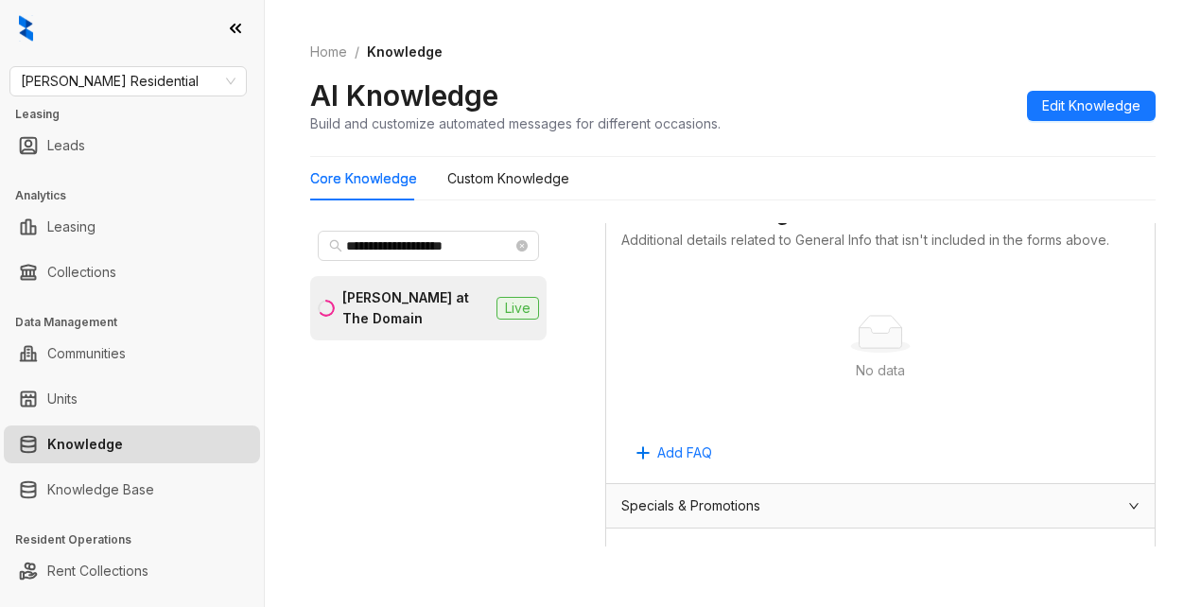
click at [751, 353] on div "No data" at bounding box center [880, 334] width 473 height 38
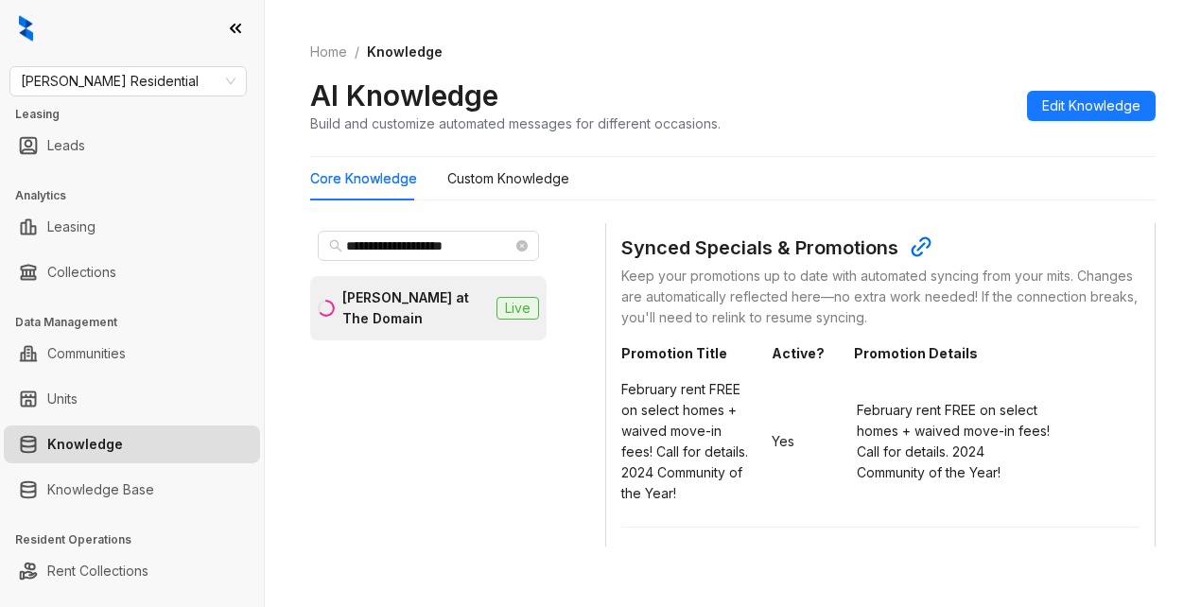
scroll to position [1513, 0]
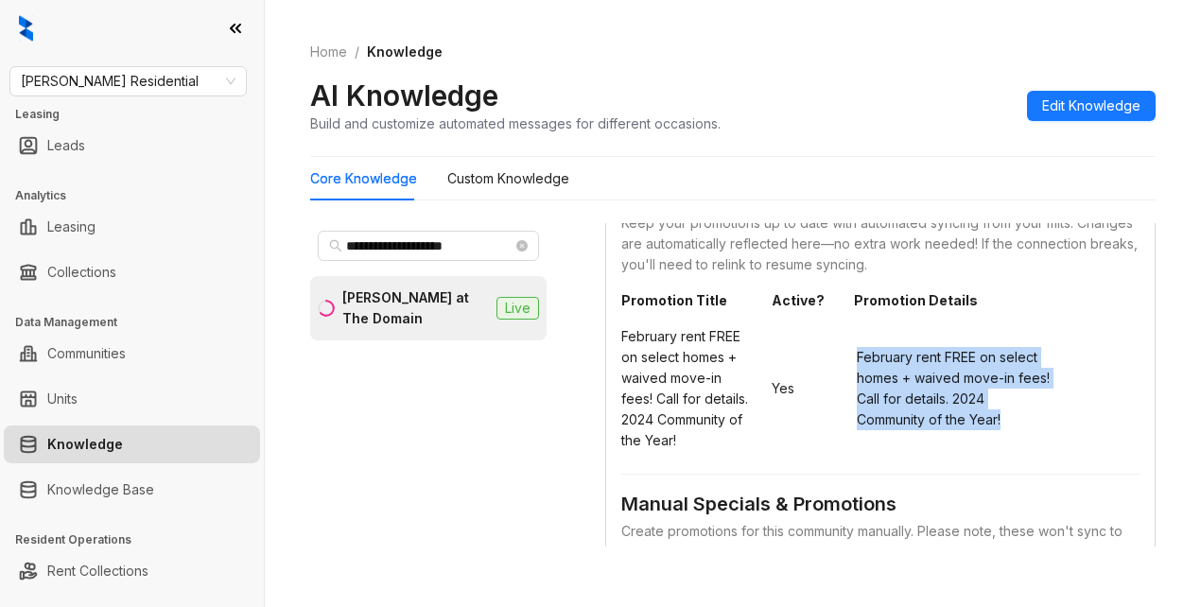
drag, startPoint x: 840, startPoint y: 411, endPoint x: 904, endPoint y: 436, distance: 69.2
click at [920, 459] on div "February rent FREE on select homes + waived move-in fees! Call for details. 202…" at bounding box center [880, 389] width 518 height 140
copy span "February rent FREE on select homes + waived move-in fees! Call for details. 202…"
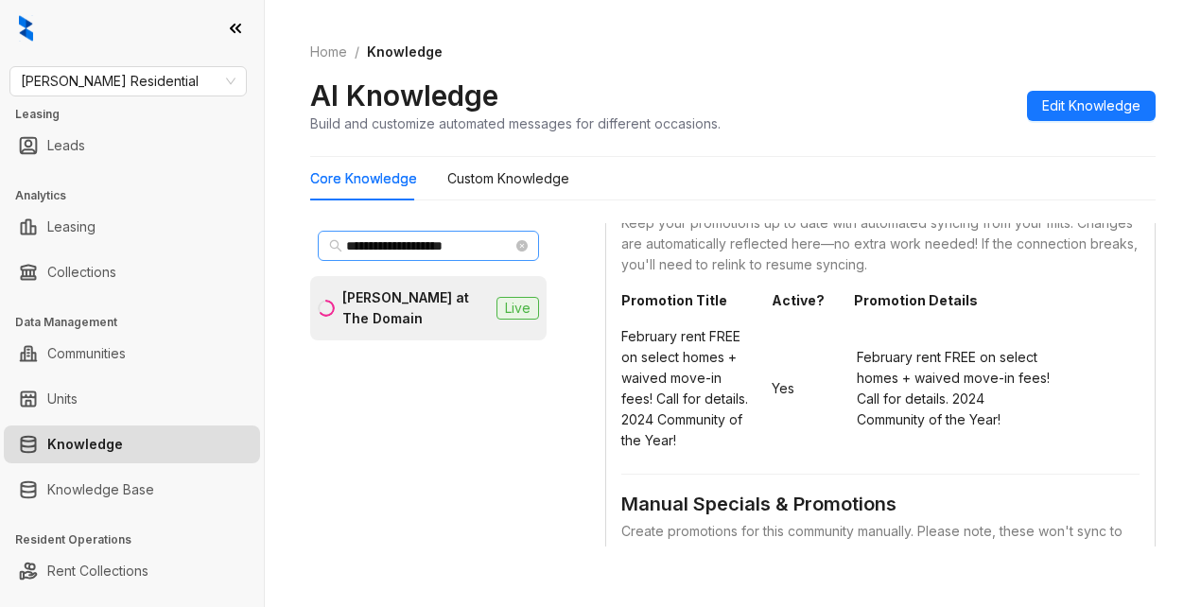
drag, startPoint x: 436, startPoint y: 308, endPoint x: 371, endPoint y: 243, distance: 92.3
click at [436, 307] on div "[PERSON_NAME] at The Domain" at bounding box center [415, 309] width 147 height 42
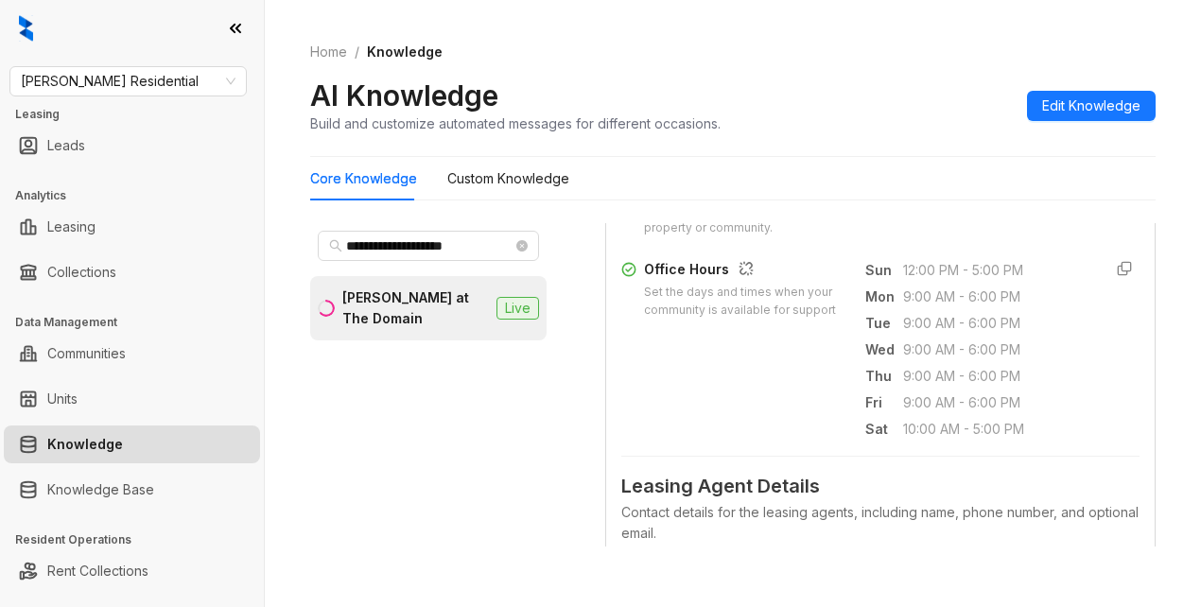
scroll to position [473, 0]
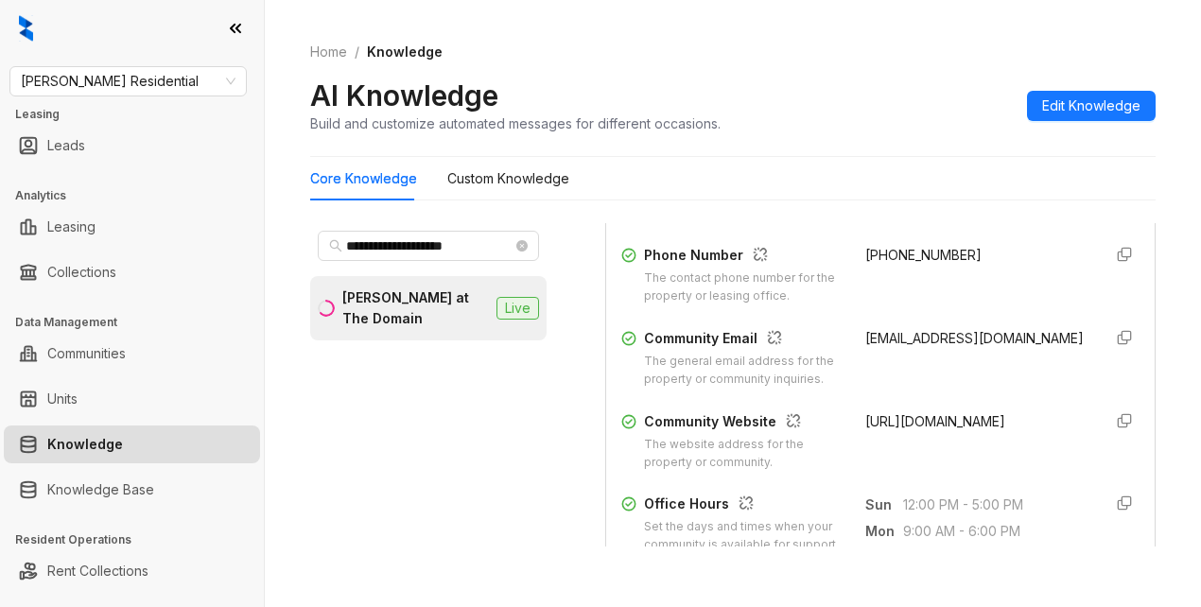
click at [866, 429] on span "[URL][DOMAIN_NAME]" at bounding box center [936, 421] width 140 height 16
drag, startPoint x: 843, startPoint y: 452, endPoint x: 983, endPoint y: 471, distance: 141.3
click at [987, 472] on div "Community Website The website address for the property or community. [URL][DOMA…" at bounding box center [880, 441] width 518 height 61
copy span "[URL][DOMAIN_NAME]"
